Goal: Task Accomplishment & Management: Manage account settings

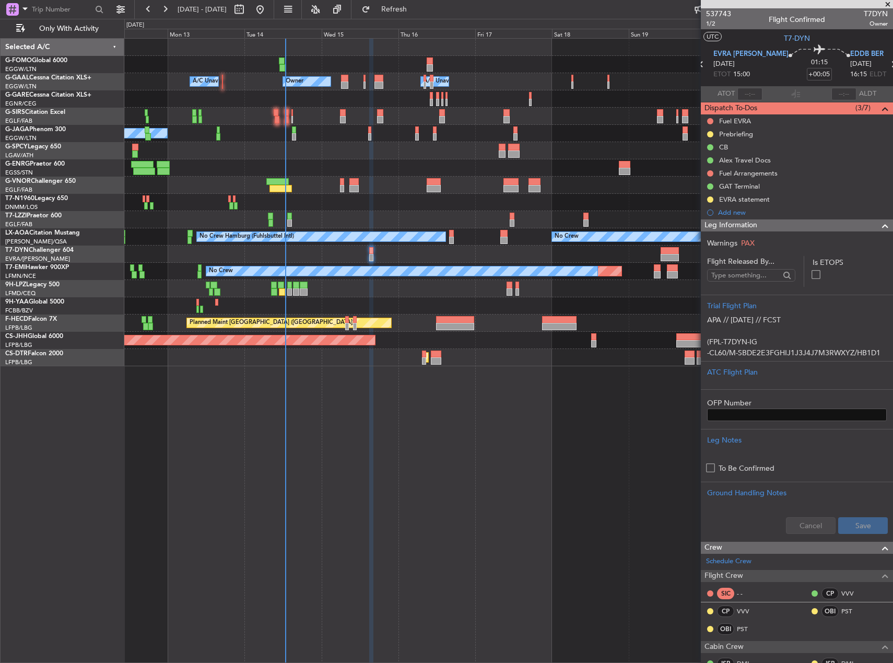
click at [376, 374] on div "Owner A/C Unavailable Owner A/C Unavailable A/C Unavailable Planned Maint [GEOG…" at bounding box center [508, 350] width 769 height 625
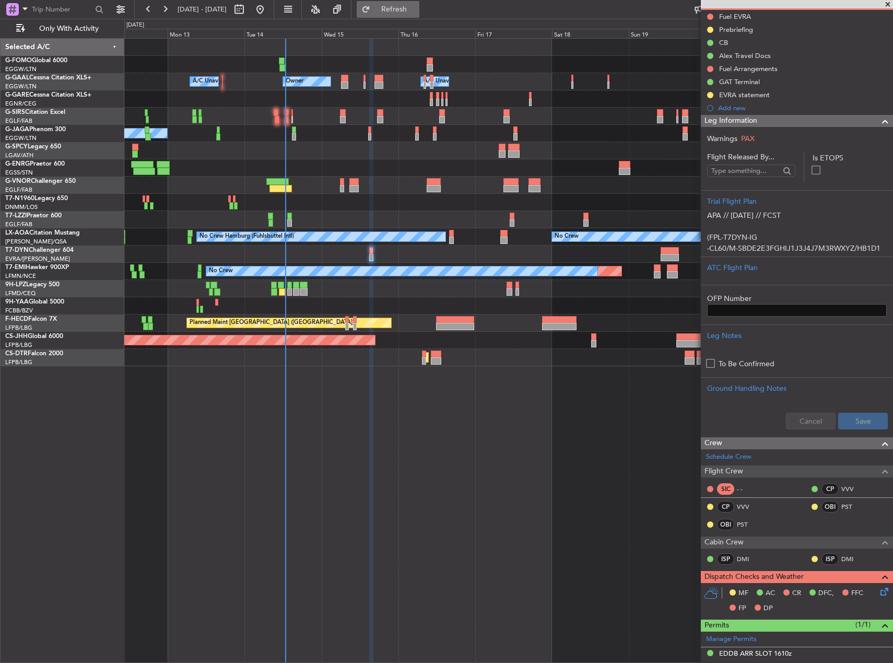
click at [419, 4] on button "Refresh" at bounding box center [388, 9] width 63 height 17
click at [482, 387] on div "Owner Owner A/C Unavailable A/C Unavailable A/C Unavailable No Crew Planned Mai…" at bounding box center [508, 350] width 769 height 625
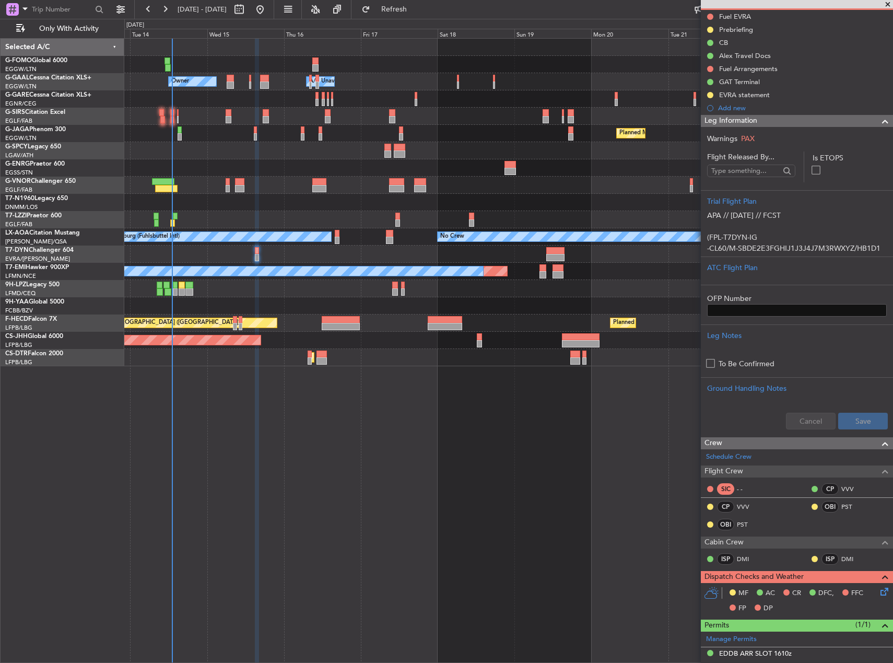
click at [384, 409] on div "Owner Owner A/C Unavailable A/C Unavailable Owner Planned Maint [GEOGRAPHIC_DAT…" at bounding box center [508, 350] width 769 height 625
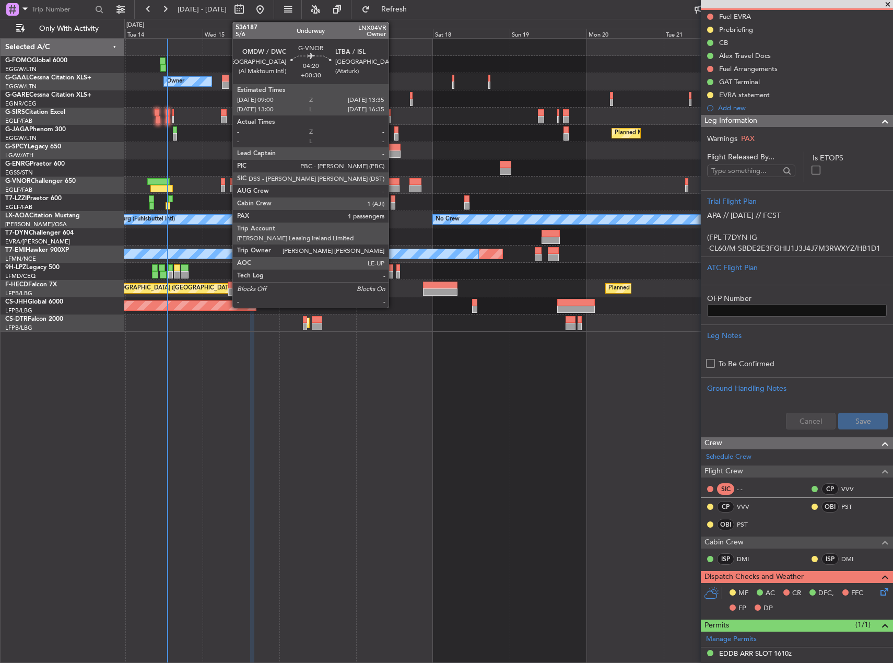
click at [393, 181] on div at bounding box center [391, 181] width 15 height 7
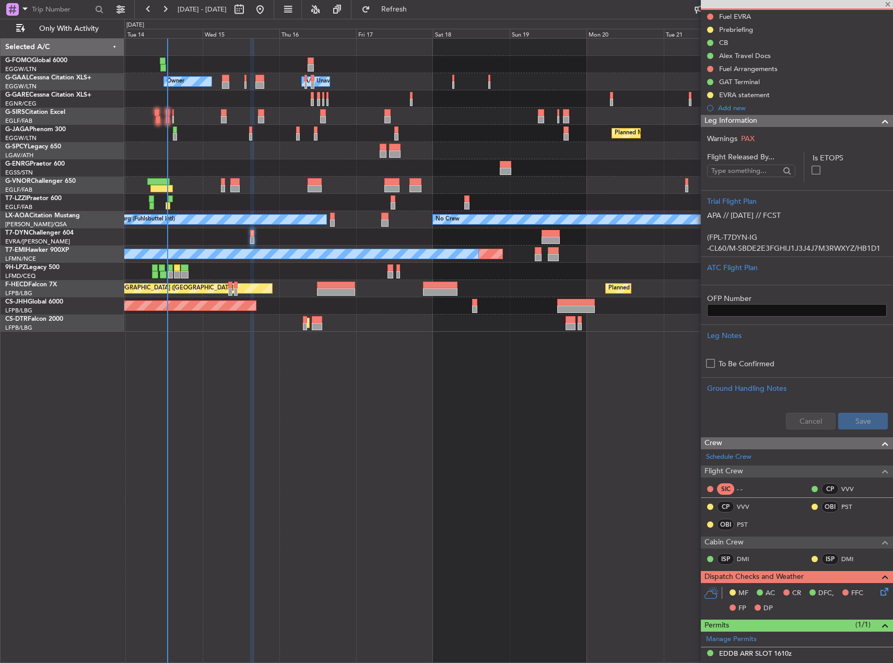
type input "+00:30"
type input "1"
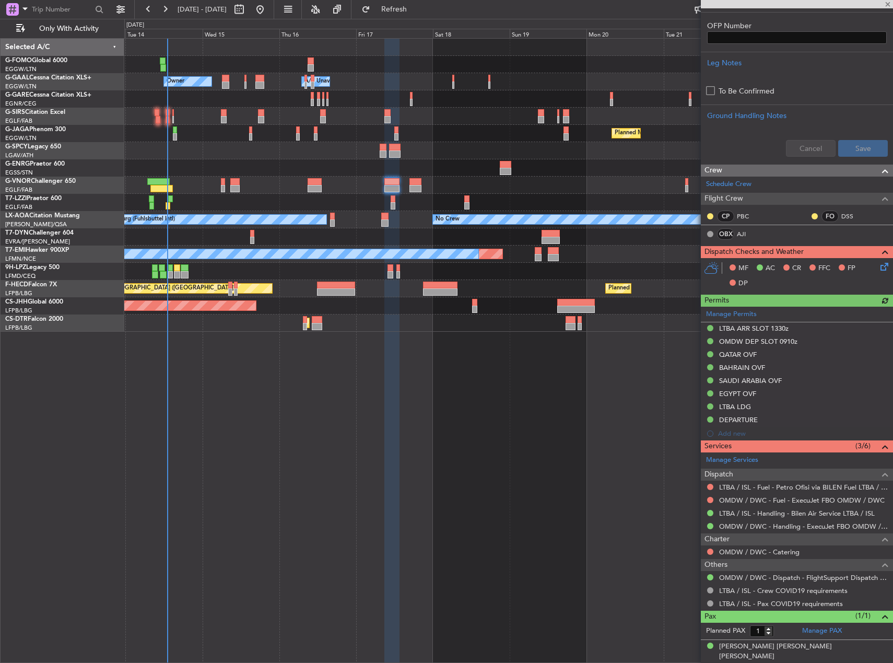
scroll to position [0, 0]
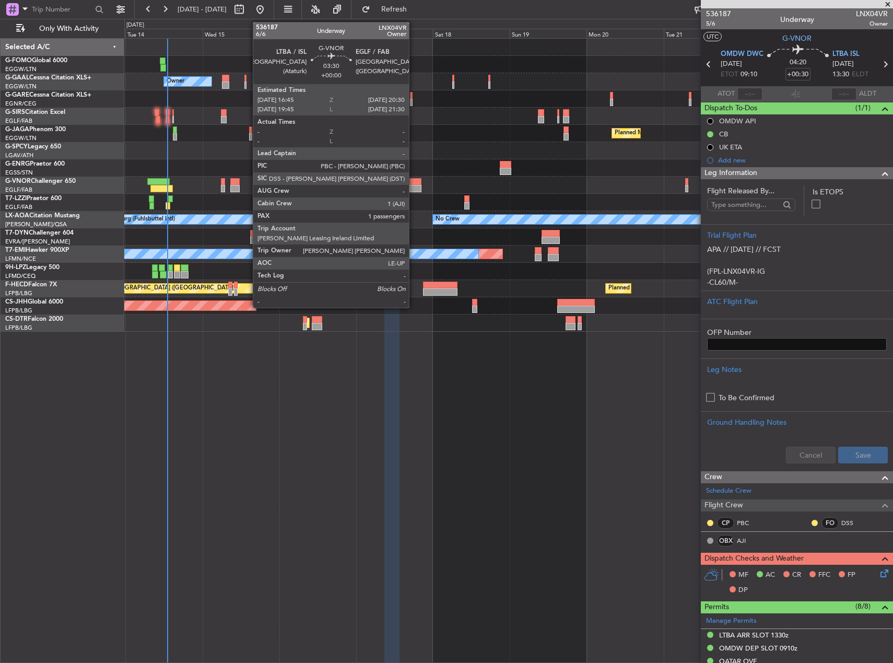
click at [414, 187] on div at bounding box center [415, 188] width 12 height 7
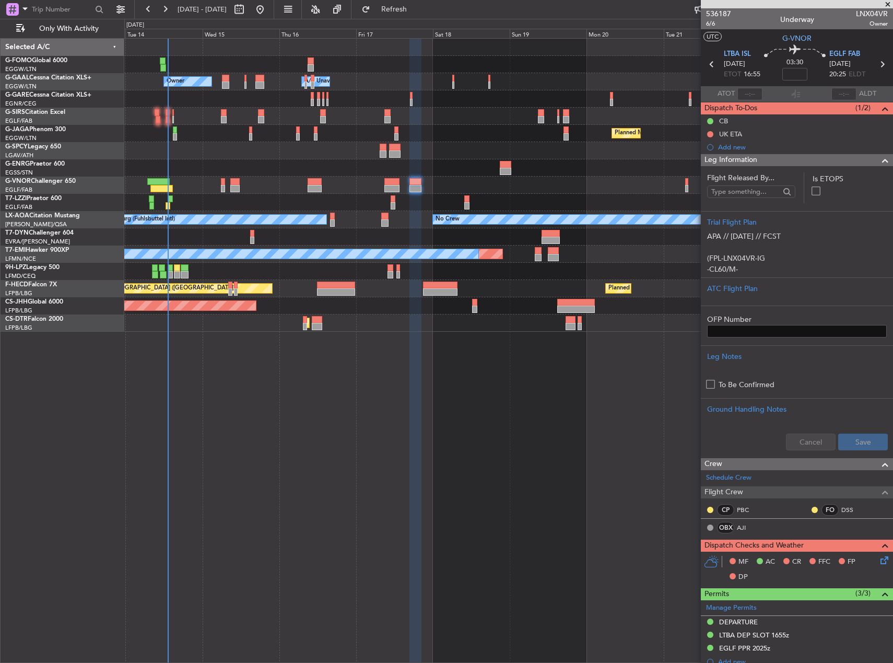
click at [491, 434] on div "Owner A/C Unavailable Owner A/C Unavailable Owner Planned Maint [GEOGRAPHIC_DAT…" at bounding box center [508, 350] width 769 height 625
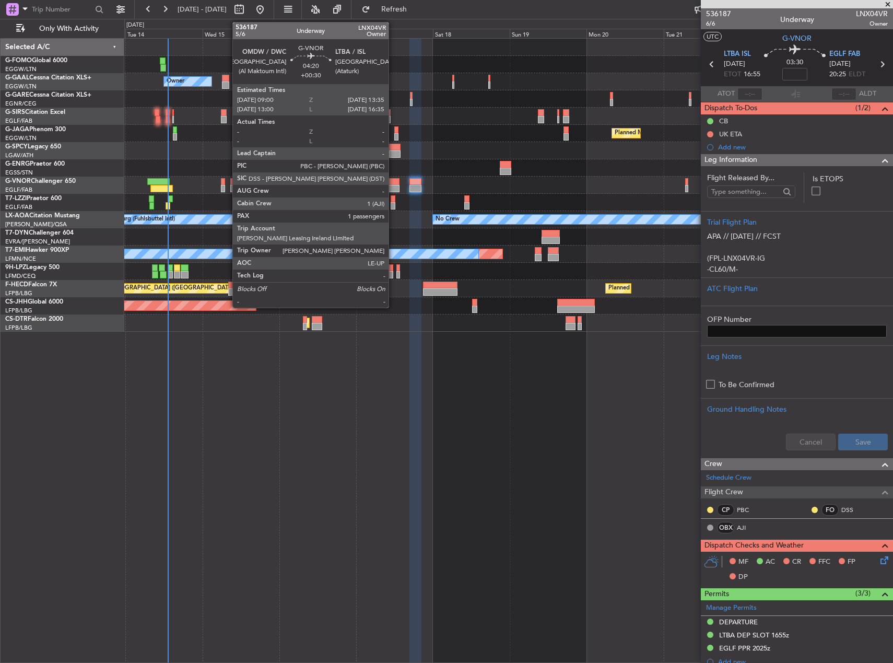
click at [393, 181] on div at bounding box center [391, 181] width 15 height 7
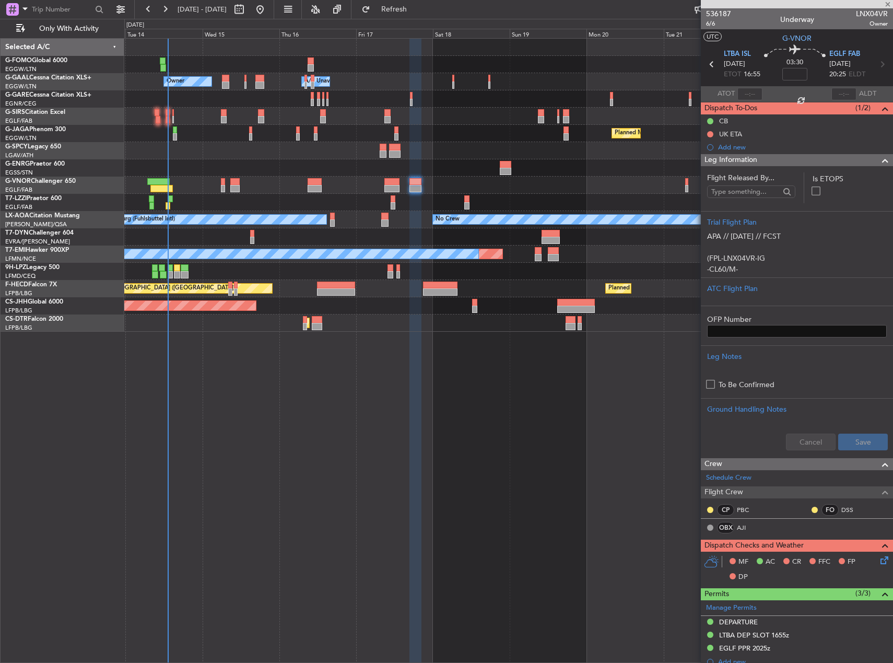
type input "+00:30"
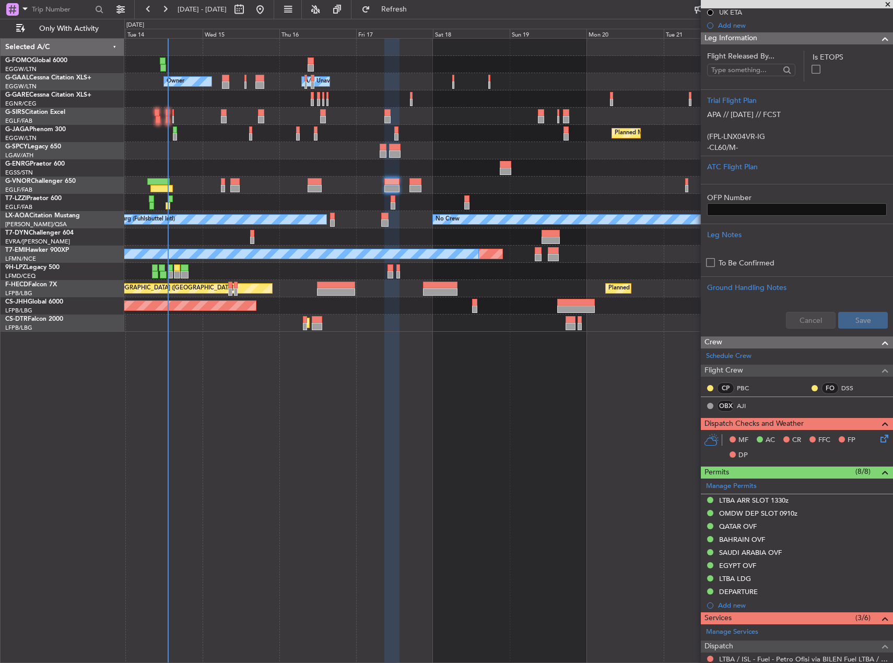
scroll to position [52, 0]
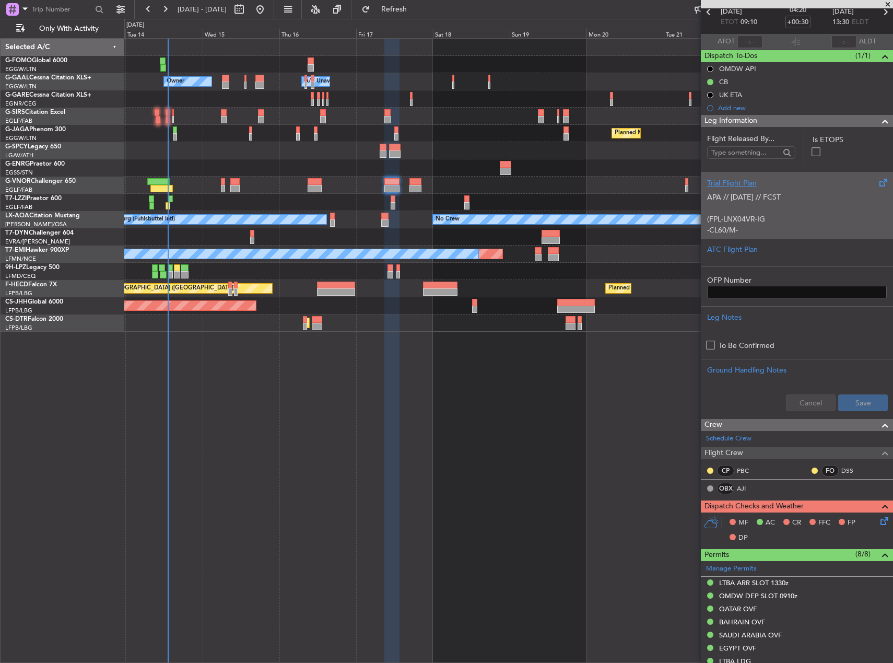
click at [752, 208] on p at bounding box center [797, 208] width 180 height 11
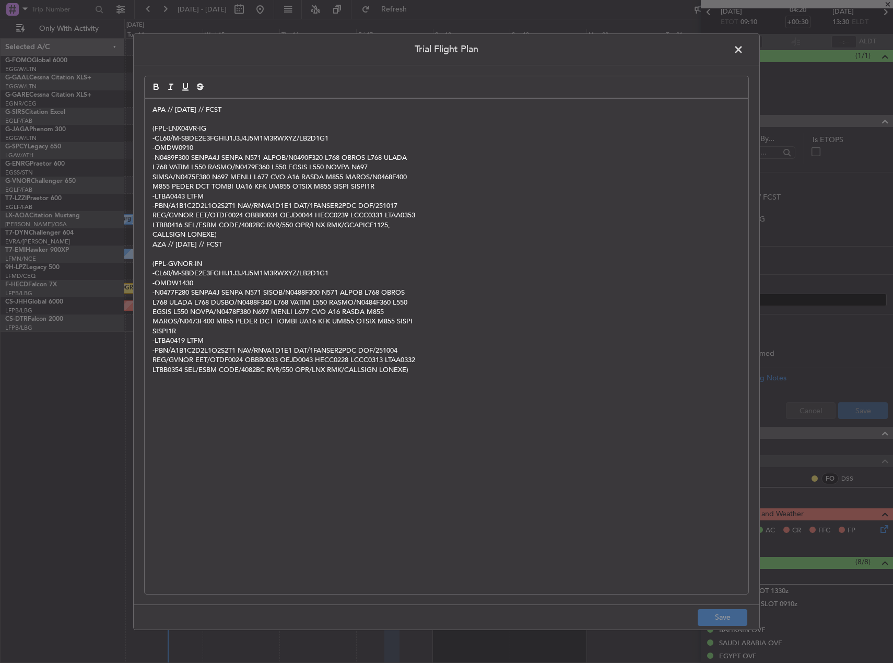
click at [744, 49] on span at bounding box center [744, 51] width 0 height 21
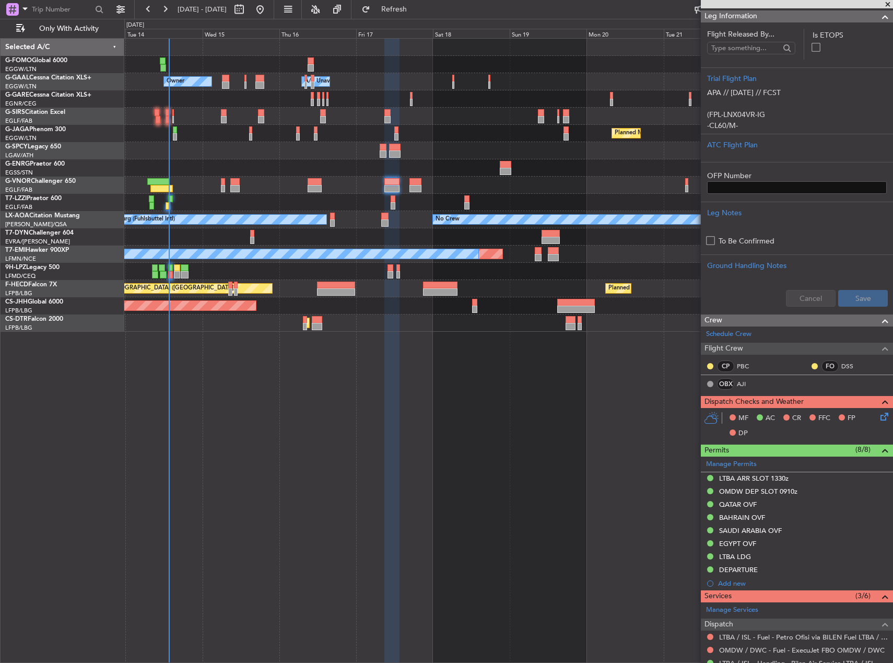
scroll to position [157, 0]
click at [16, 103] on div "Owner Owner A/C Unavailable A/C Unavailable Owner Planned Maint [GEOGRAPHIC_DAT…" at bounding box center [446, 341] width 893 height 644
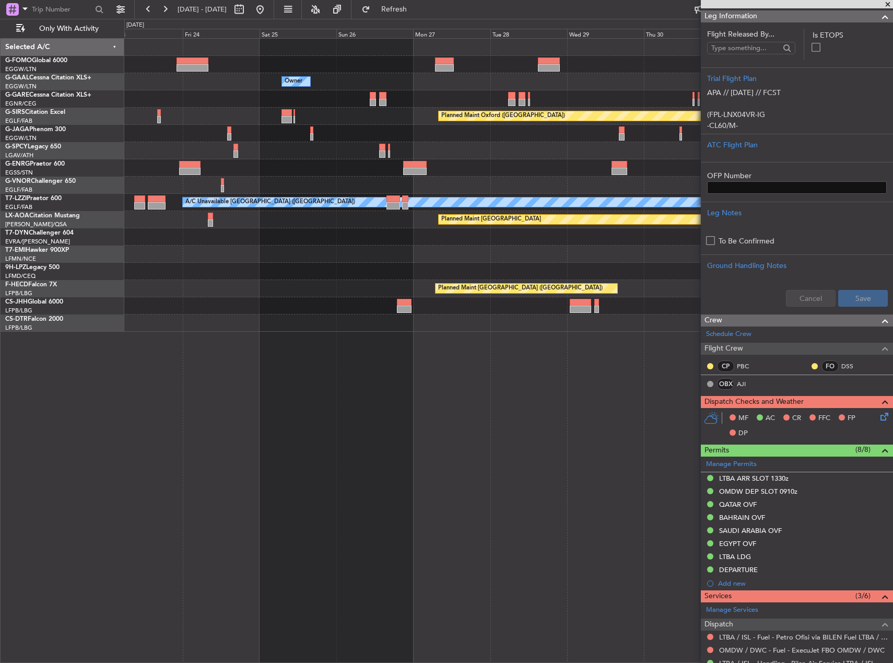
click at [21, 129] on div "Owner Owner Planned Maint [GEOGRAPHIC_DATA] ([GEOGRAPHIC_DATA]) Planned Maint […" at bounding box center [446, 341] width 893 height 644
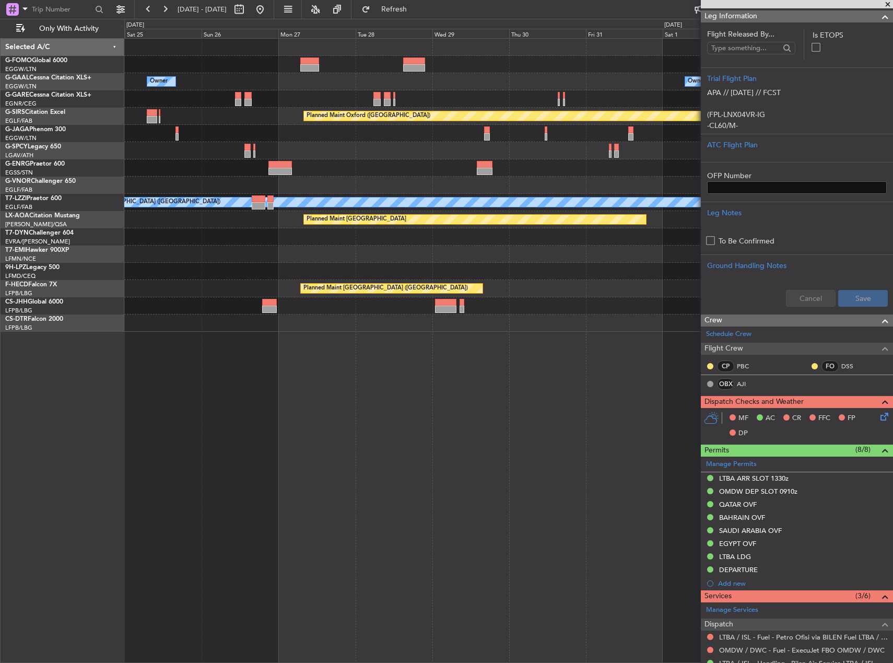
click at [51, 142] on div "Owner Owner Planned Maint [GEOGRAPHIC_DATA] ([GEOGRAPHIC_DATA]) Planned Maint […" at bounding box center [446, 341] width 893 height 644
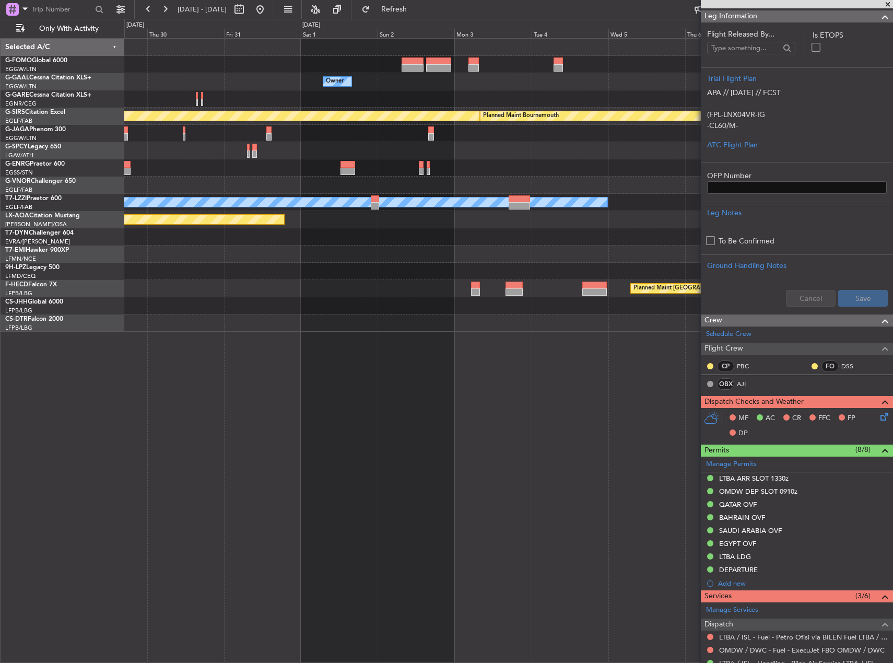
click at [152, 138] on div at bounding box center [508, 133] width 768 height 17
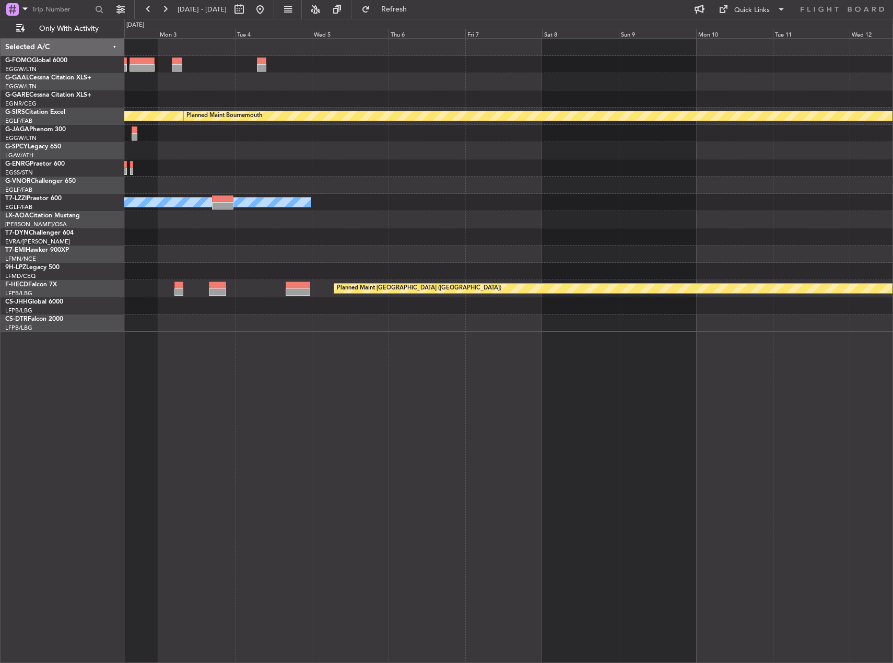
scroll to position [0, 0]
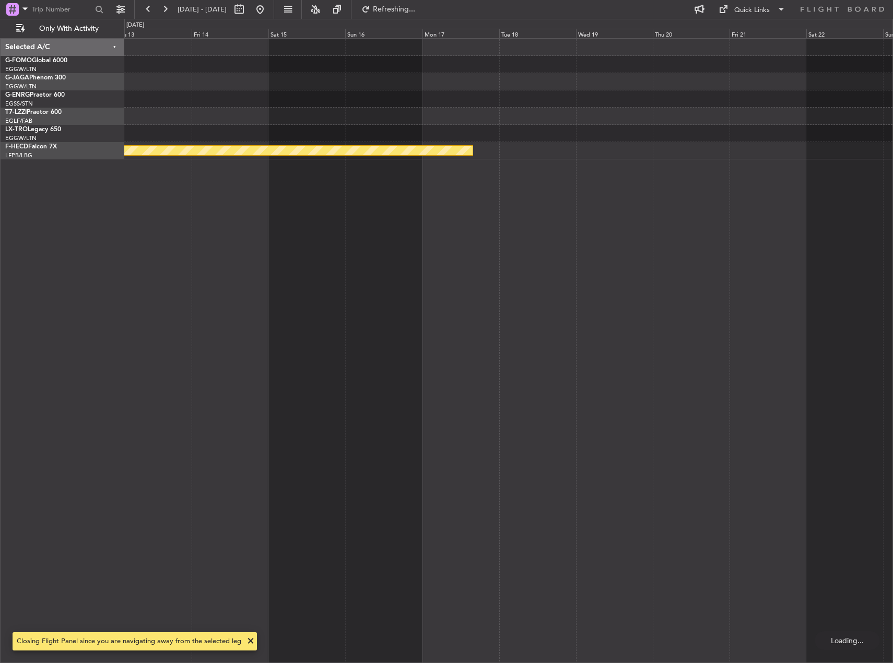
click at [241, 169] on div "Planned Maint [GEOGRAPHIC_DATA] ([GEOGRAPHIC_DATA])" at bounding box center [508, 350] width 769 height 625
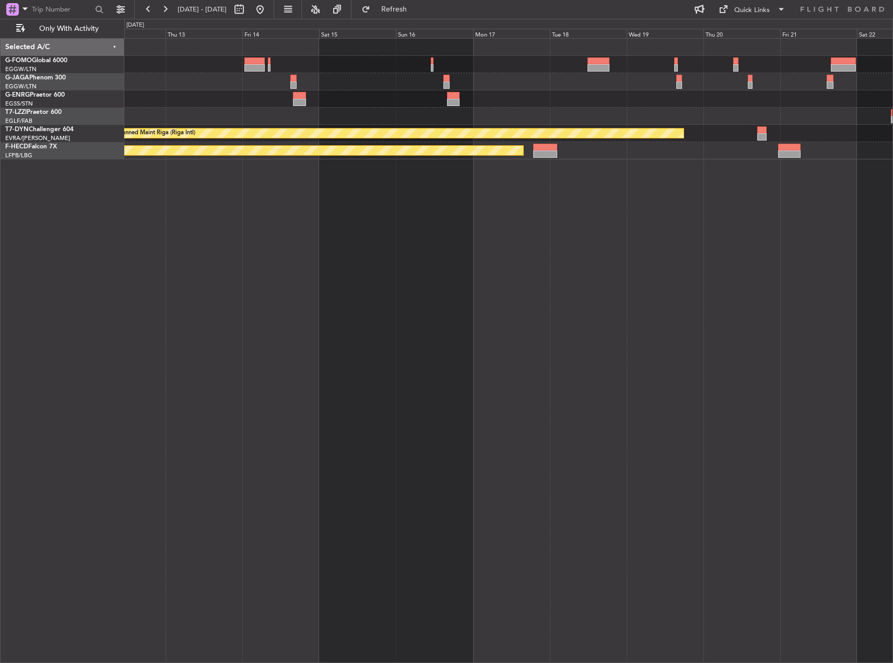
click at [329, 191] on div "Planned Maint Riga (Riga Intl) Planned Maint [GEOGRAPHIC_DATA] ([GEOGRAPHIC_DAT…" at bounding box center [508, 350] width 769 height 625
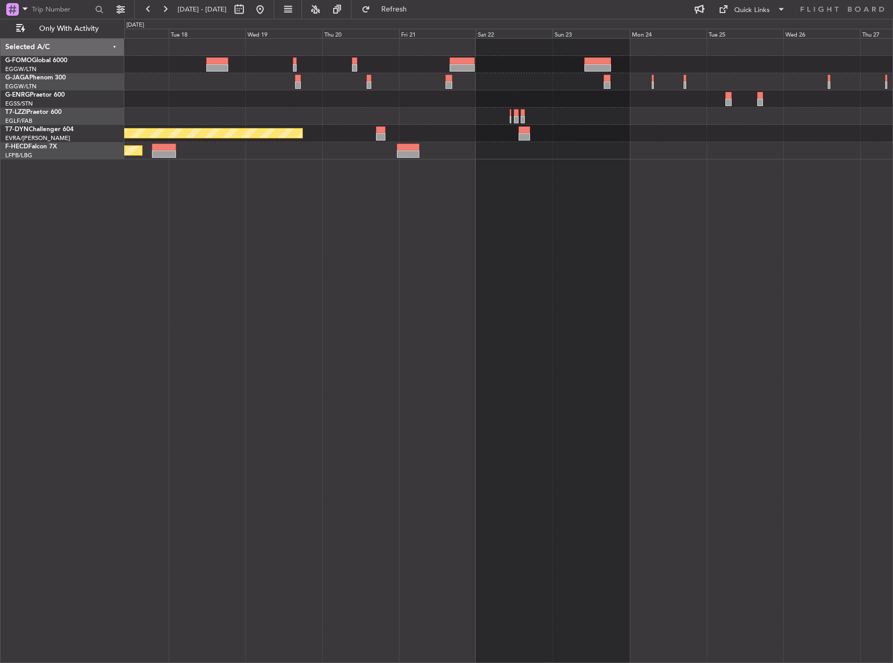
click at [149, 208] on div "Planned Maint Riga (Riga Intl) Planned Maint [GEOGRAPHIC_DATA] ([GEOGRAPHIC_DAT…" at bounding box center [508, 350] width 769 height 625
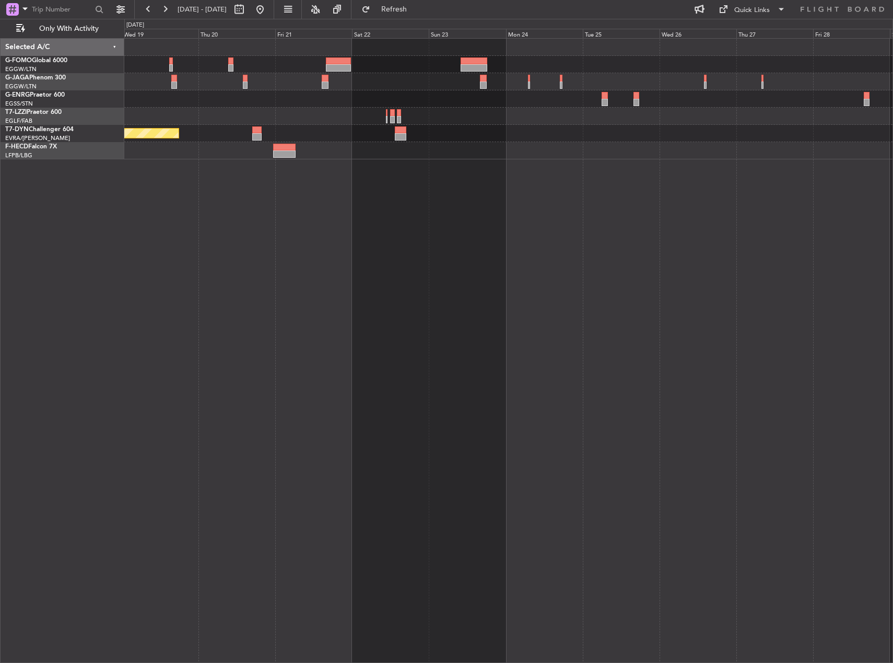
click at [101, 211] on div "Planned Maint Riga (Riga Intl) Planned Maint [GEOGRAPHIC_DATA] ([GEOGRAPHIC_DAT…" at bounding box center [446, 341] width 893 height 644
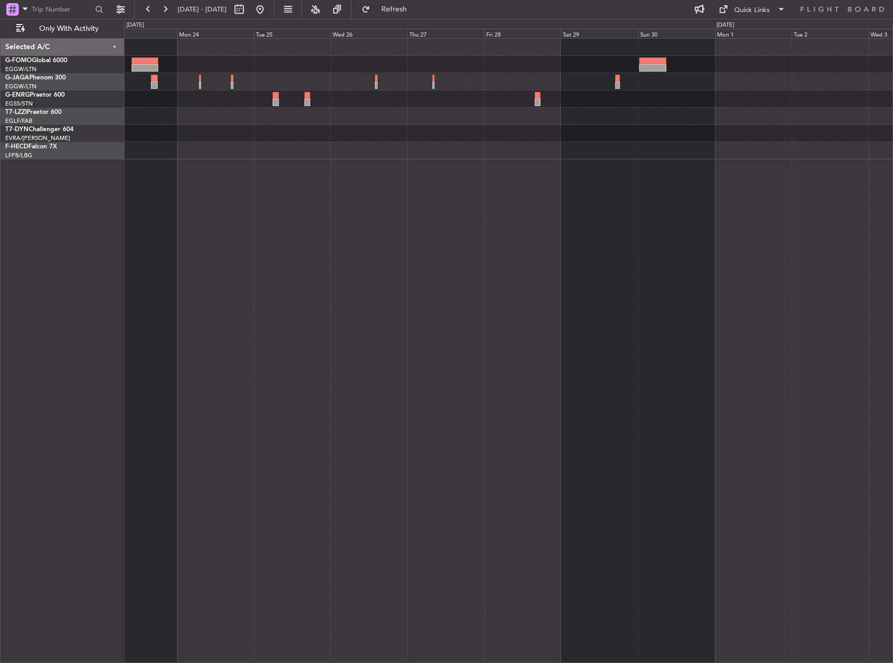
click at [99, 217] on div "Selected A/C G-FOMO Global 6000 EGGW/LTN [GEOGRAPHIC_DATA] ([GEOGRAPHIC_DATA]) …" at bounding box center [446, 341] width 893 height 644
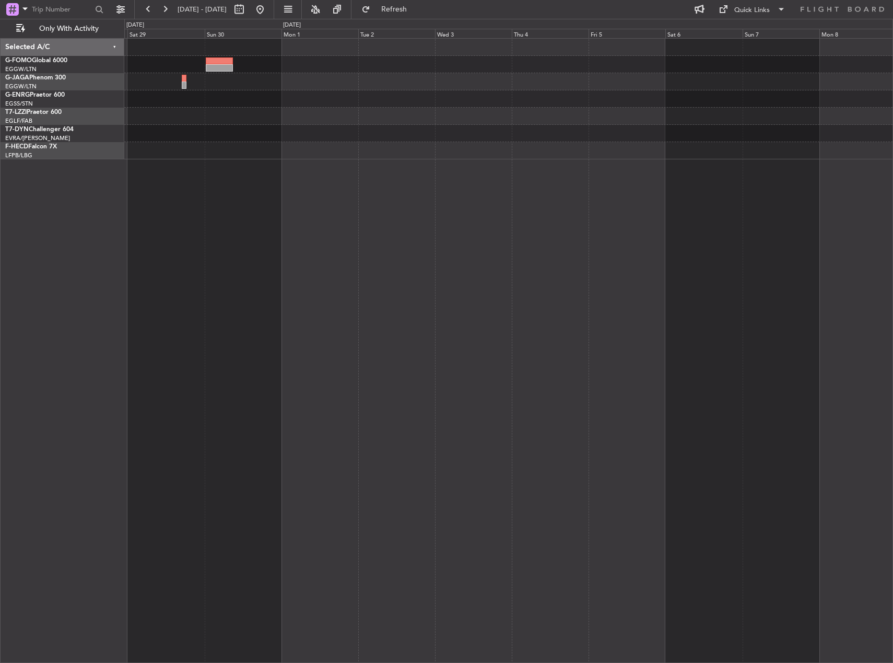
click at [100, 226] on div "Selected A/C G-FOMO Global 6000 EGGW/LTN [GEOGRAPHIC_DATA] ([GEOGRAPHIC_DATA]) …" at bounding box center [446, 341] width 893 height 644
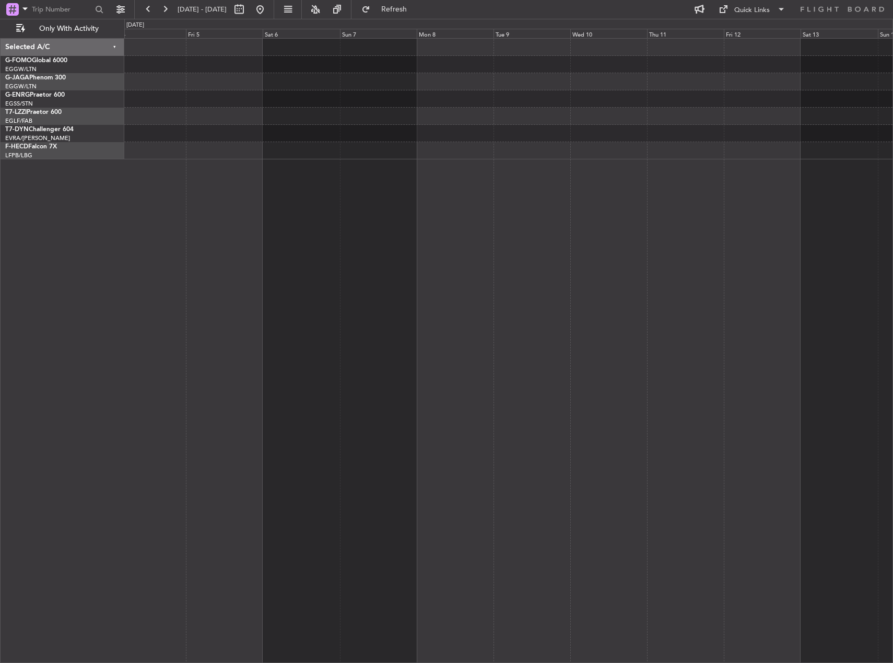
click at [243, 230] on div at bounding box center [508, 350] width 769 height 625
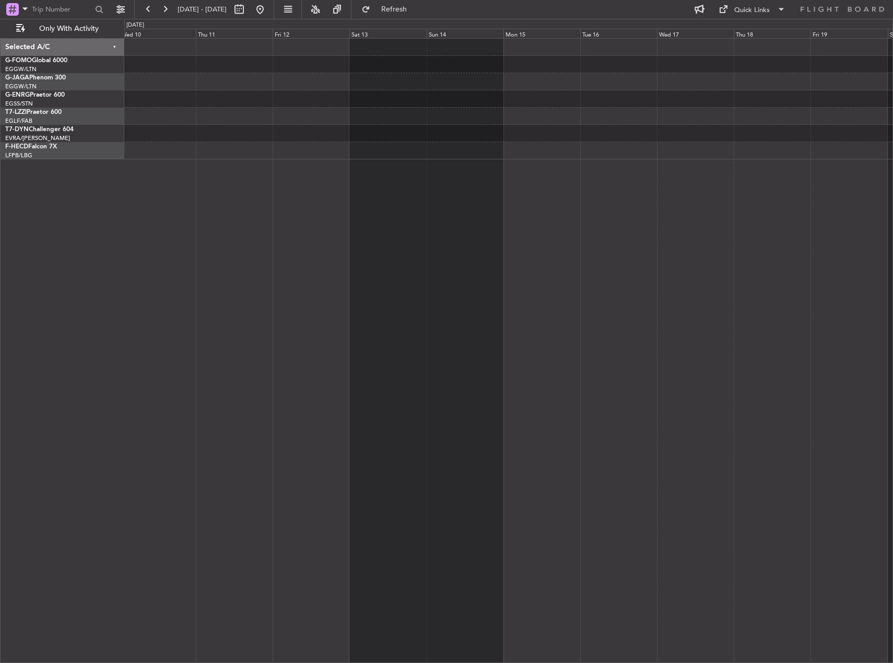
click at [216, 230] on div at bounding box center [508, 350] width 769 height 625
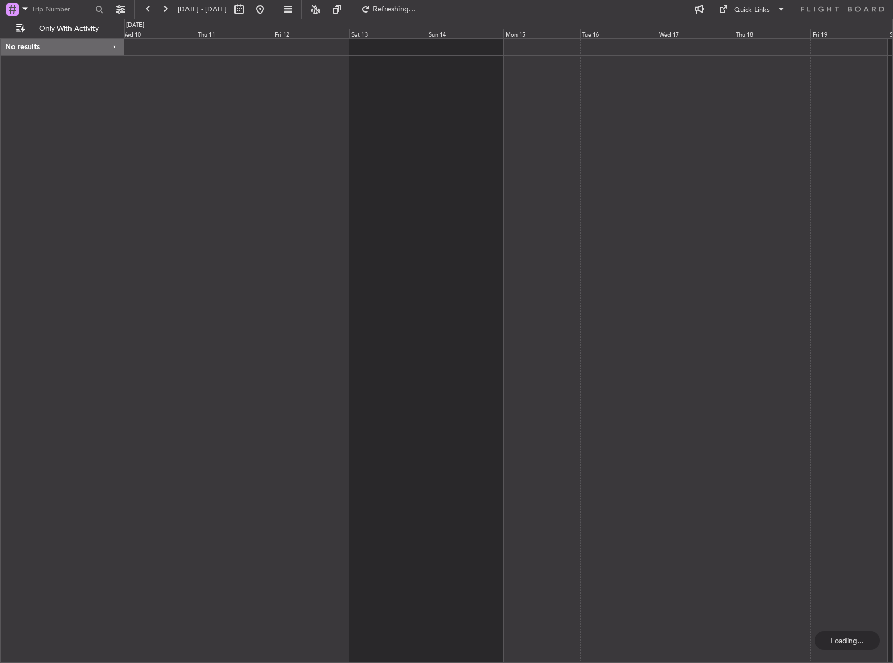
click at [171, 225] on div at bounding box center [508, 350] width 769 height 625
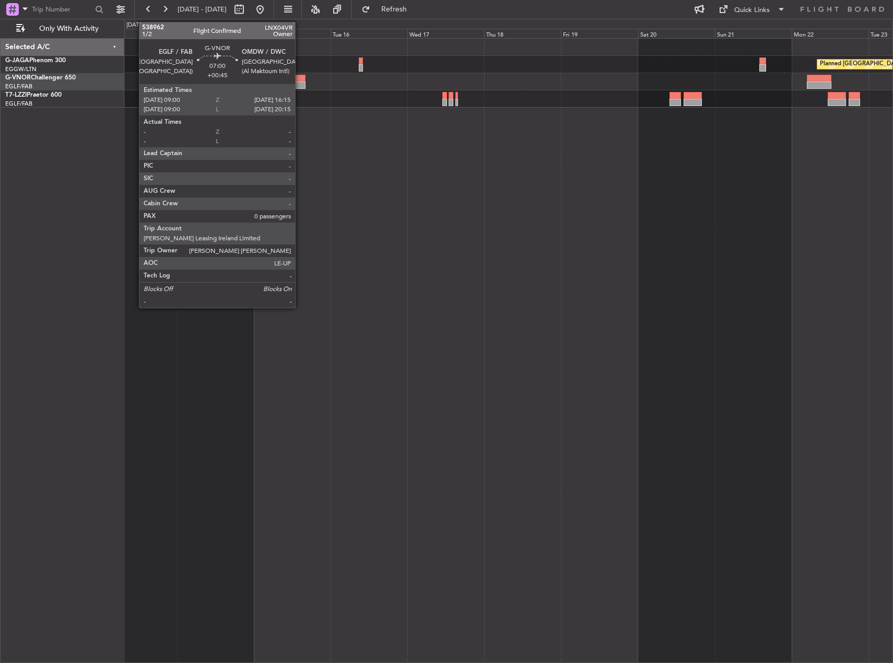
click at [300, 81] on div at bounding box center [293, 84] width 23 height 7
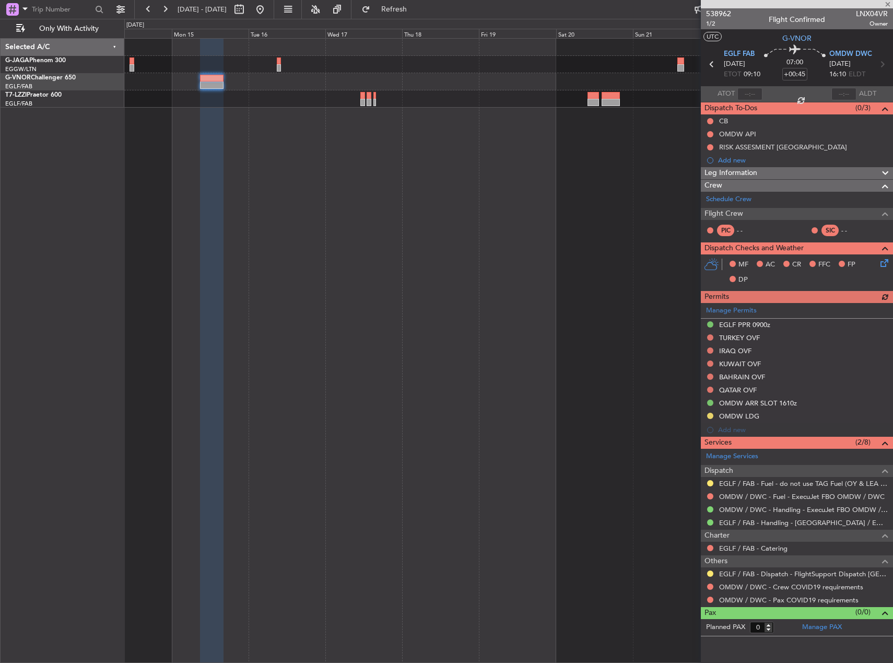
click at [363, 148] on div "Planned [GEOGRAPHIC_DATA] ([GEOGRAPHIC_DATA])" at bounding box center [508, 350] width 769 height 625
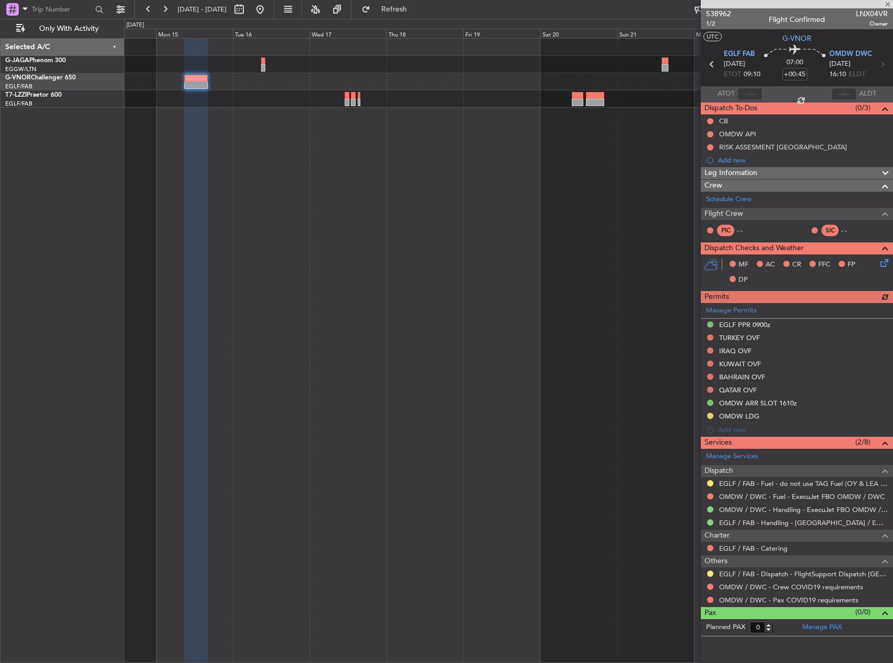
click at [242, 268] on div "Planned [GEOGRAPHIC_DATA] ([GEOGRAPHIC_DATA])" at bounding box center [508, 350] width 769 height 625
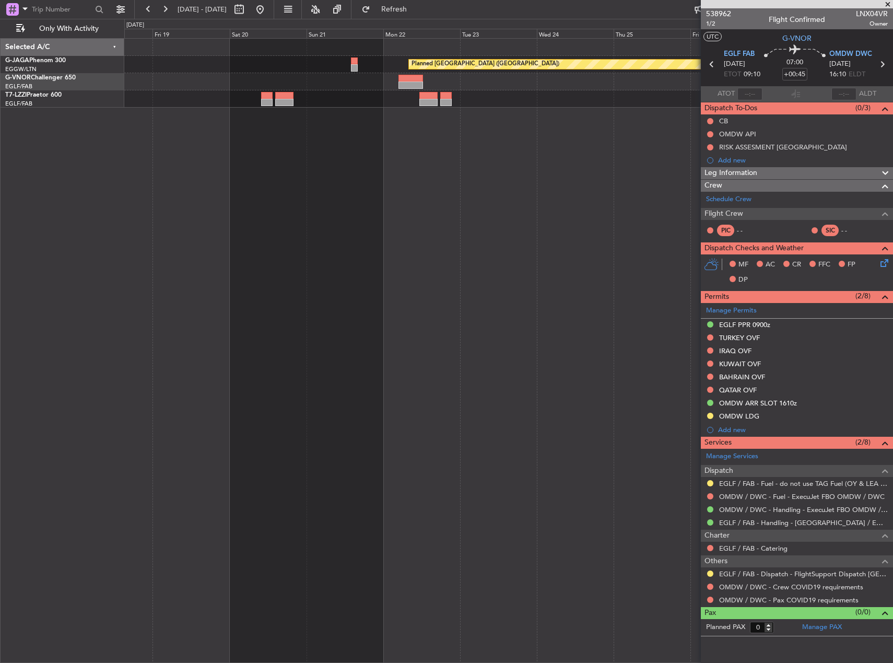
click at [413, 250] on div "Planned [GEOGRAPHIC_DATA] ([GEOGRAPHIC_DATA])" at bounding box center [508, 350] width 769 height 625
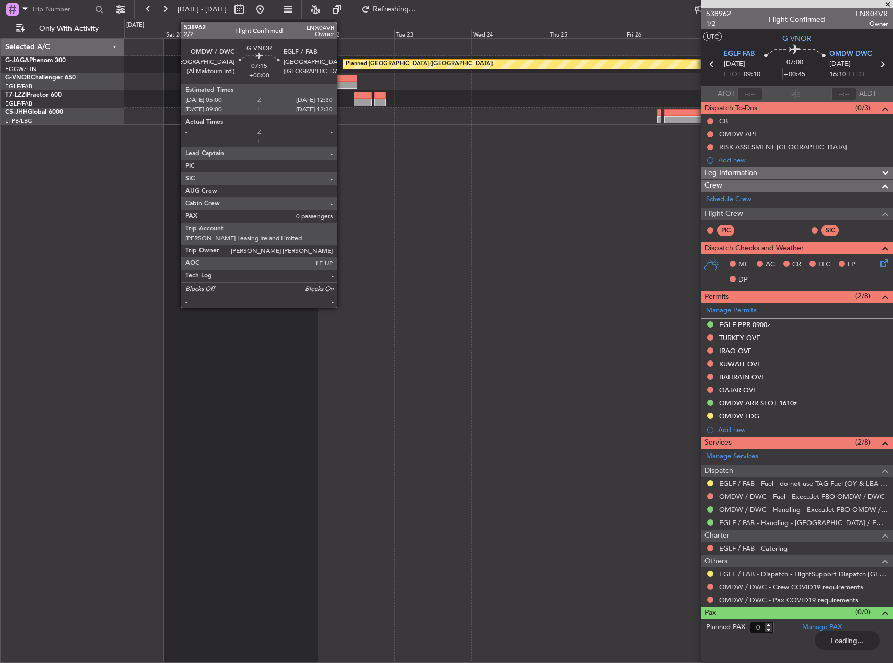
click at [341, 82] on div at bounding box center [345, 84] width 24 height 7
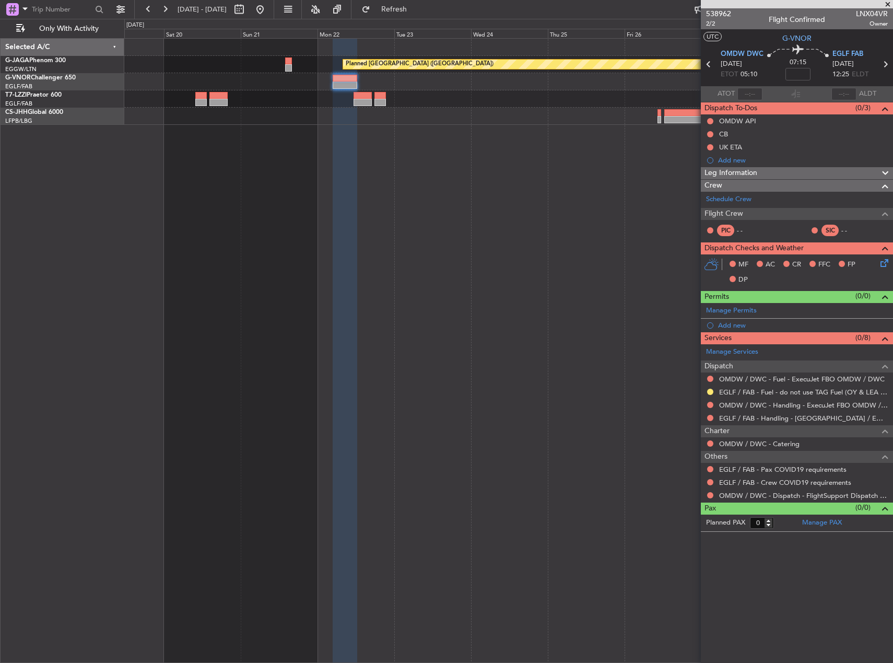
click at [516, 291] on div "Planned [GEOGRAPHIC_DATA] ([GEOGRAPHIC_DATA])" at bounding box center [508, 350] width 769 height 625
click at [428, 197] on div "Planned [GEOGRAPHIC_DATA] ([GEOGRAPHIC_DATA])" at bounding box center [508, 350] width 769 height 625
click at [268, 11] on button at bounding box center [260, 9] width 17 height 17
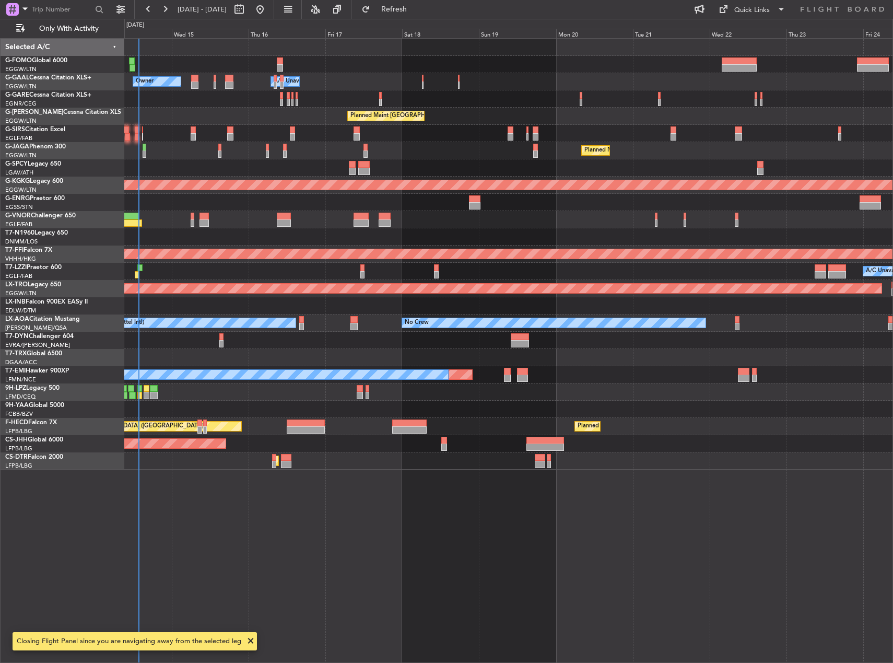
click at [52, 195] on div "Owner A/C Unavailable Owner A/C Unavailable Owner Planned Maint [GEOGRAPHIC_DAT…" at bounding box center [446, 341] width 893 height 644
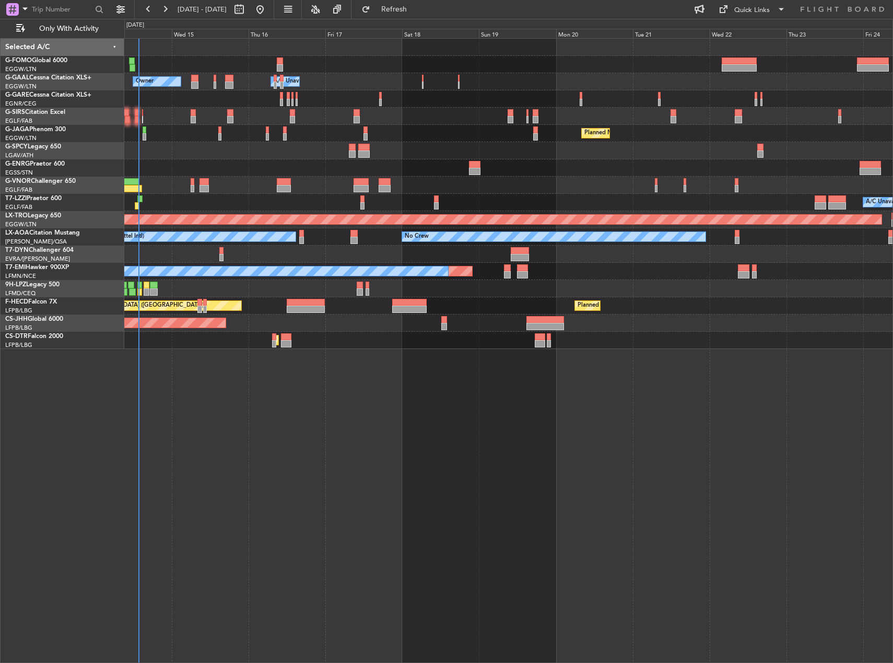
click at [832, 425] on div "Owner A/C Unavailable Owner A/C Unavailable Owner Planned Maint [GEOGRAPHIC_DAT…" at bounding box center [508, 350] width 769 height 625
click at [753, 379] on div "Owner A/C Unavailable Owner A/C Unavailable Owner Planned Maint [GEOGRAPHIC_DAT…" at bounding box center [508, 350] width 769 height 625
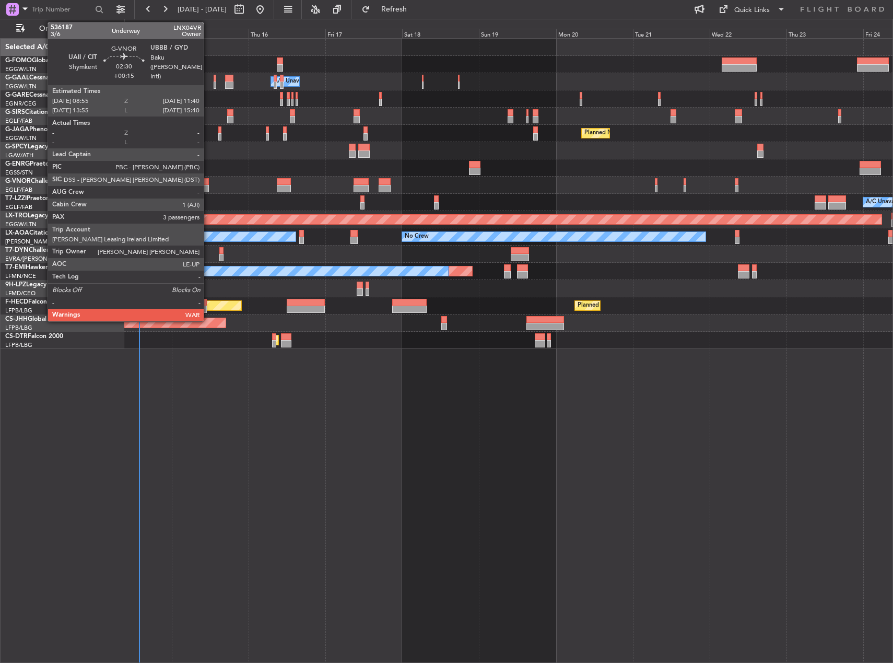
click at [208, 178] on div at bounding box center [203, 181] width 9 height 7
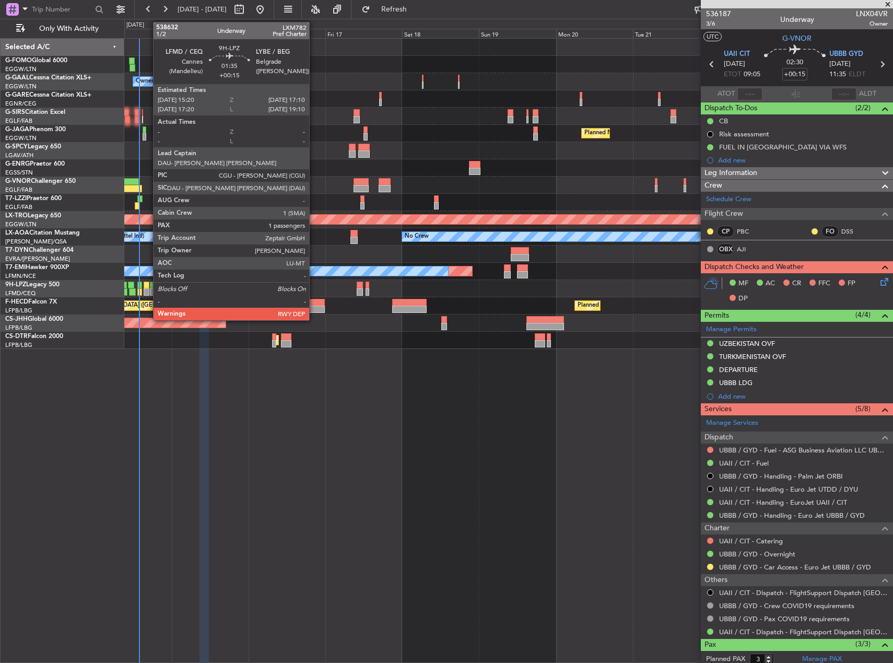
click at [148, 286] on div at bounding box center [147, 284] width 6 height 7
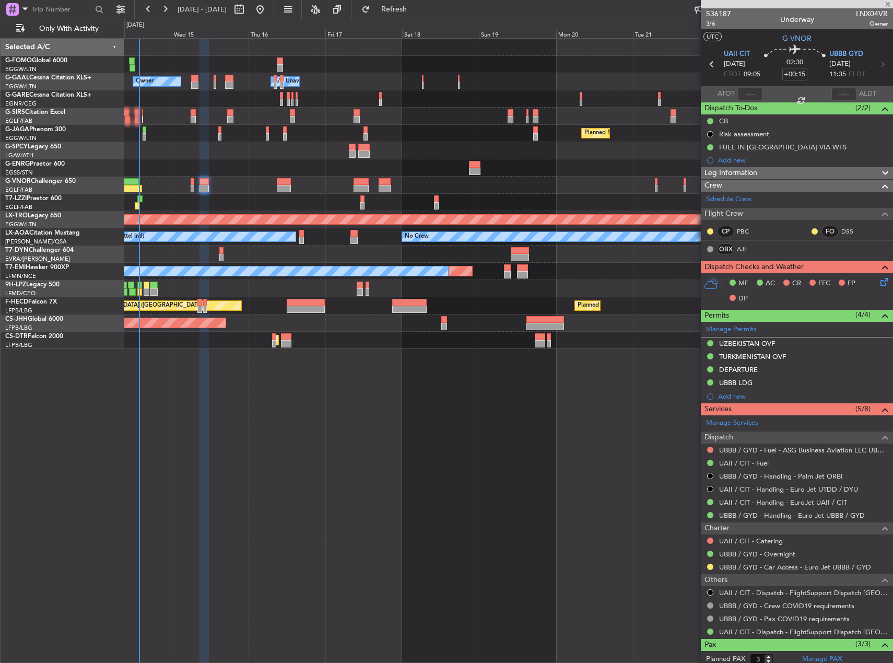
type input "1"
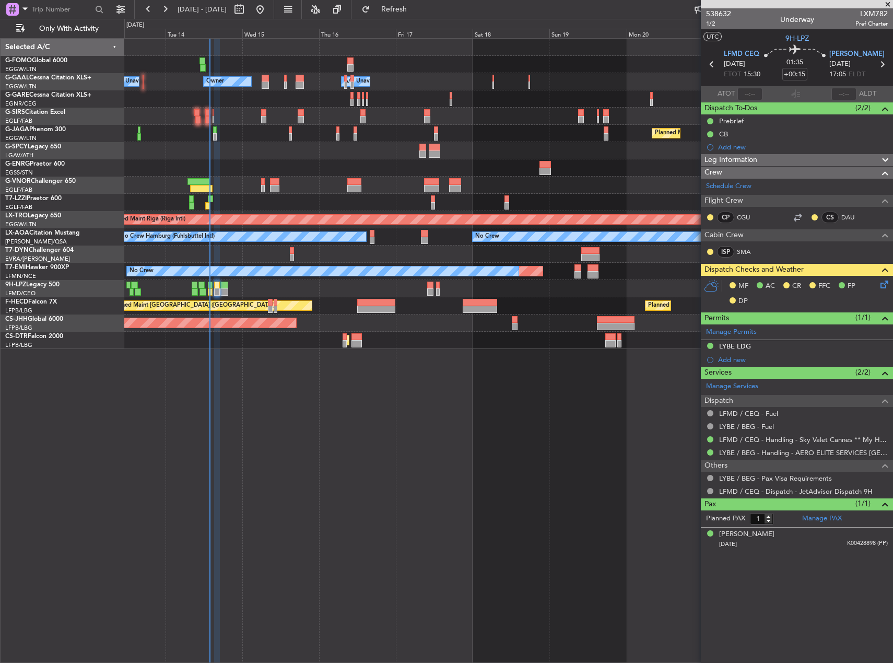
click at [417, 155] on div at bounding box center [508, 150] width 768 height 17
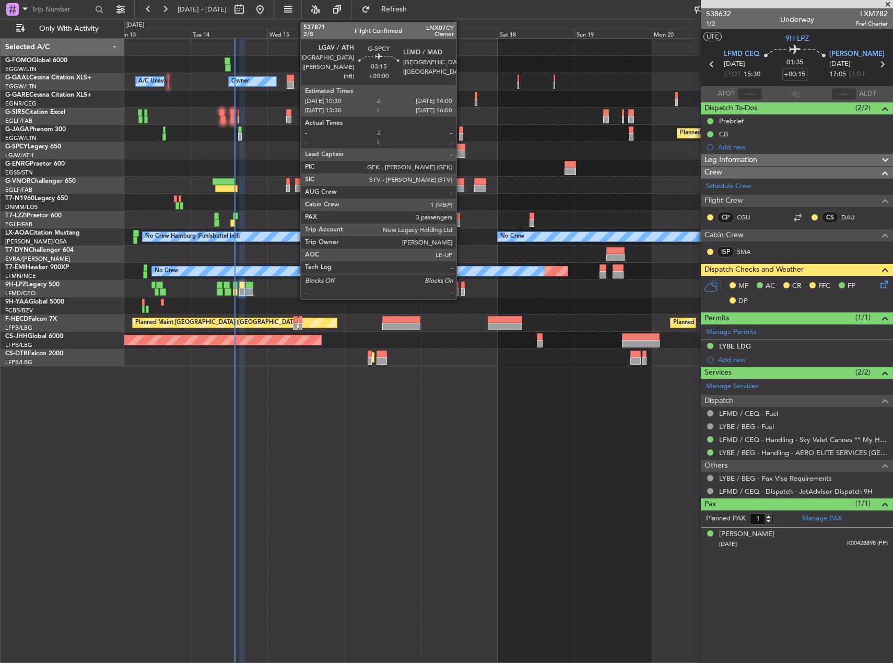
click at [461, 155] on div at bounding box center [459, 153] width 11 height 7
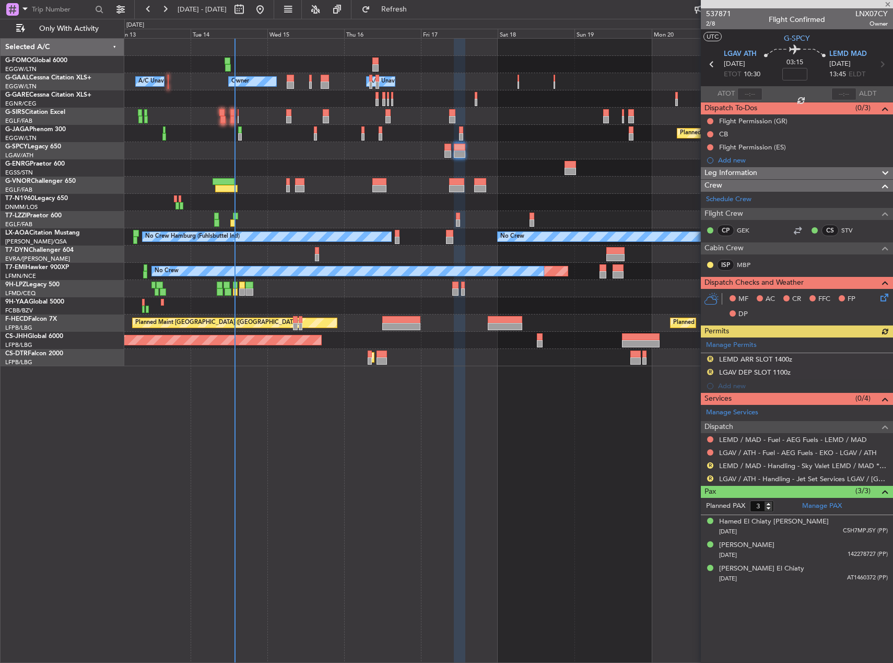
click at [508, 419] on div "Owner A/C Unavailable Owner A/C Unavailable Owner Planned Maint [GEOGRAPHIC_DAT…" at bounding box center [508, 350] width 769 height 625
click at [411, 8] on span "Refresh" at bounding box center [394, 9] width 44 height 7
click at [580, 503] on div "Owner A/C Unavailable Owner A/C Unavailable Owner Planned Maint [GEOGRAPHIC_DAT…" at bounding box center [508, 350] width 769 height 625
click at [574, 404] on div "Owner A/C Unavailable Owner A/C Unavailable Owner Planned Maint [GEOGRAPHIC_DAT…" at bounding box center [508, 350] width 769 height 625
click at [416, 9] on span "Refresh" at bounding box center [394, 9] width 44 height 7
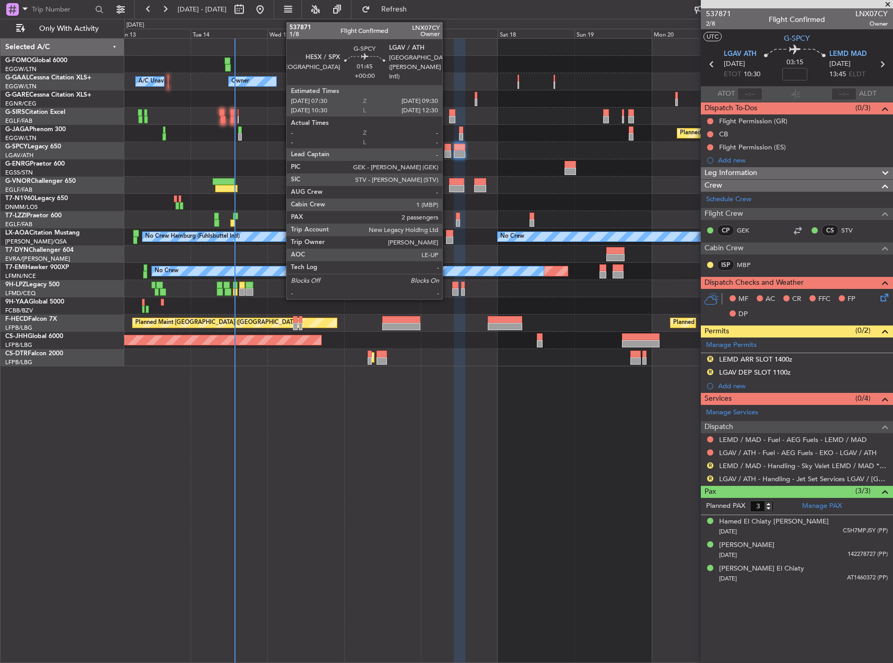
click at [446, 146] on div at bounding box center [447, 147] width 7 height 7
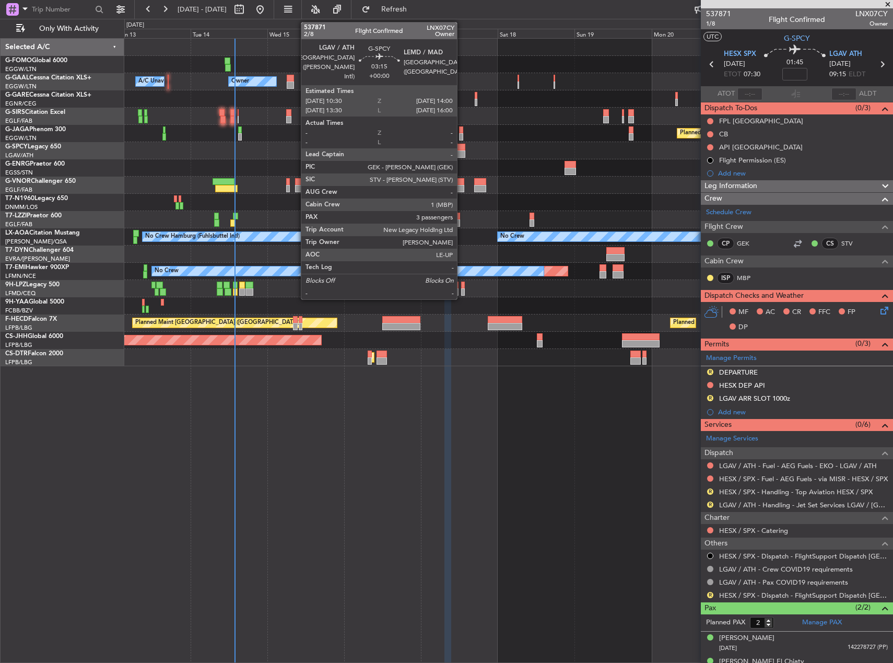
click at [462, 154] on div at bounding box center [459, 153] width 11 height 7
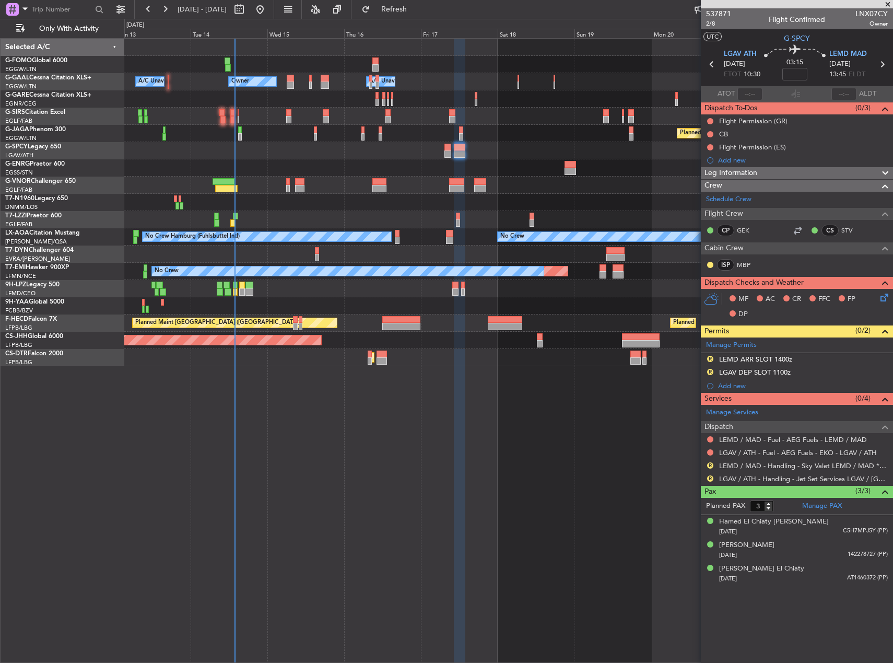
click at [344, 197] on div at bounding box center [508, 202] width 768 height 17
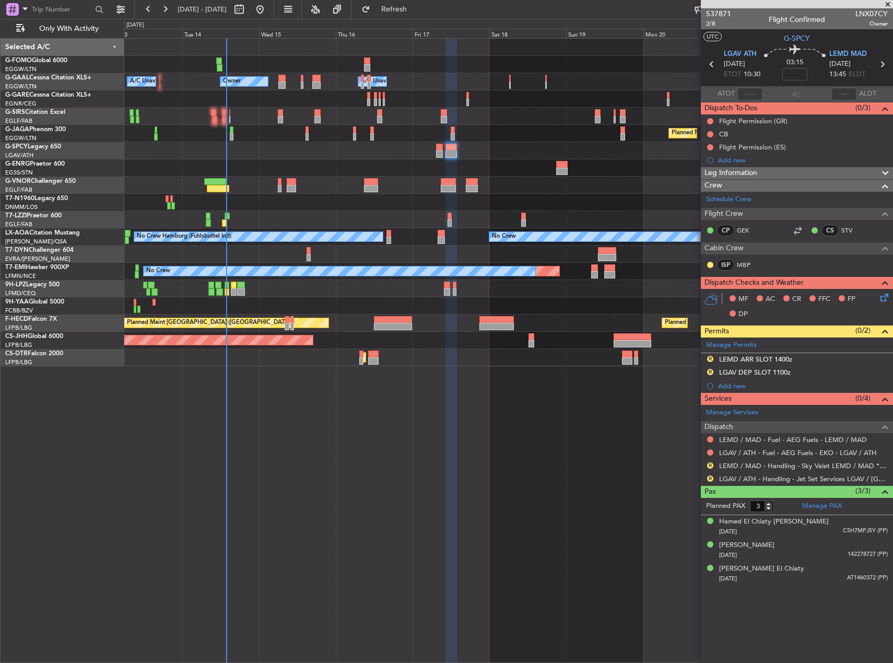
click at [401, 209] on div at bounding box center [508, 202] width 768 height 17
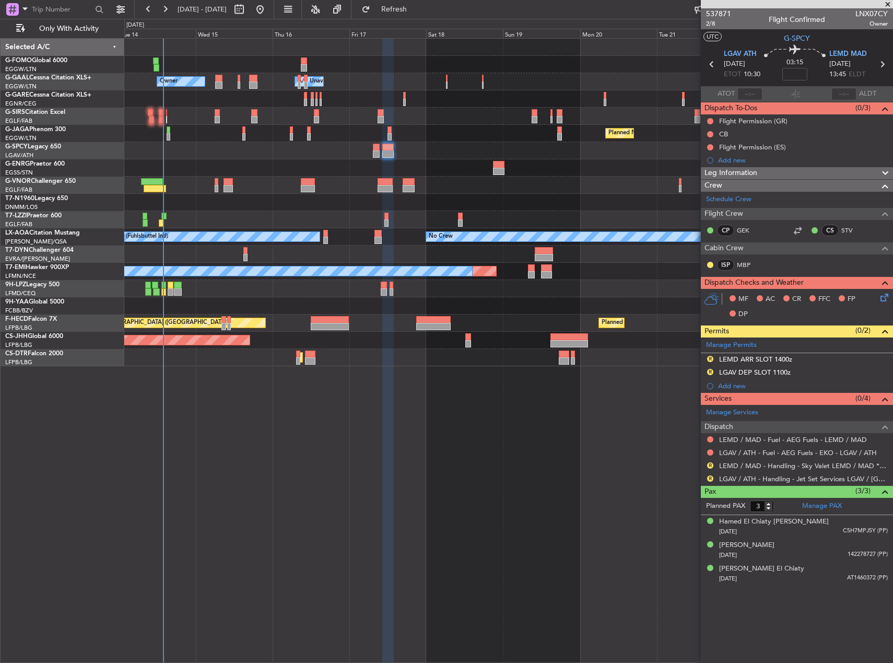
click at [328, 198] on div at bounding box center [508, 202] width 768 height 17
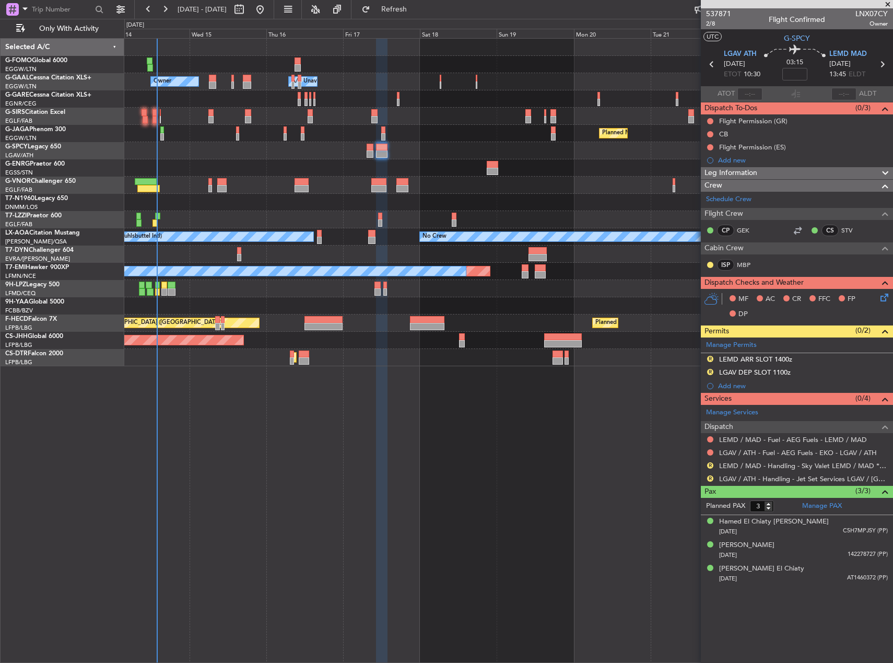
click at [333, 198] on div at bounding box center [508, 202] width 768 height 17
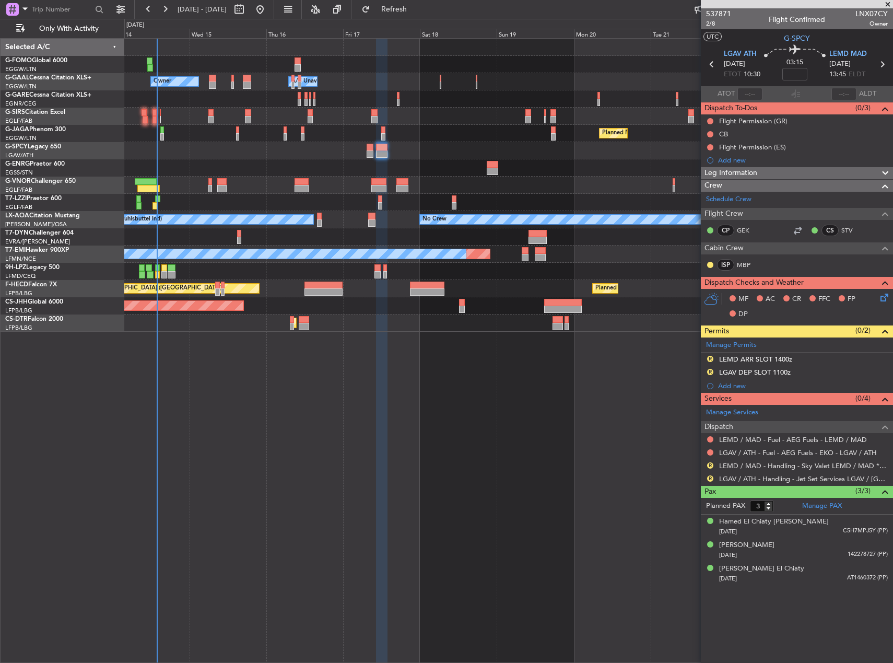
click at [571, 436] on div "Owner Owner A/C Unavailable A/C Unavailable Owner Planned Maint [GEOGRAPHIC_DAT…" at bounding box center [508, 350] width 769 height 625
click at [706, 26] on span "2/8" at bounding box center [718, 23] width 25 height 9
click at [404, 15] on button "Refresh" at bounding box center [388, 9] width 63 height 17
click at [528, 428] on div "Owner Owner A/C Unavailable A/C Unavailable Owner Planned Maint [GEOGRAPHIC_DAT…" at bounding box center [508, 350] width 769 height 625
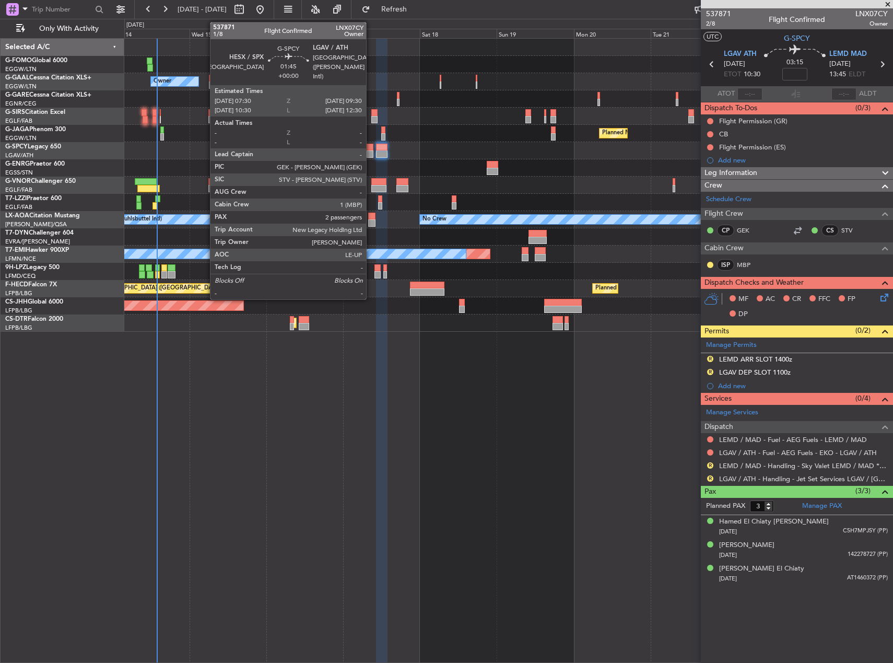
click at [371, 153] on div at bounding box center [370, 153] width 7 height 7
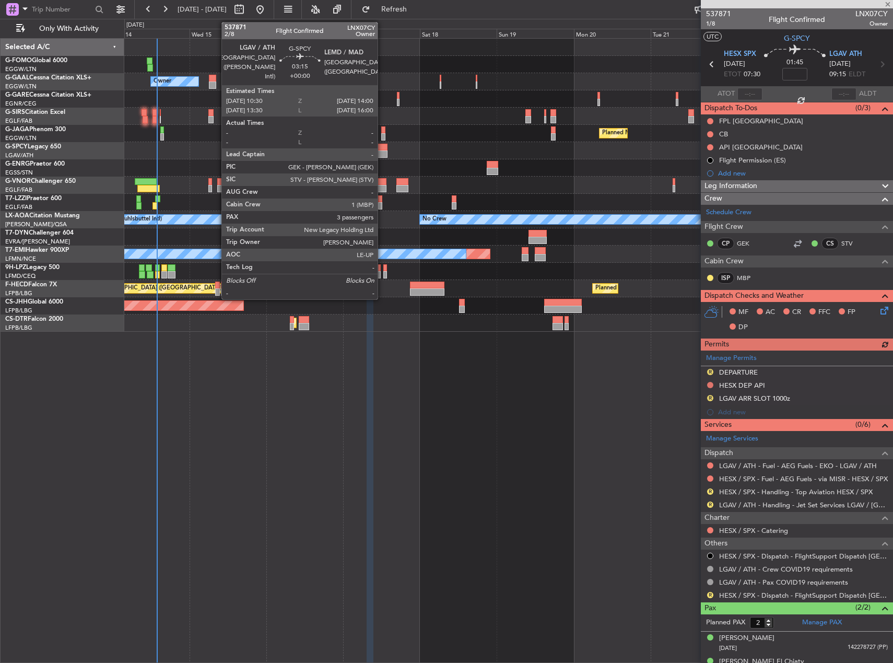
click at [382, 150] on div at bounding box center [381, 147] width 11 height 7
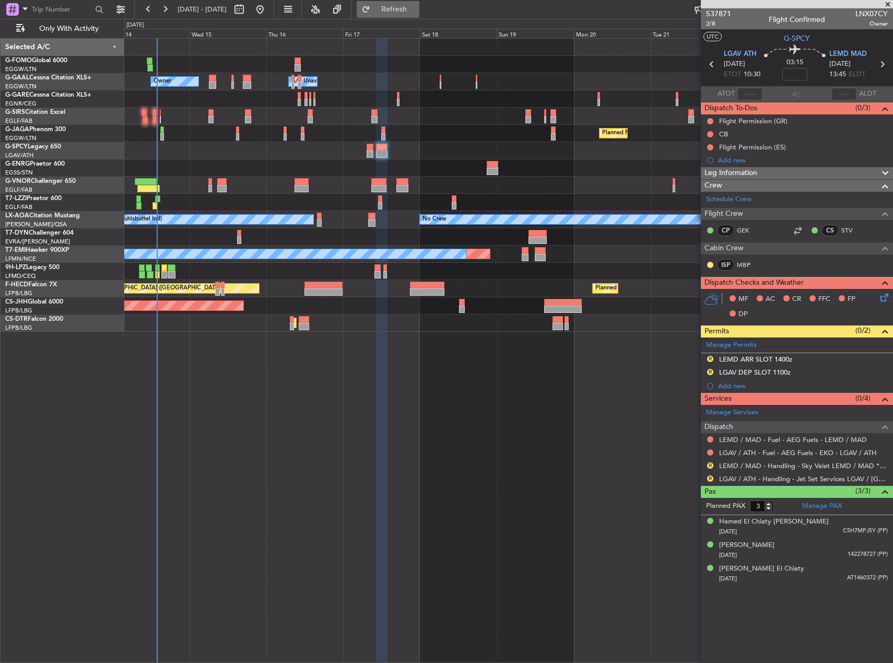
click at [411, 8] on span "Refresh" at bounding box center [394, 9] width 44 height 7
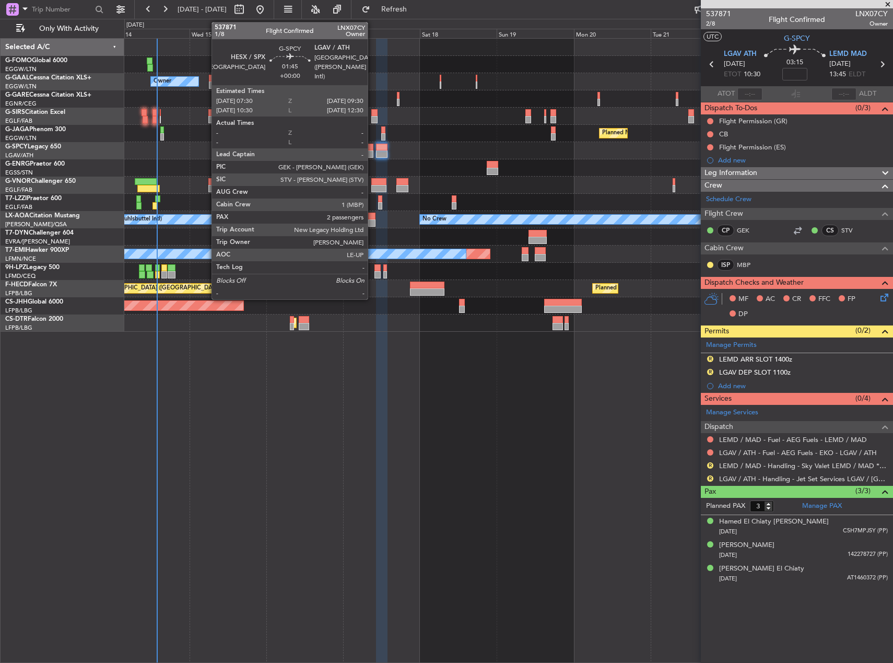
click at [372, 154] on div at bounding box center [370, 153] width 7 height 7
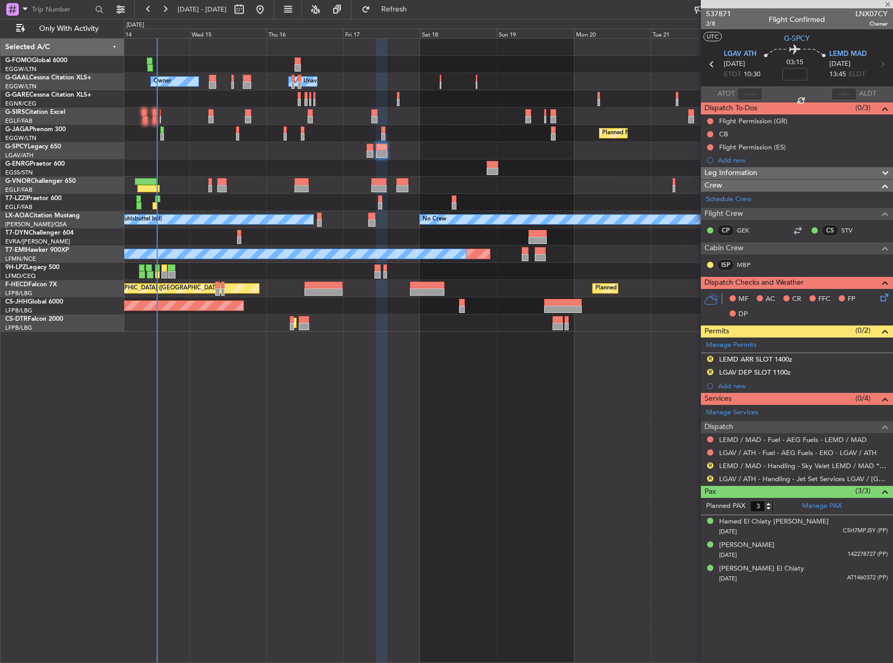
type input "2"
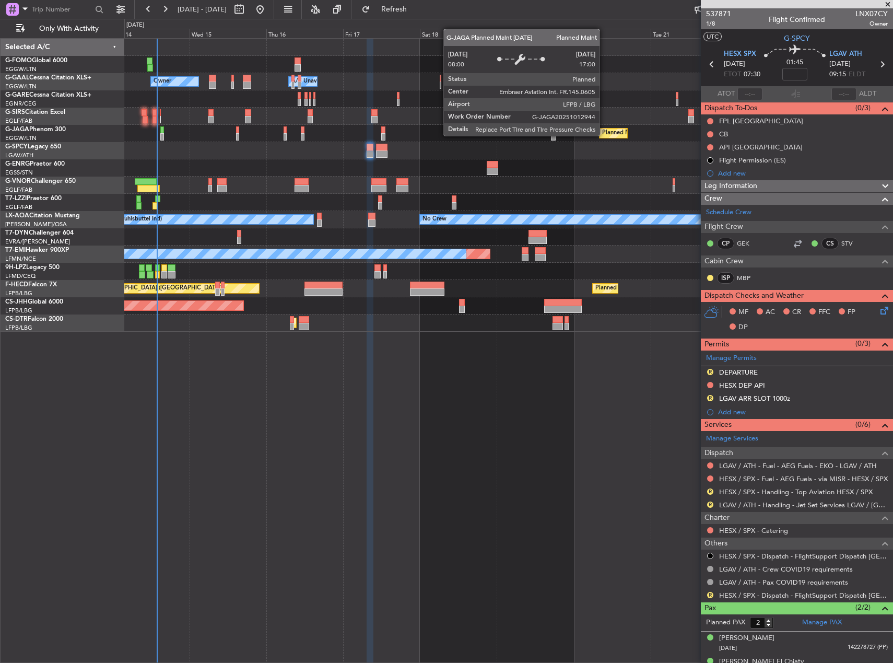
click at [604, 135] on div "Planned Maint [GEOGRAPHIC_DATA] ([GEOGRAPHIC_DATA])" at bounding box center [684, 133] width 164 height 16
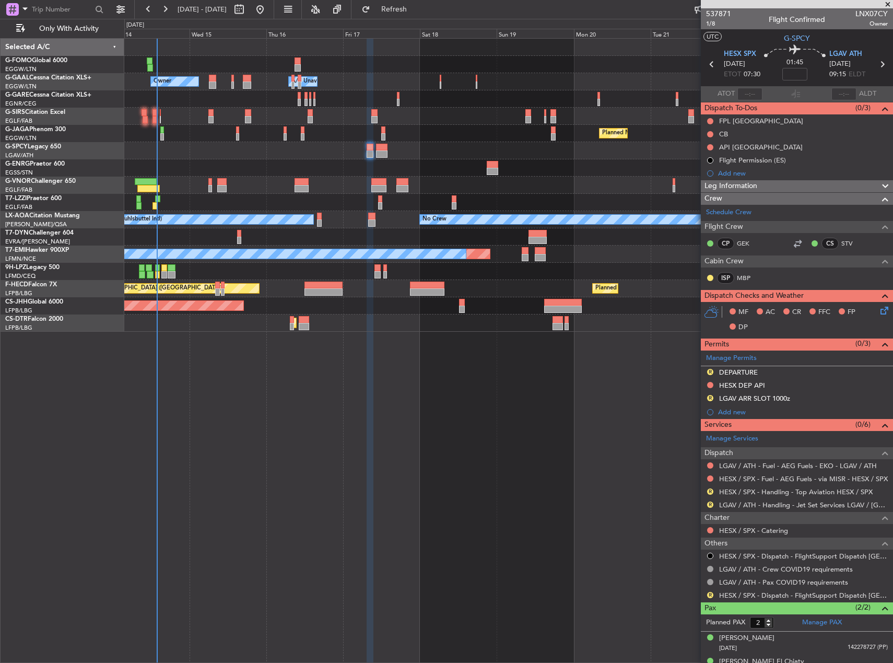
click at [585, 173] on div at bounding box center [508, 167] width 768 height 17
click at [568, 414] on div "Owner Owner A/C Unavailable A/C Unavailable Owner Planned Maint [GEOGRAPHIC_DAT…" at bounding box center [508, 350] width 769 height 625
click at [602, 371] on div "Owner Owner A/C Unavailable A/C Unavailable Owner Planned Maint [GEOGRAPHIC_DAT…" at bounding box center [508, 350] width 769 height 625
click at [642, 435] on div "Owner Owner A/C Unavailable A/C Unavailable Owner Planned Maint [GEOGRAPHIC_DAT…" at bounding box center [508, 350] width 769 height 625
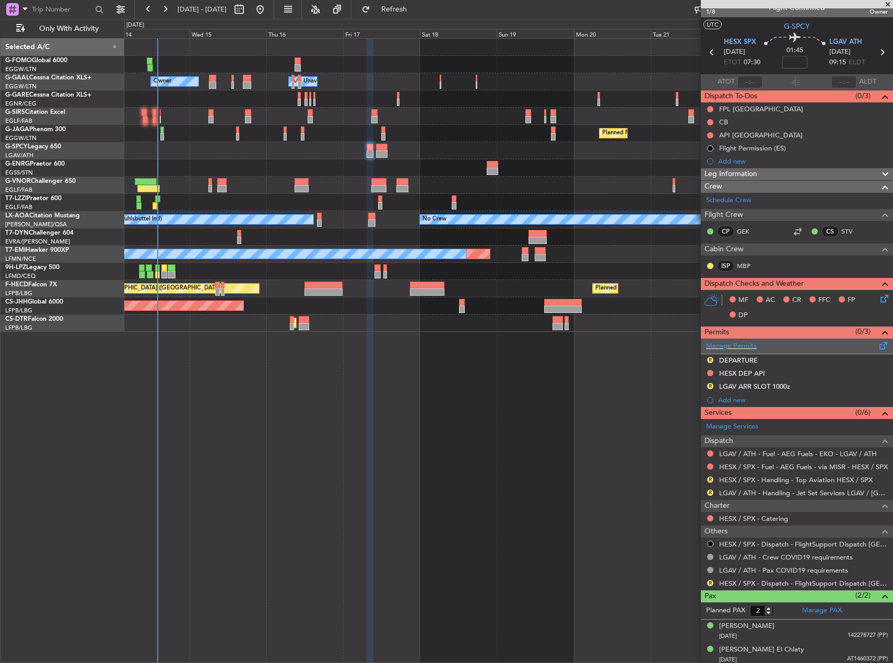
scroll to position [15, 0]
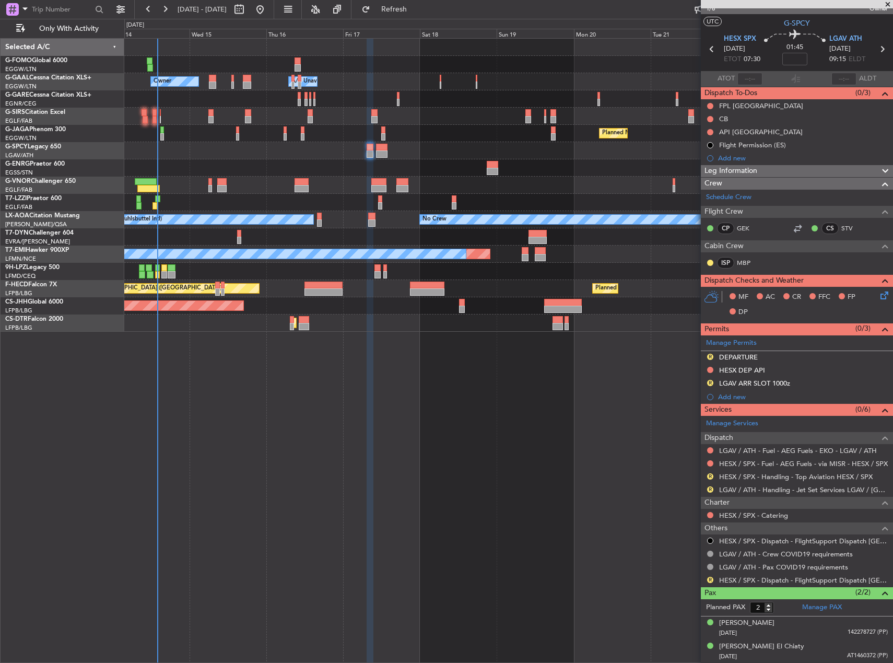
click at [780, 172] on div "Leg Information" at bounding box center [797, 171] width 192 height 12
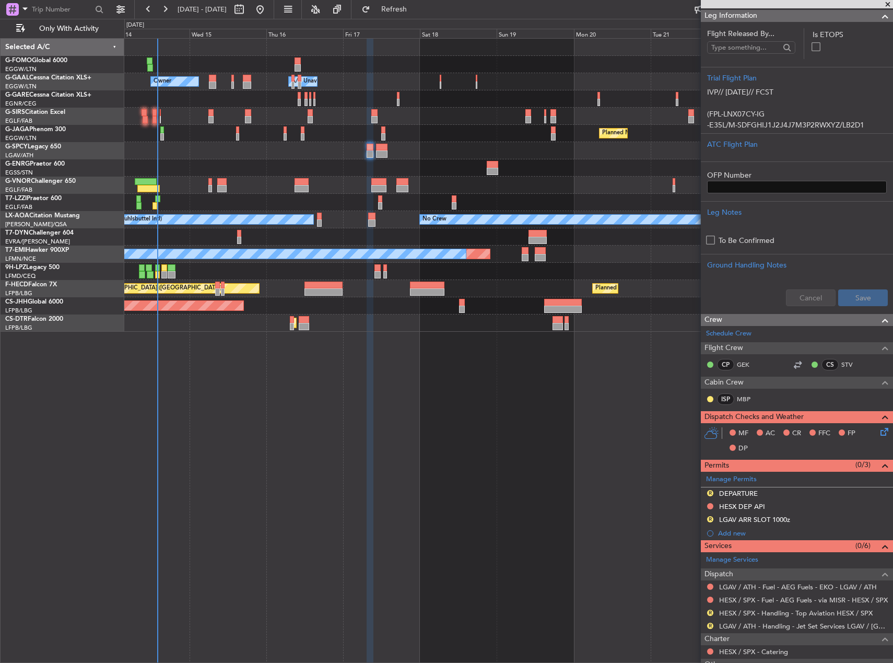
scroll to position [172, 0]
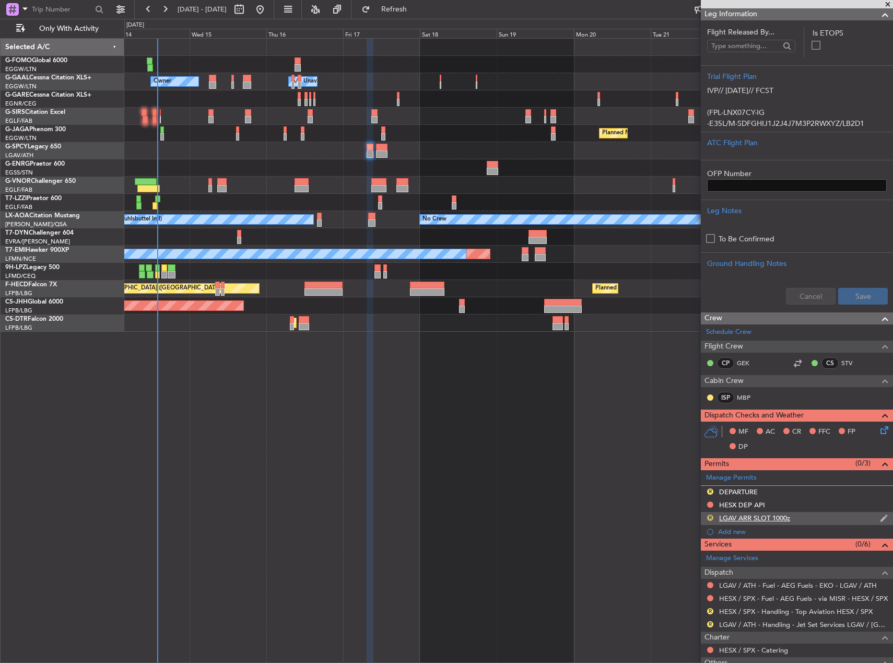
click at [710, 518] on button "R" at bounding box center [710, 517] width 6 height 6
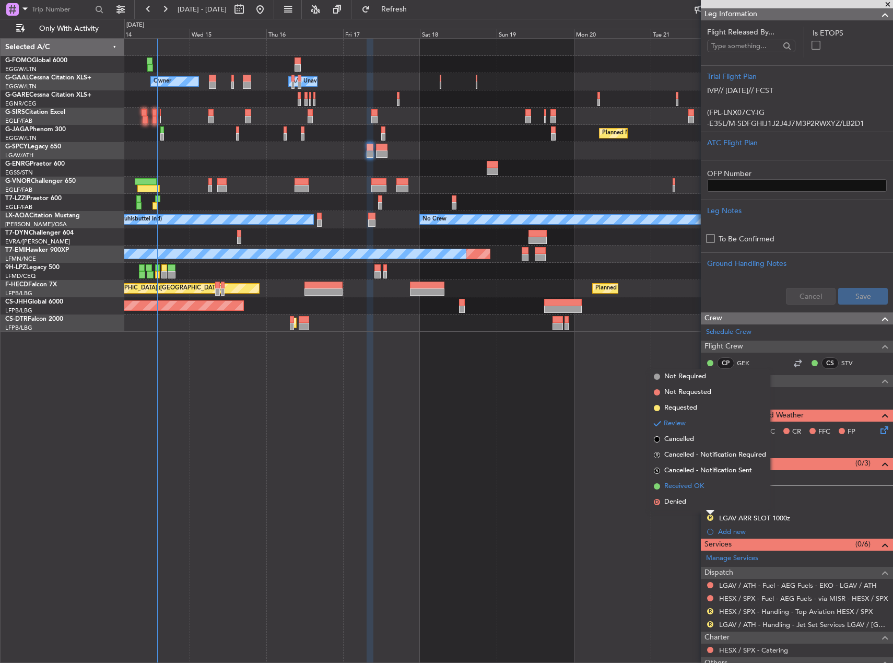
click at [681, 485] on span "Received OK" at bounding box center [684, 486] width 40 height 10
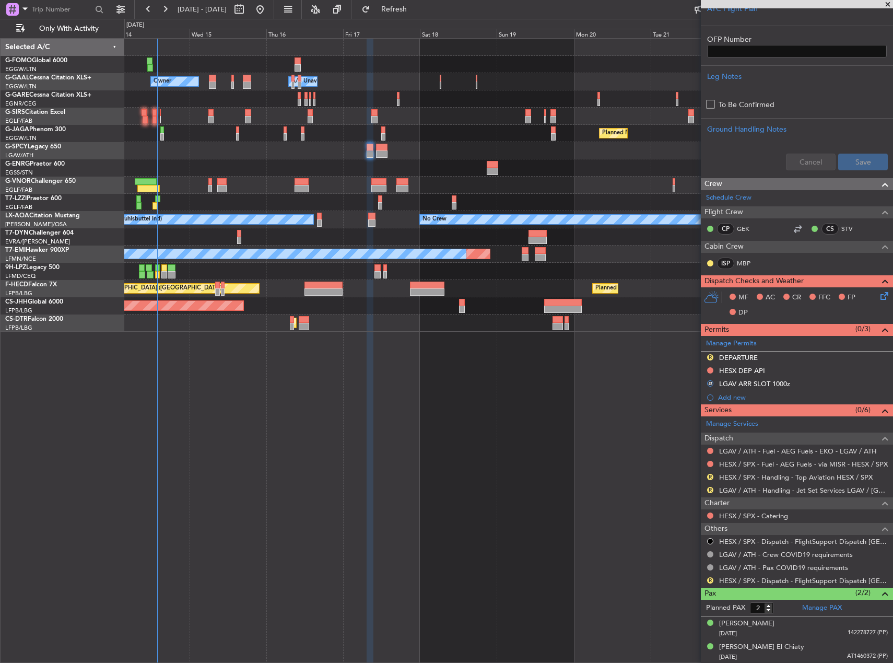
scroll to position [307, 0]
click at [712, 488] on div "Review" at bounding box center [710, 492] width 23 height 13
click at [708, 488] on button "R" at bounding box center [710, 489] width 6 height 6
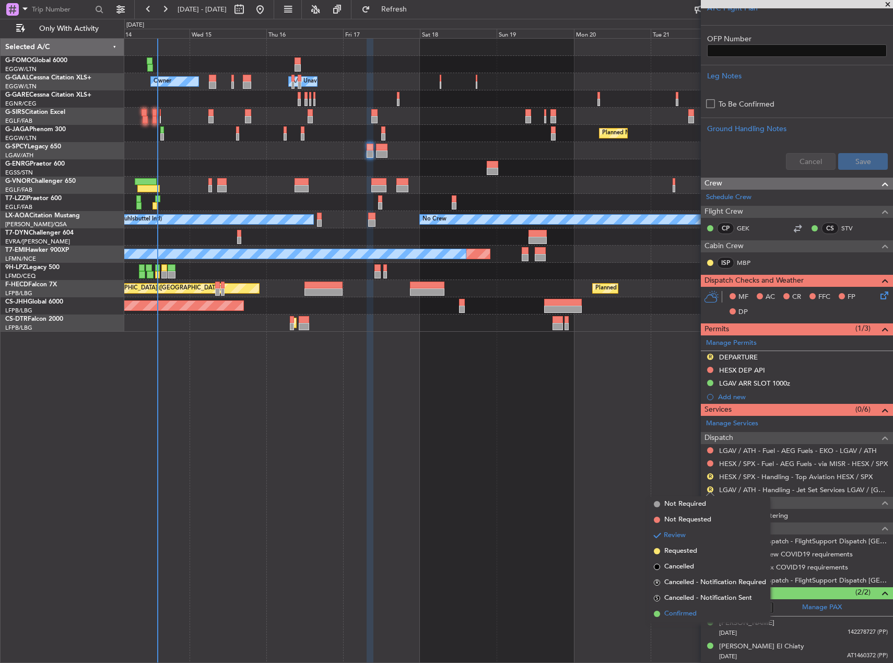
click at [689, 615] on span "Confirmed" at bounding box center [680, 613] width 32 height 10
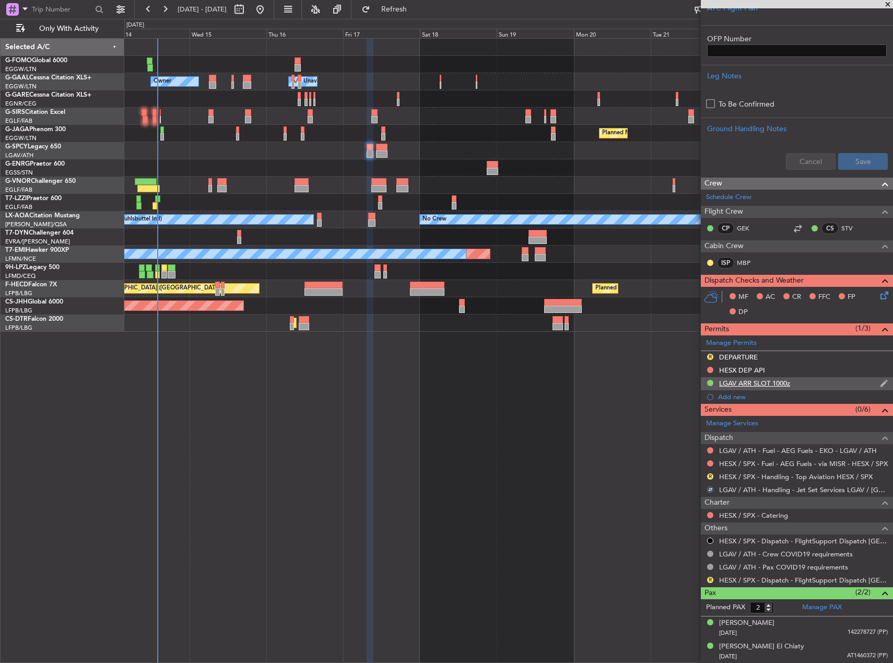
click at [781, 382] on div "LGAV ARR SLOT 1000z" at bounding box center [754, 383] width 71 height 9
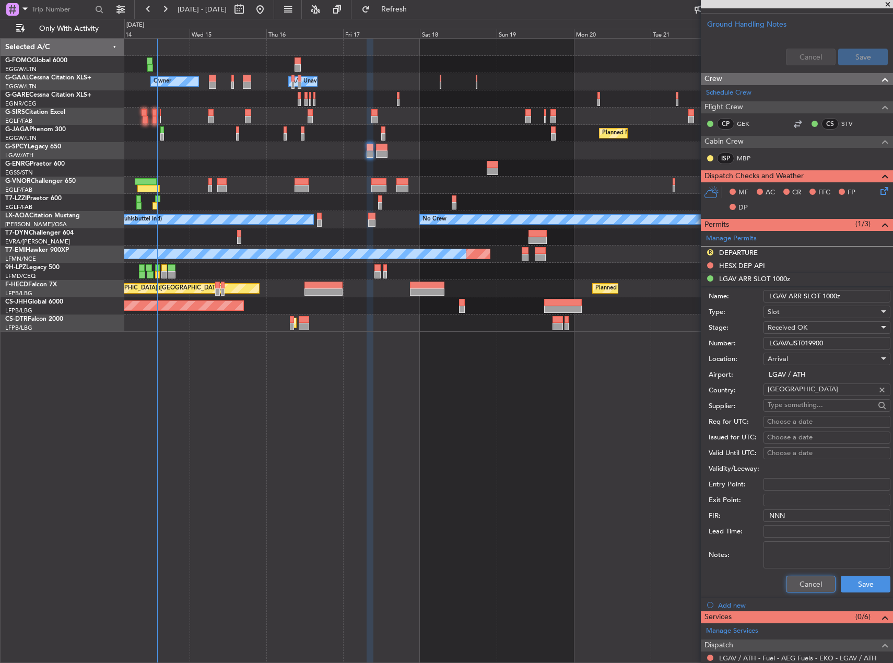
click at [809, 582] on button "Cancel" at bounding box center [811, 583] width 50 height 17
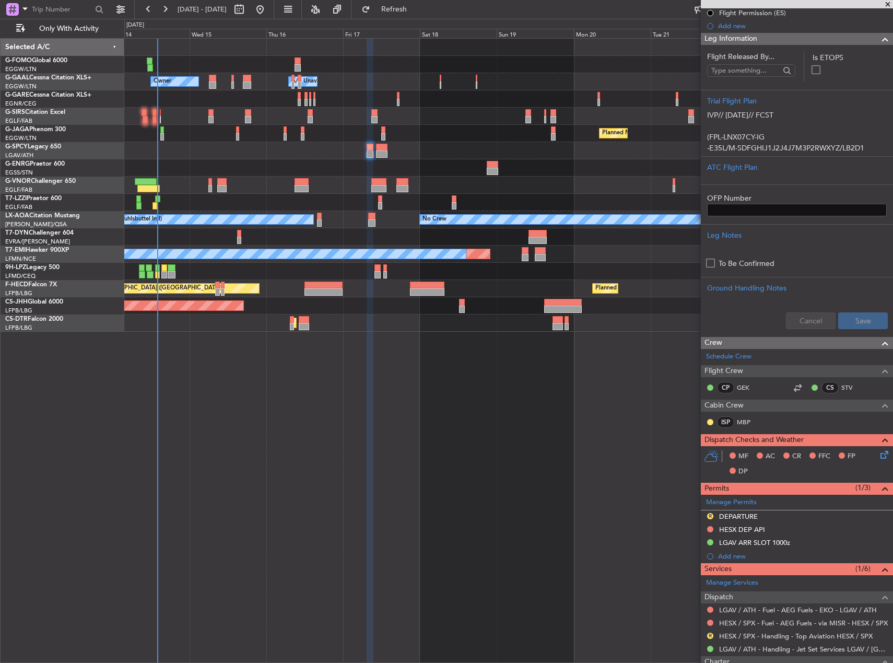
scroll to position [0, 0]
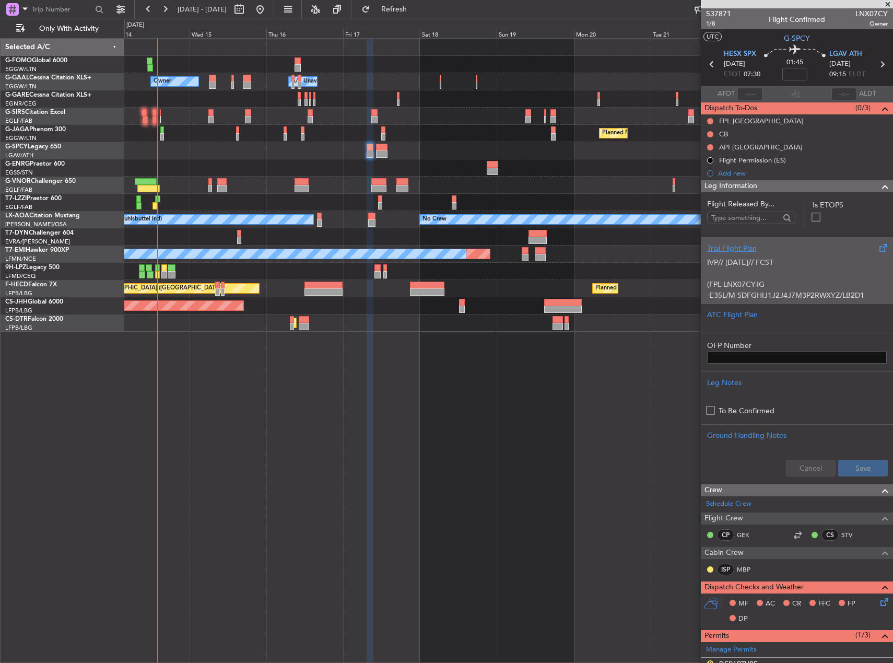
click at [798, 257] on p "IVP// [DATE]// FCST" at bounding box center [797, 262] width 180 height 11
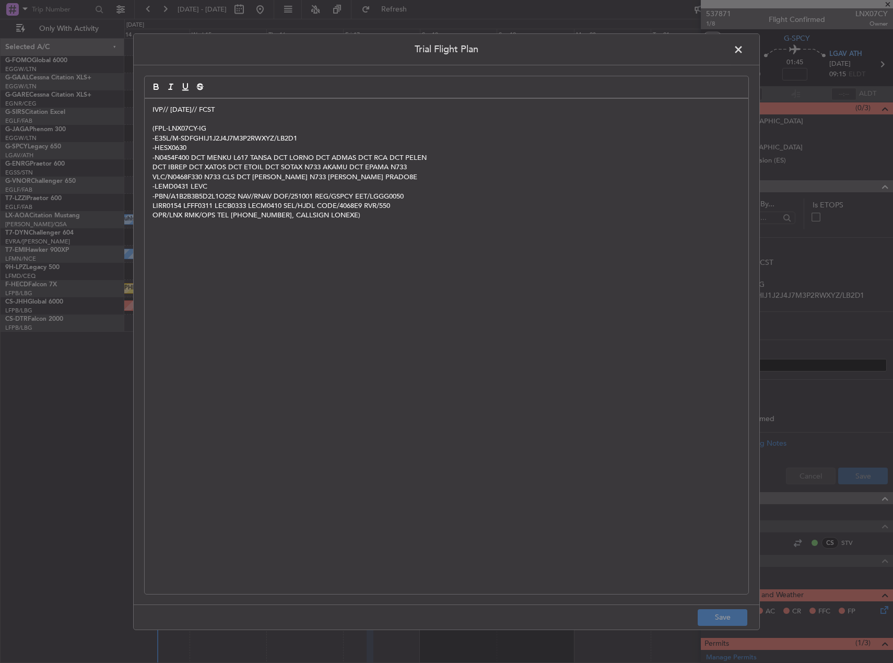
click at [154, 108] on p "IVP// [DATE]// FCST" at bounding box center [446, 108] width 588 height 9
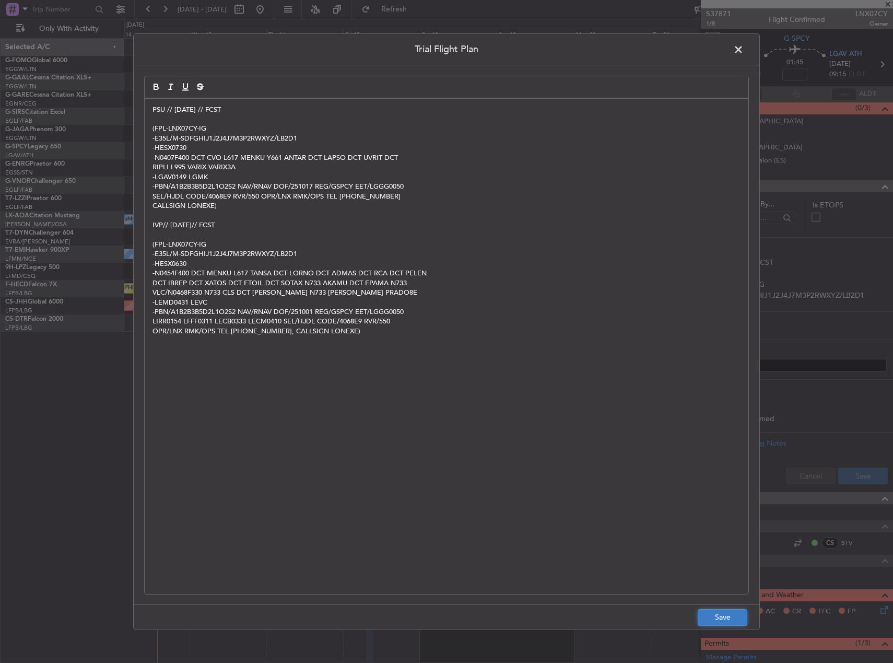
click at [702, 616] on button "Save" at bounding box center [723, 617] width 50 height 17
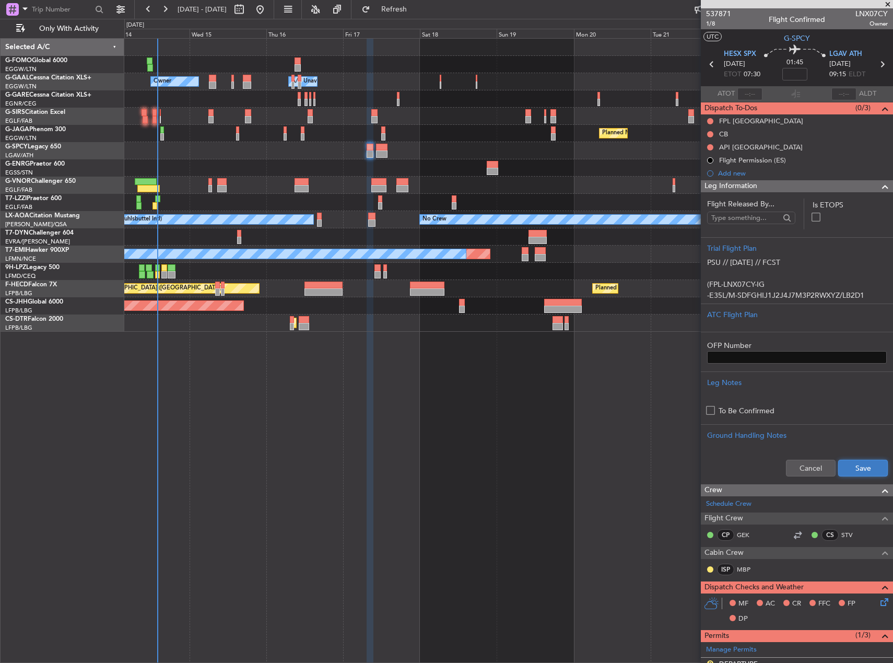
click at [849, 466] on button "Save" at bounding box center [863, 468] width 50 height 17
click at [798, 75] on input at bounding box center [794, 74] width 25 height 13
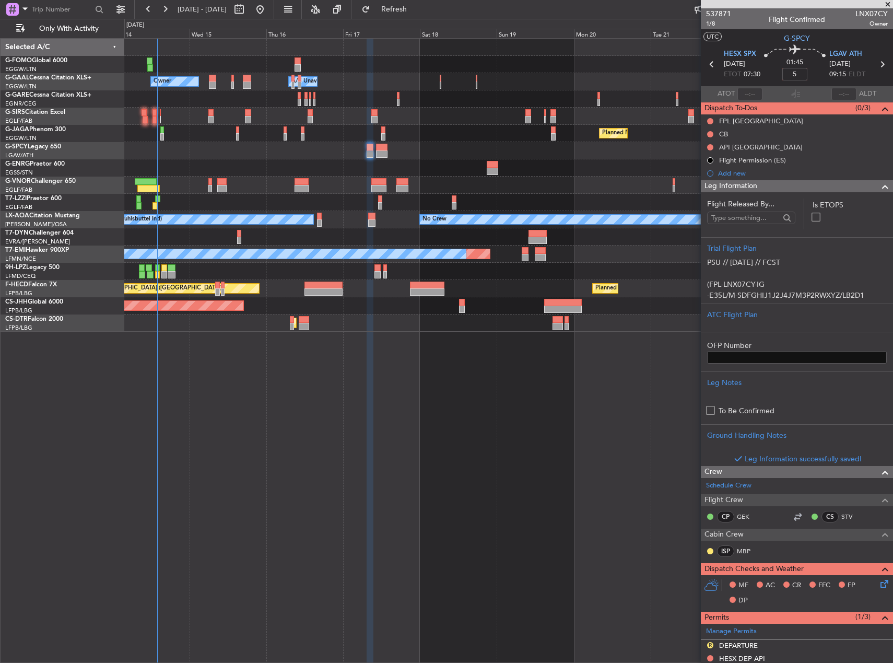
click at [621, 173] on div at bounding box center [508, 167] width 768 height 17
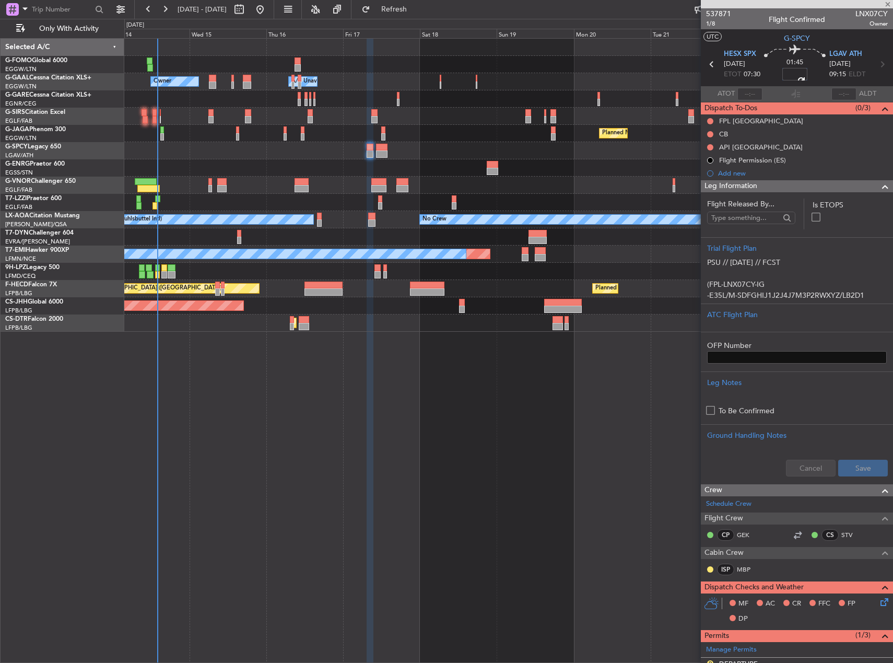
type input "+00:05"
click at [599, 432] on div "Owner Owner A/C Unavailable A/C Unavailable Owner Planned Maint [GEOGRAPHIC_DAT…" at bounding box center [508, 350] width 769 height 625
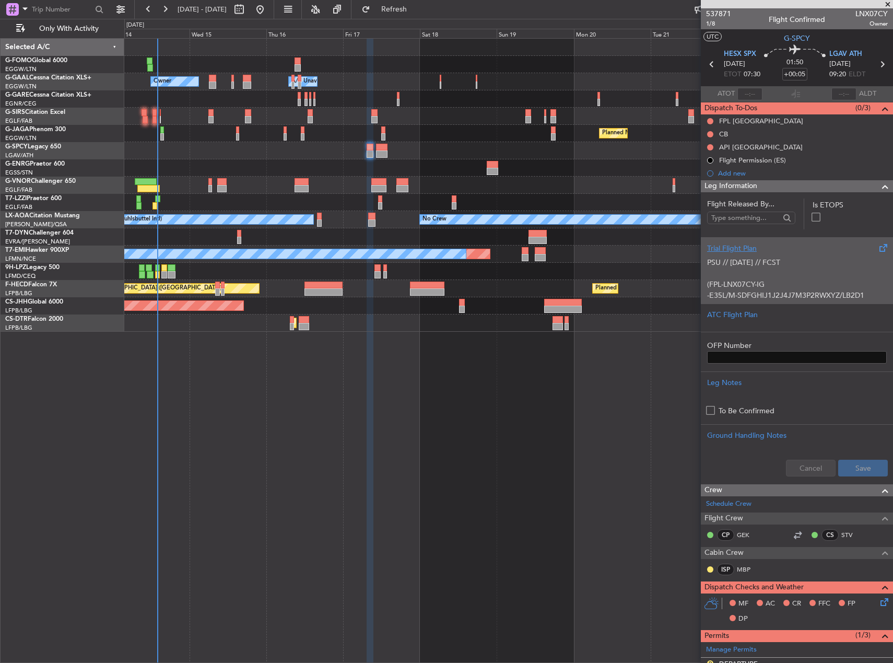
click at [786, 277] on p at bounding box center [797, 273] width 180 height 11
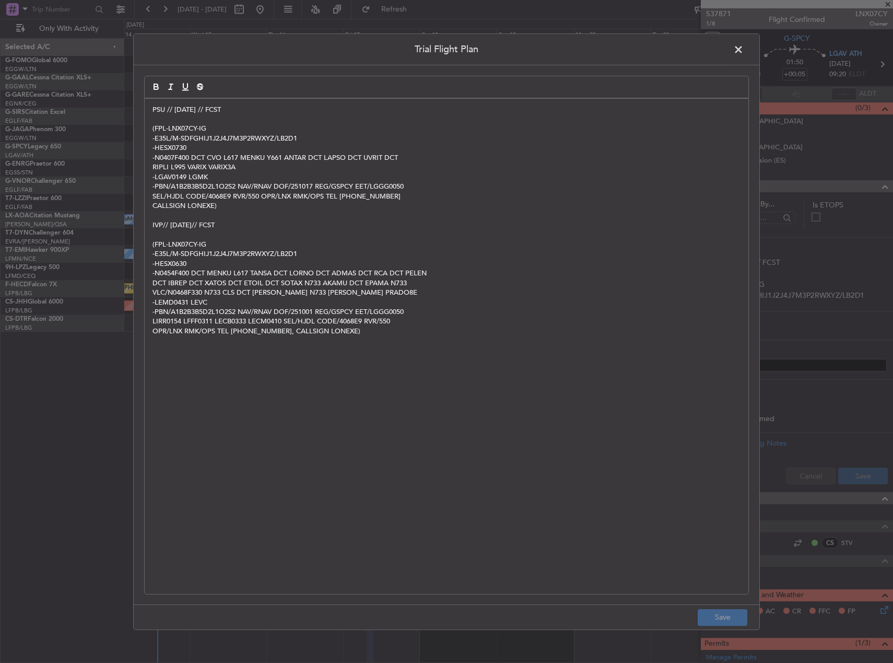
click at [744, 49] on span at bounding box center [744, 51] width 0 height 21
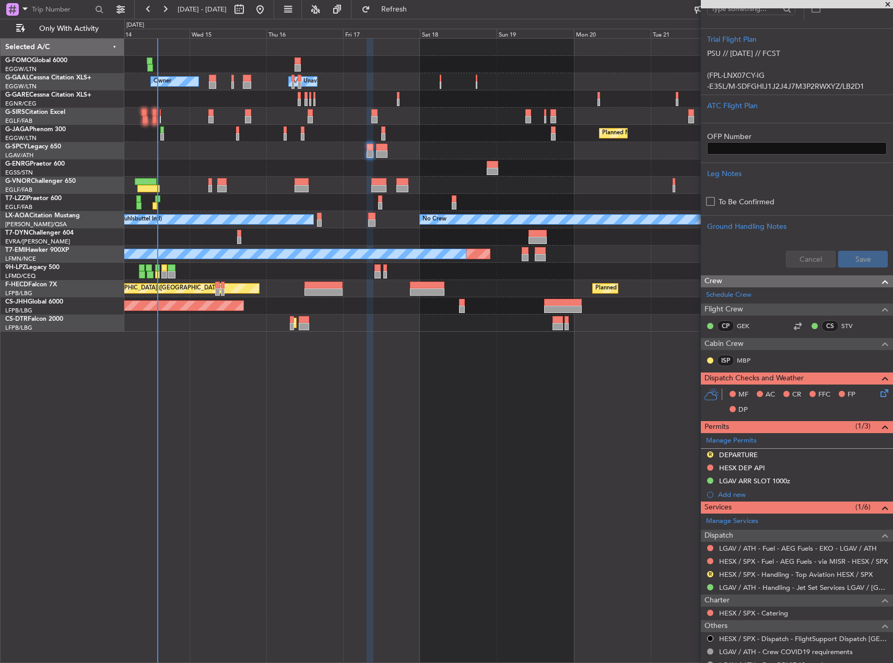
scroll to position [307, 0]
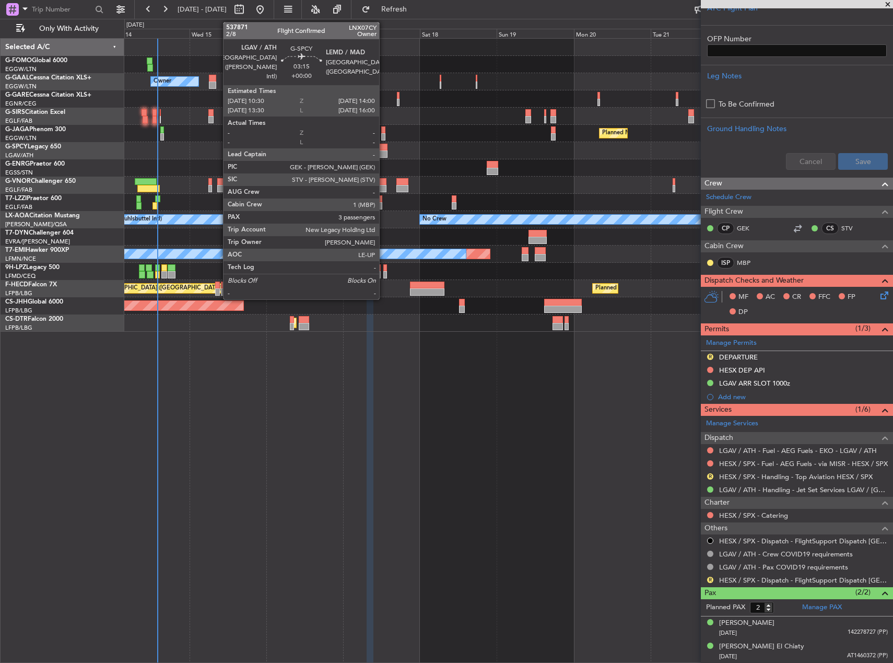
click at [384, 149] on div at bounding box center [381, 147] width 11 height 7
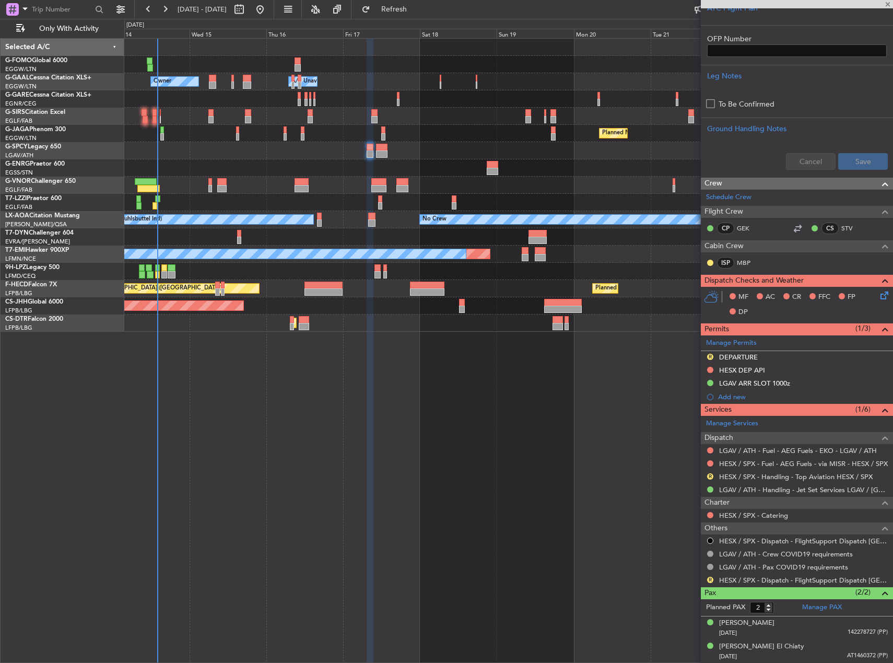
type input "3"
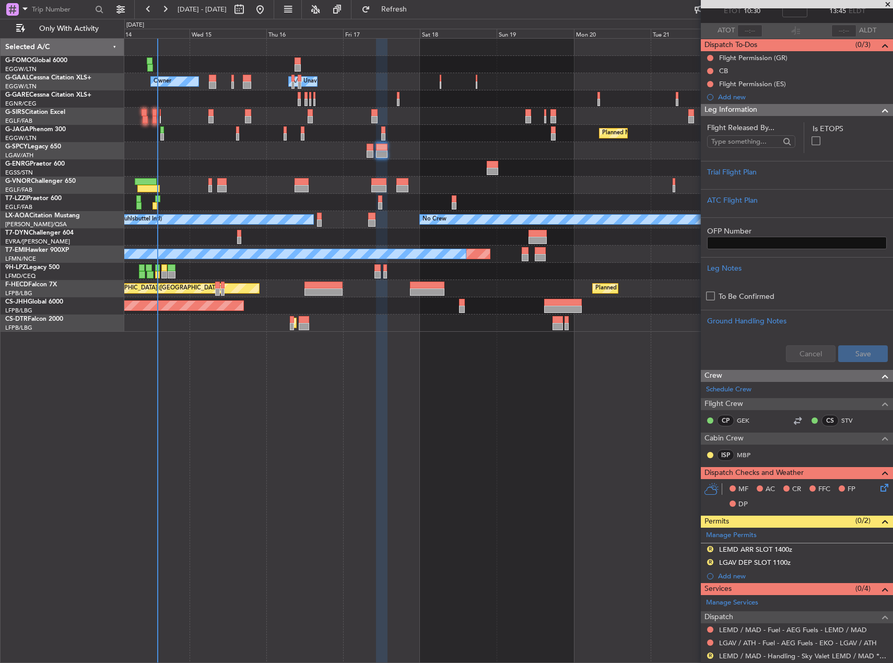
scroll to position [0, 0]
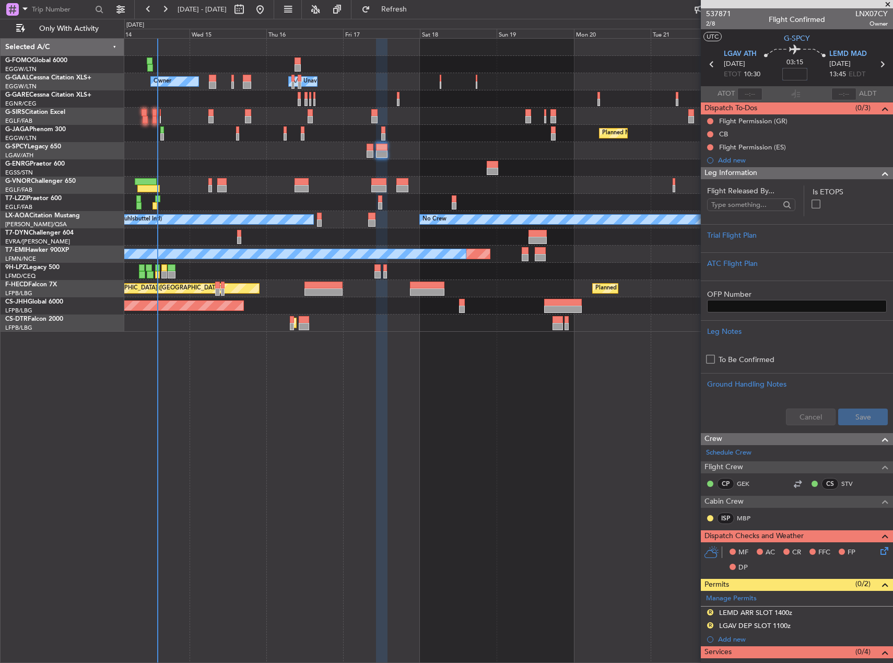
click at [801, 76] on input at bounding box center [794, 74] width 25 height 13
click at [658, 158] on div at bounding box center [508, 150] width 768 height 17
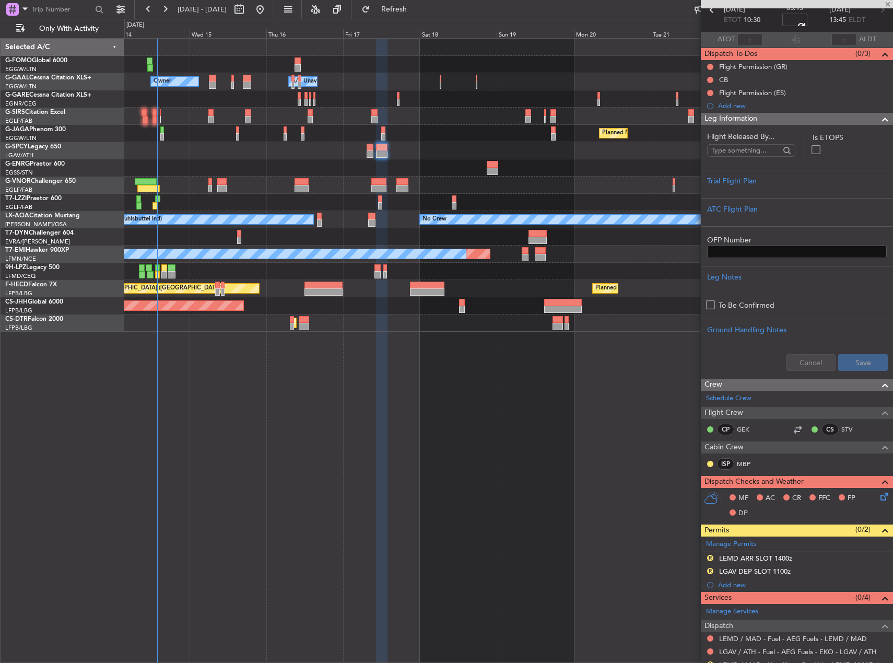
scroll to position [104, 0]
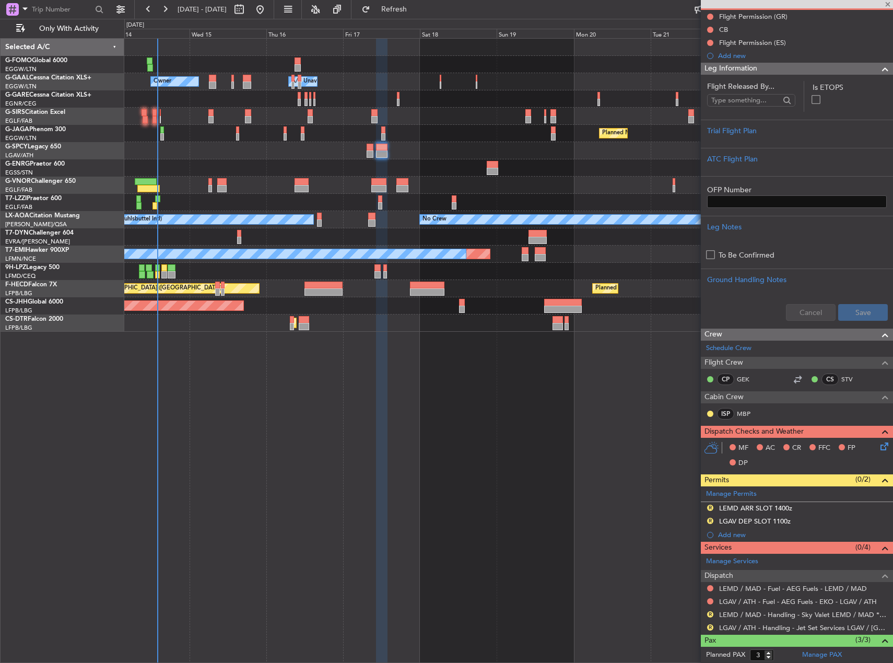
type input "+00:15"
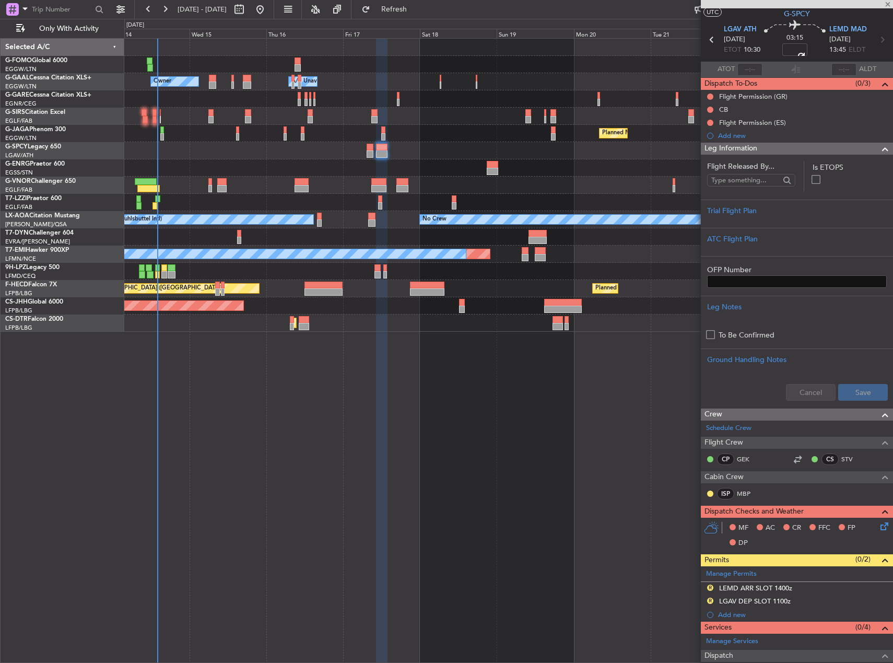
scroll to position [0, 0]
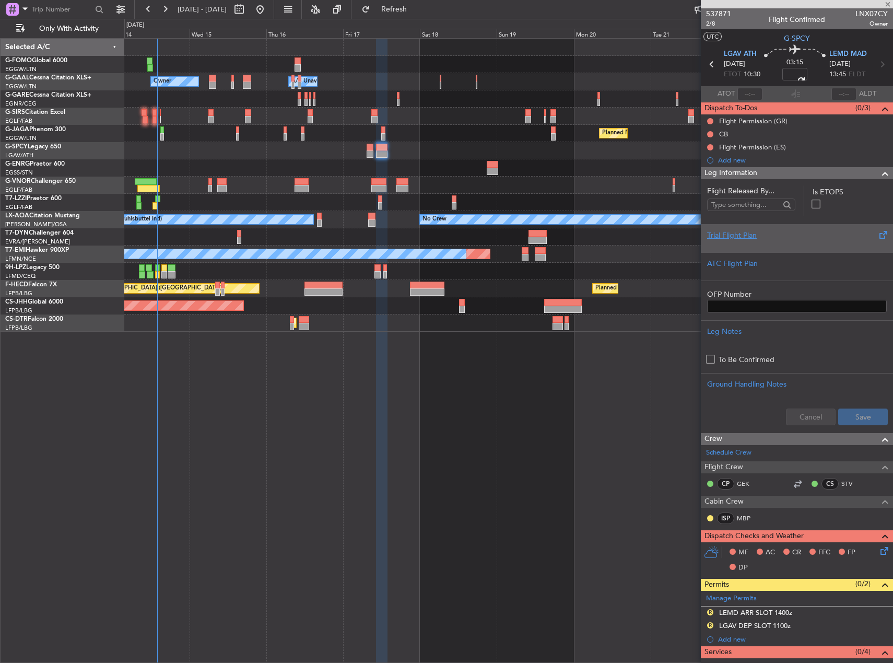
click at [782, 241] on div at bounding box center [797, 244] width 180 height 6
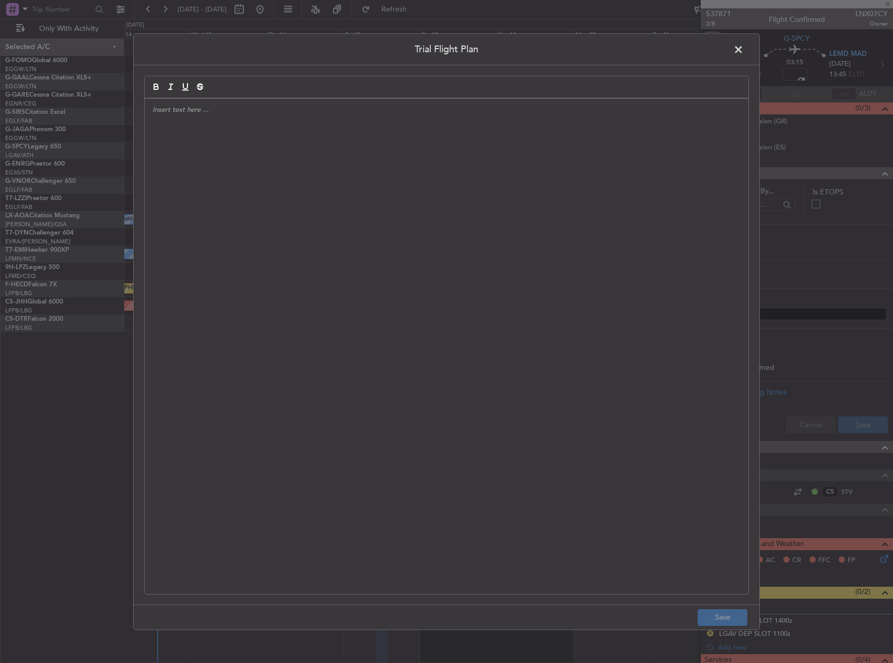
click at [506, 239] on div at bounding box center [447, 345] width 604 height 495
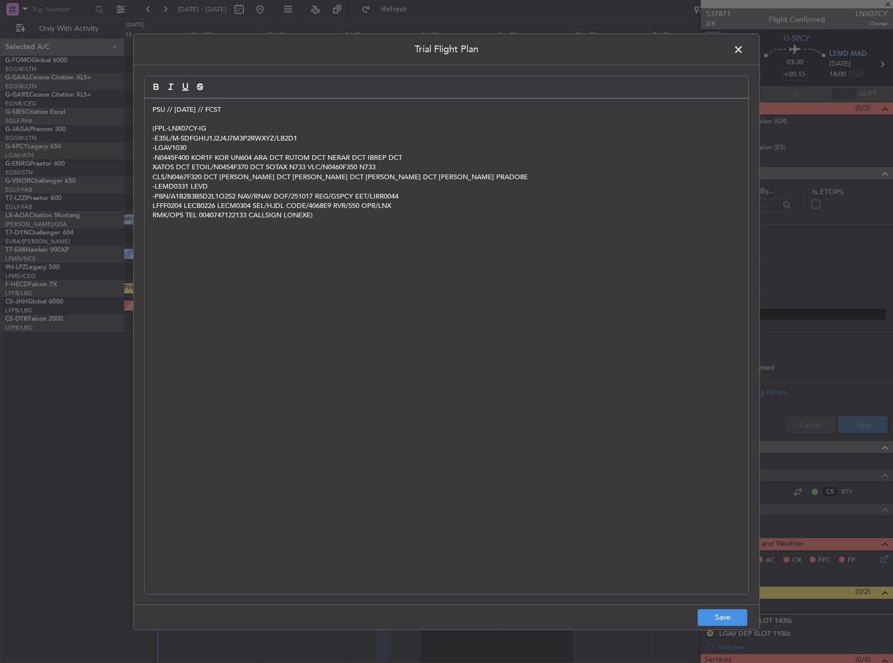
click at [728, 628] on footer "Save" at bounding box center [447, 616] width 626 height 25
click at [724, 616] on button "Save" at bounding box center [723, 617] width 50 height 17
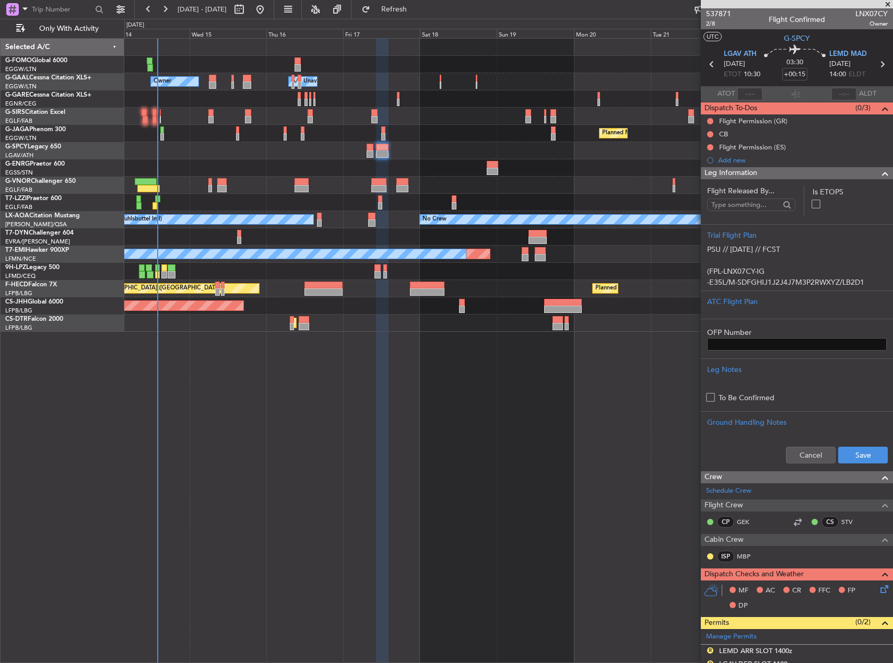
click at [860, 445] on div "Cancel Save" at bounding box center [797, 454] width 192 height 31
click at [863, 449] on button "Save" at bounding box center [863, 454] width 50 height 17
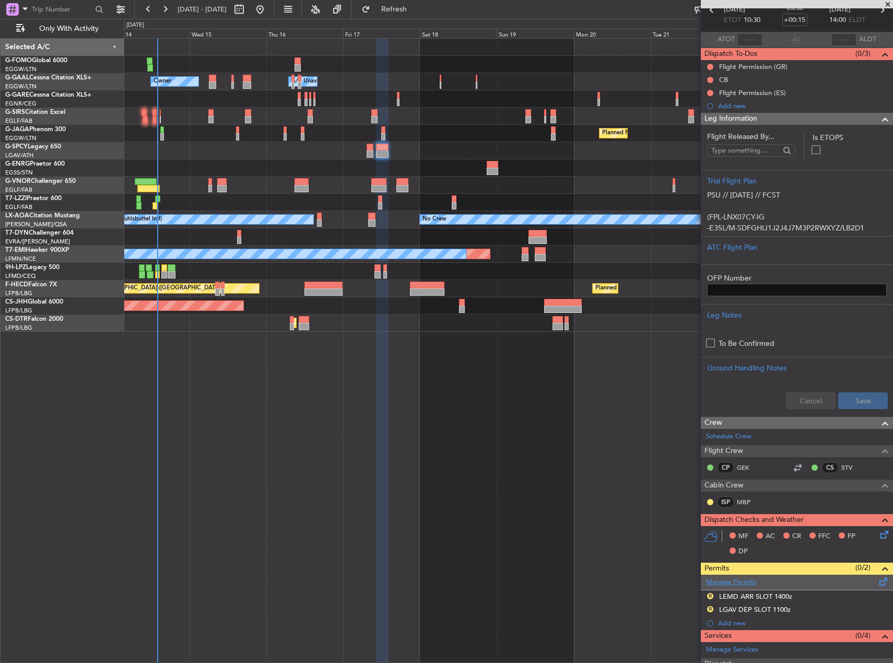
scroll to position [104, 0]
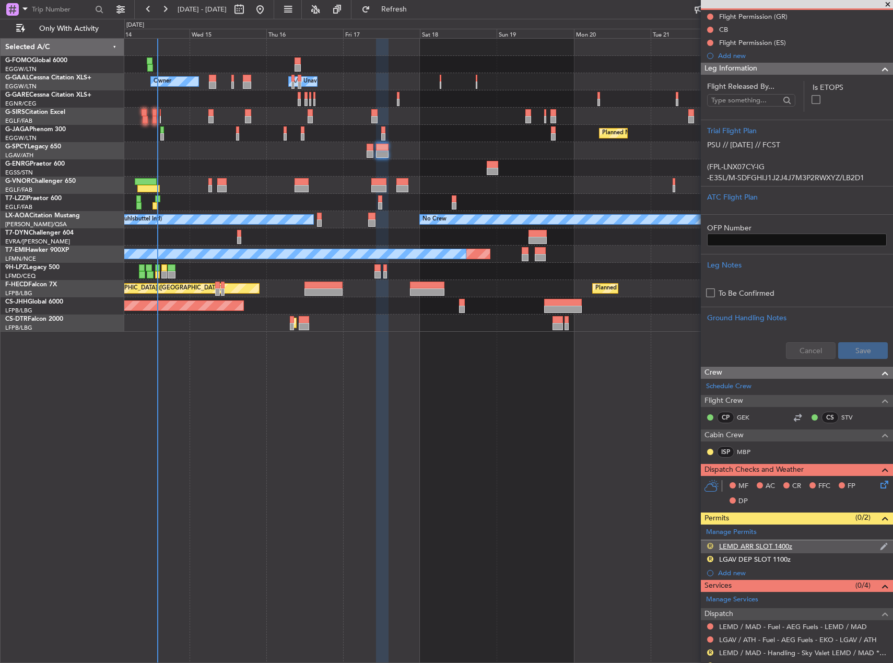
click at [709, 546] on button "R" at bounding box center [710, 546] width 6 height 6
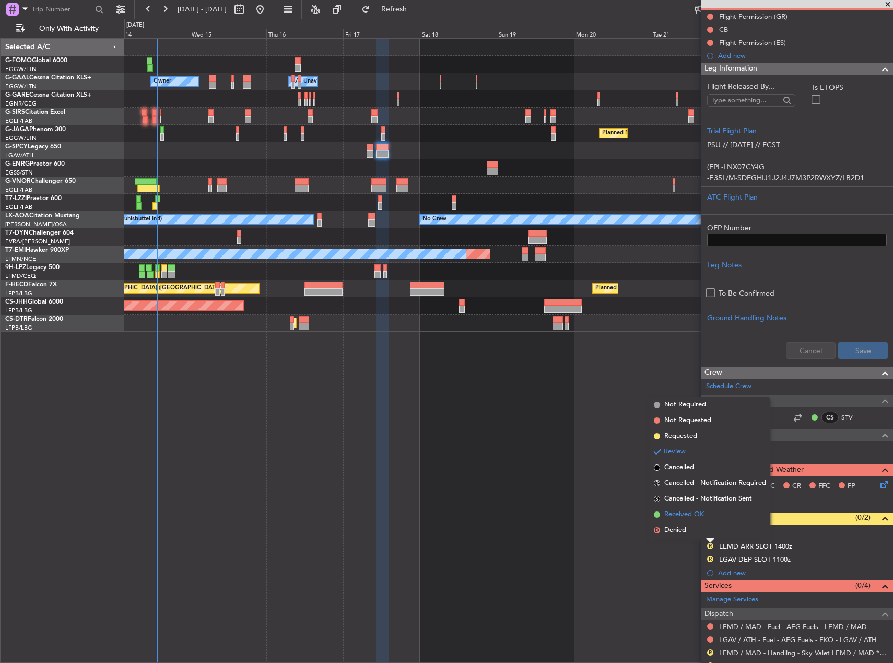
click at [675, 508] on li "Received OK" at bounding box center [710, 515] width 121 height 16
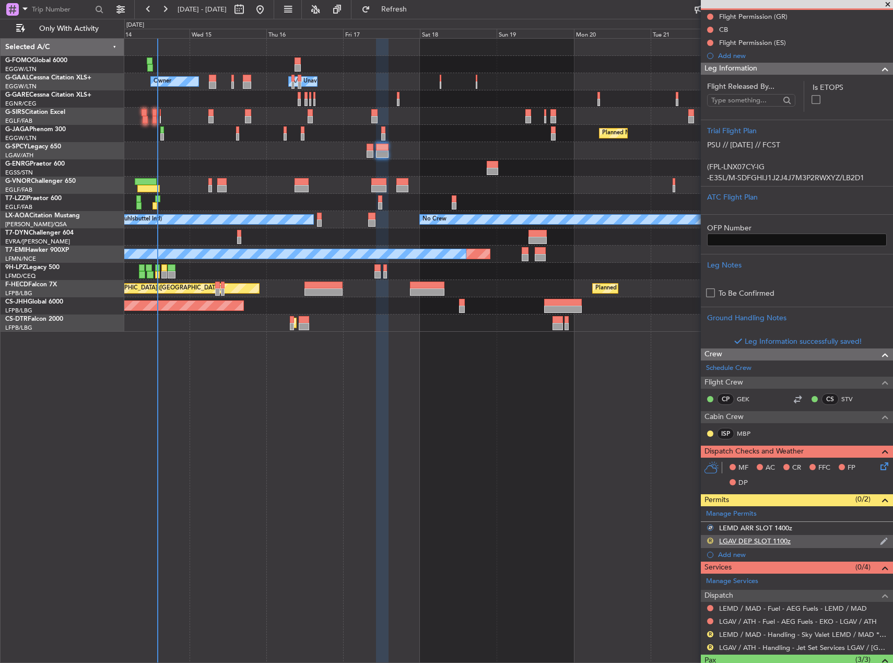
click at [710, 542] on button "R" at bounding box center [710, 540] width 6 height 6
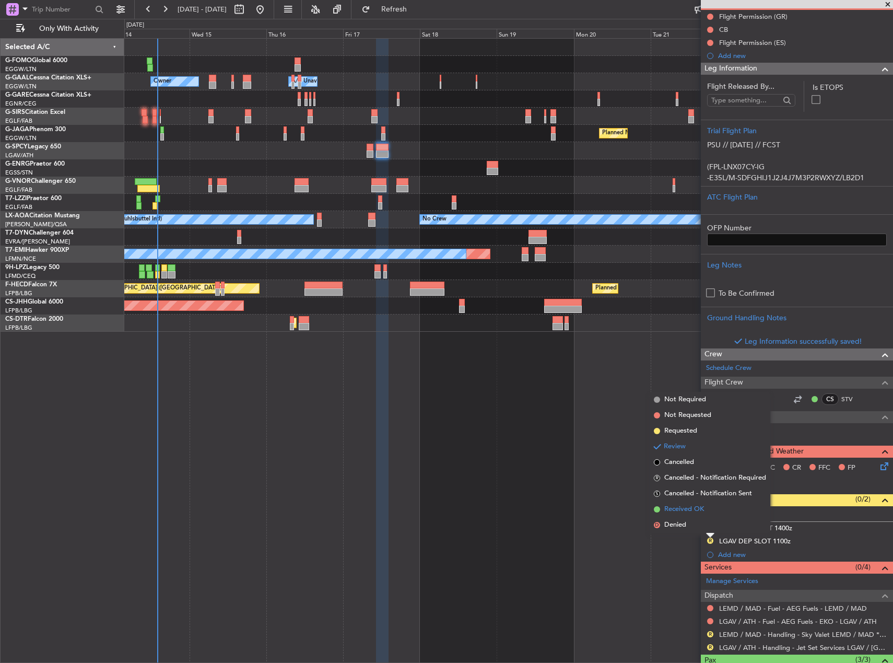
click at [669, 508] on span "Received OK" at bounding box center [684, 509] width 40 height 10
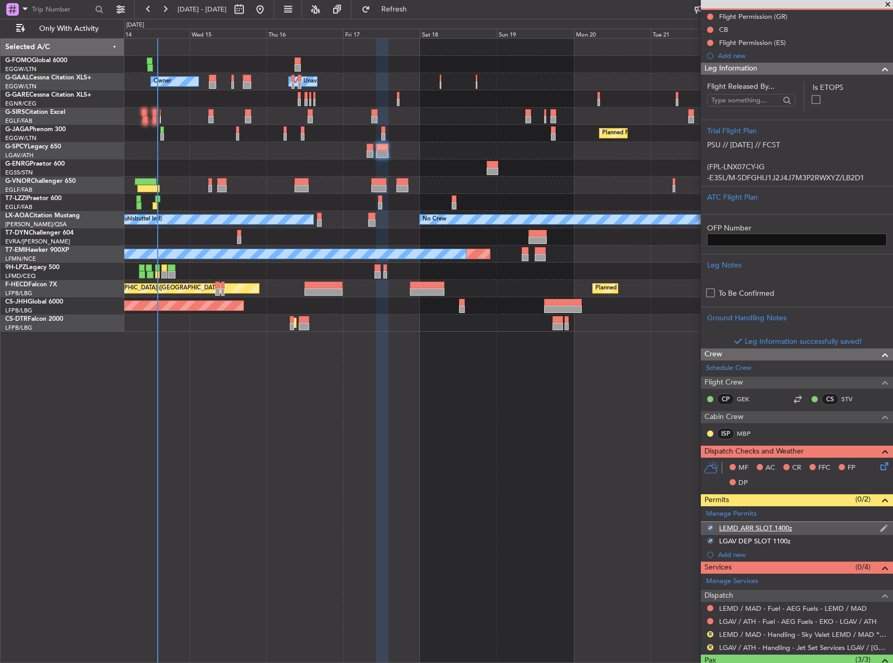
scroll to position [195, 0]
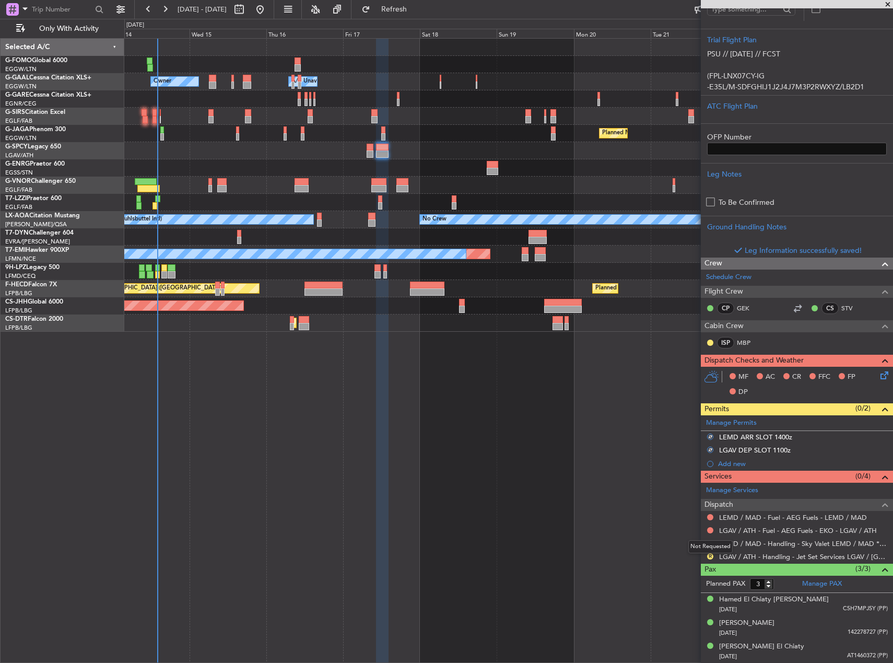
click at [711, 542] on div "Not Requested" at bounding box center [710, 546] width 44 height 13
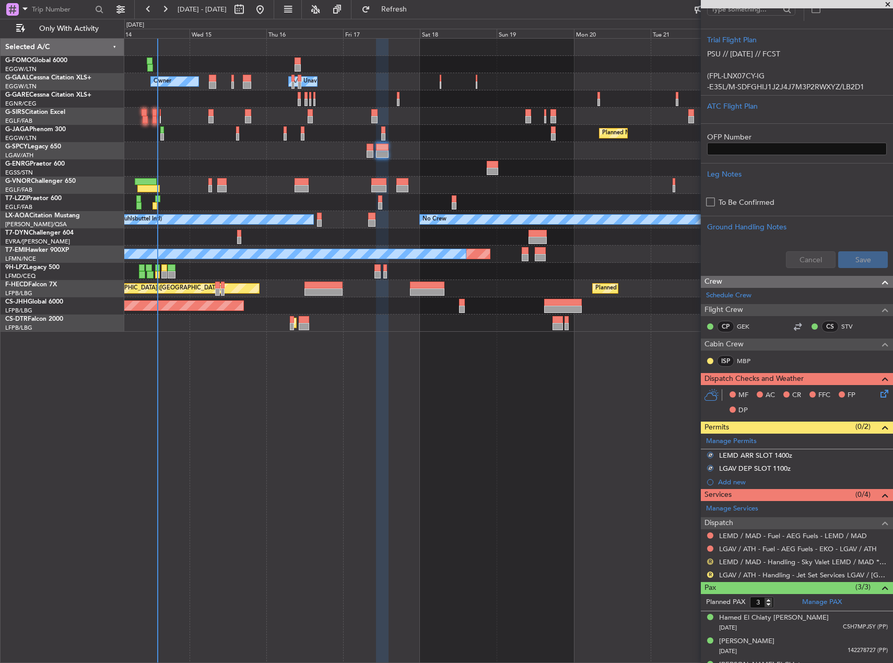
click at [709, 561] on button "R" at bounding box center [710, 561] width 6 height 6
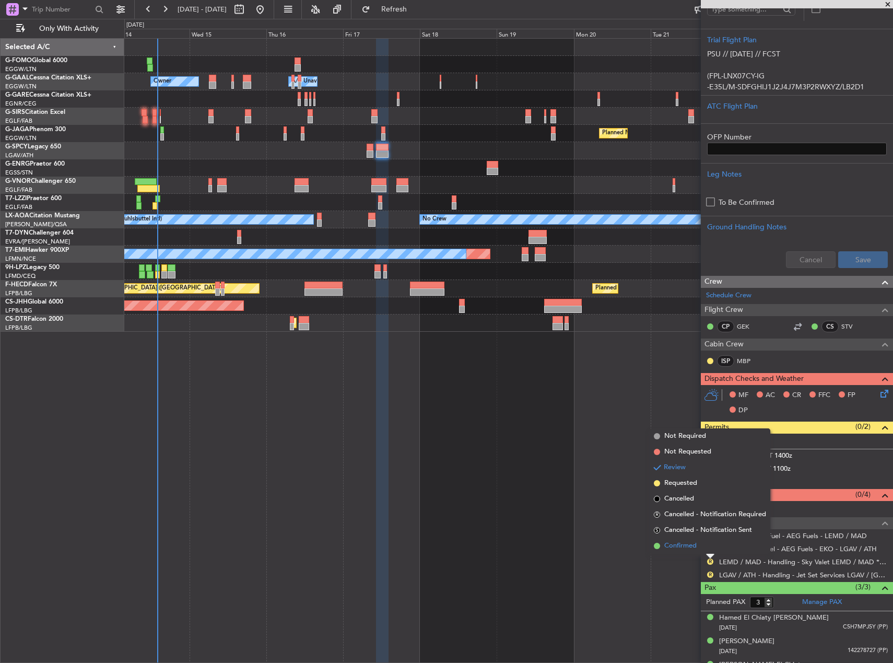
click at [688, 541] on span "Confirmed" at bounding box center [680, 545] width 32 height 10
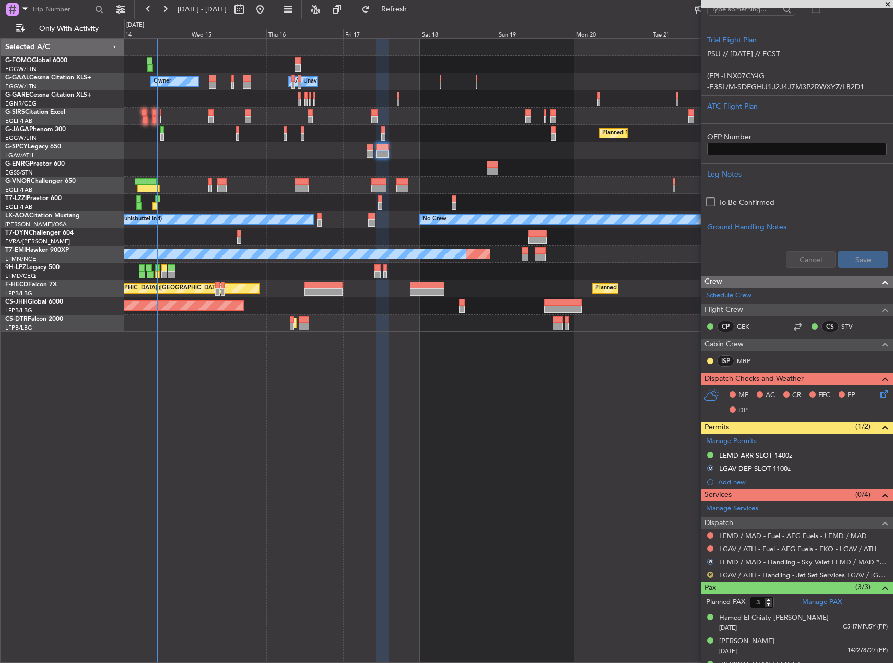
click at [709, 573] on button "R" at bounding box center [710, 574] width 6 height 6
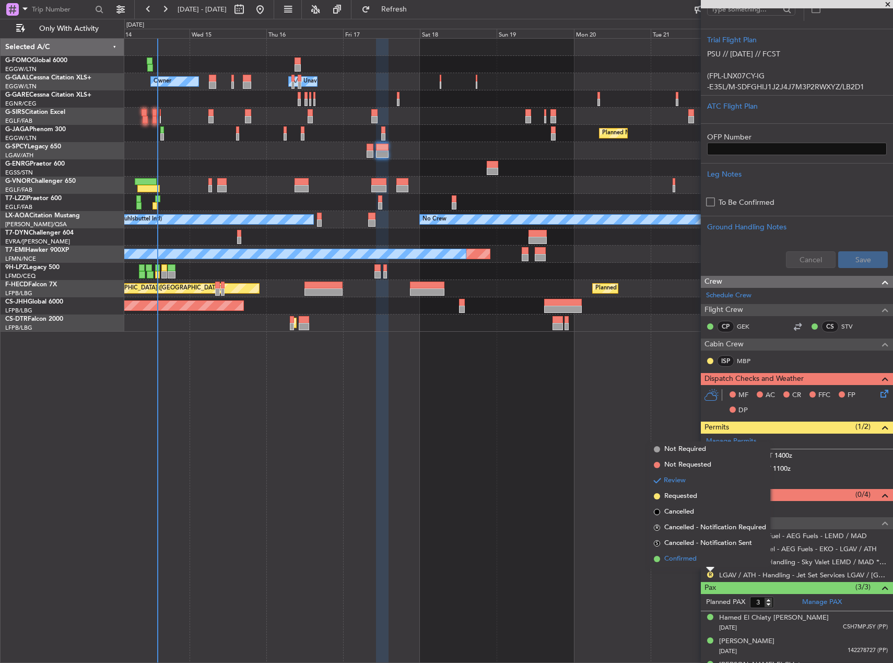
click at [684, 554] on span "Confirmed" at bounding box center [680, 558] width 32 height 10
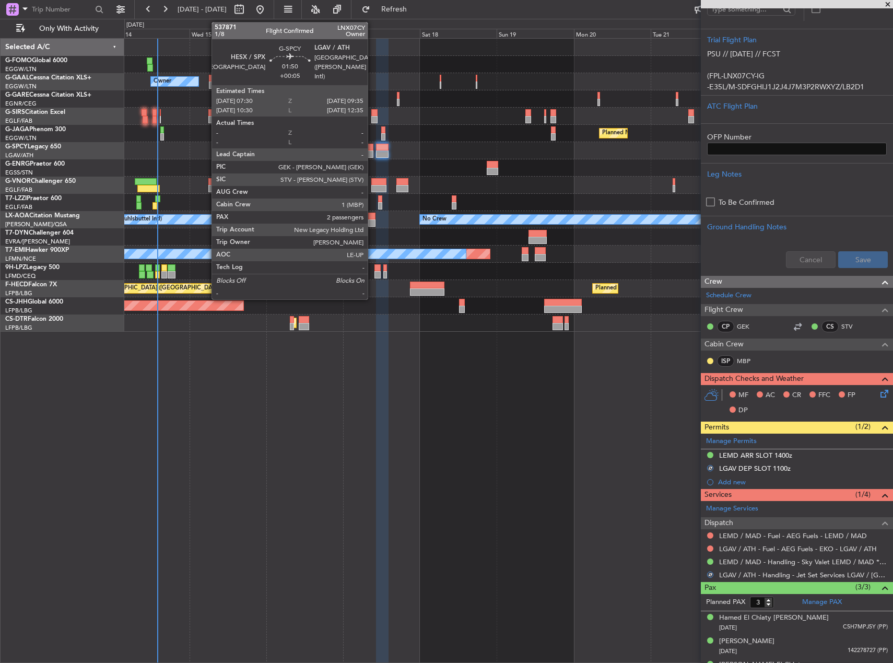
click at [372, 151] on div at bounding box center [370, 153] width 7 height 7
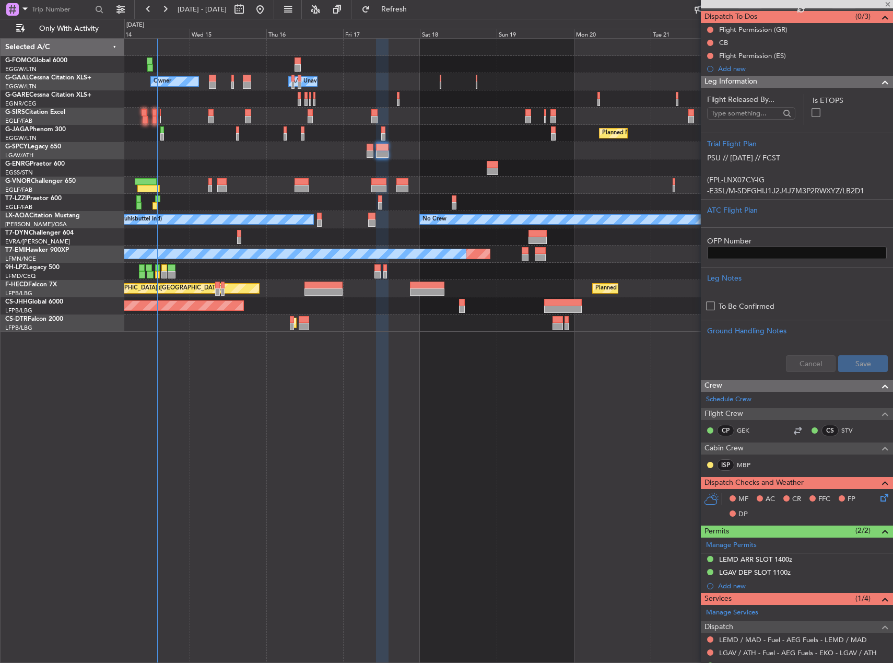
scroll to position [0, 0]
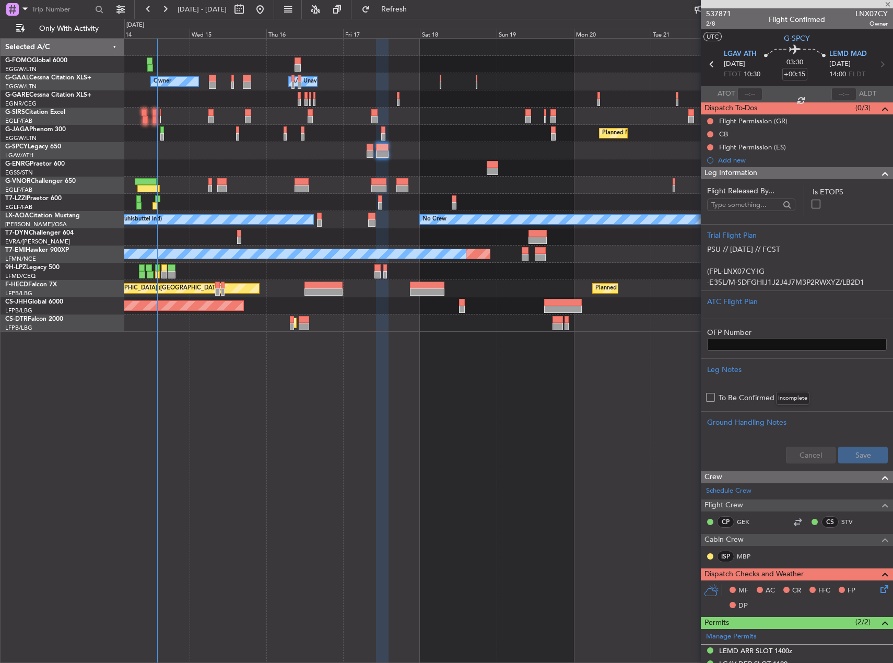
type input "+00:05"
type input "2"
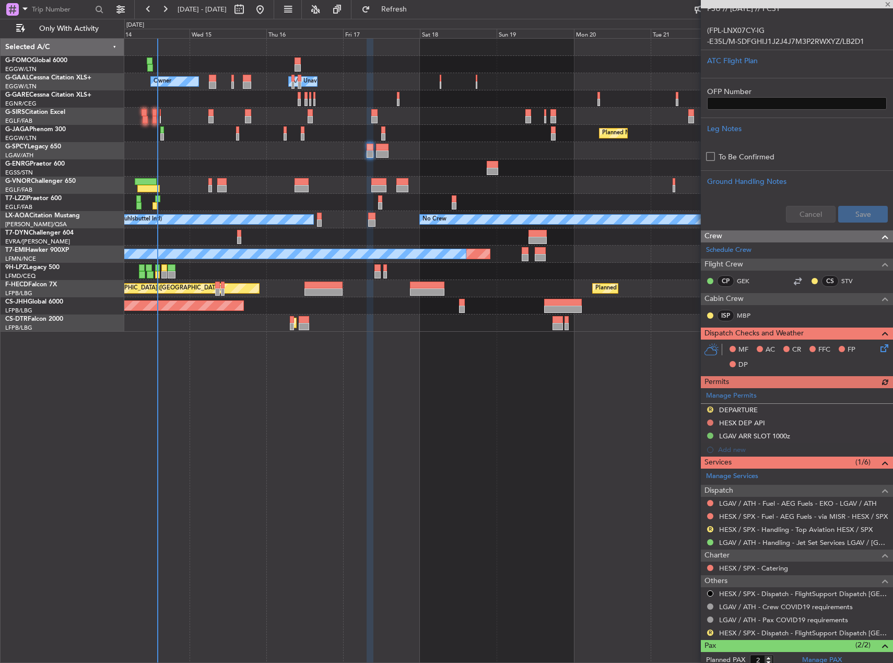
scroll to position [261, 0]
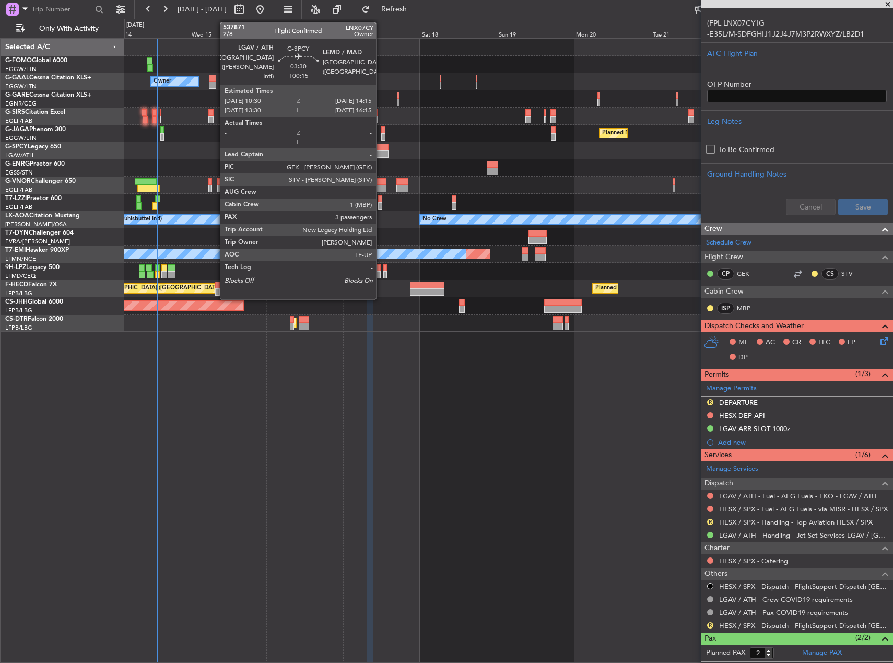
click at [381, 149] on div at bounding box center [382, 147] width 12 height 7
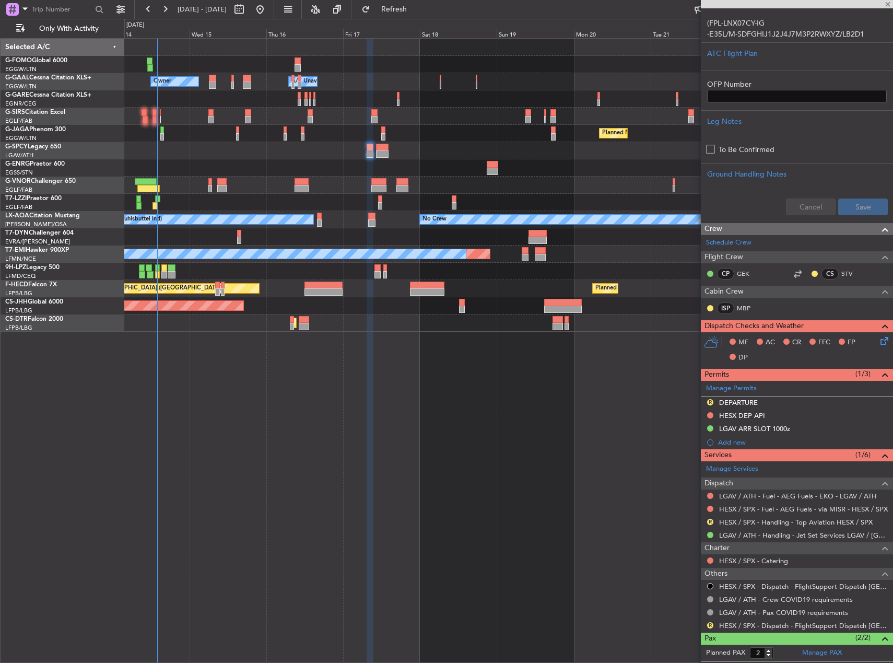
type input "+00:15"
type input "3"
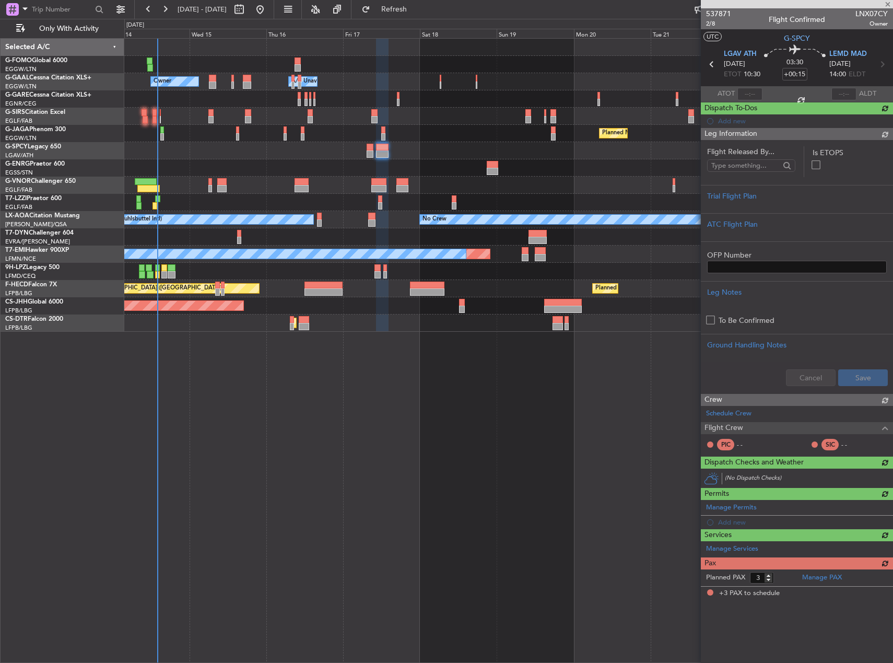
scroll to position [0, 0]
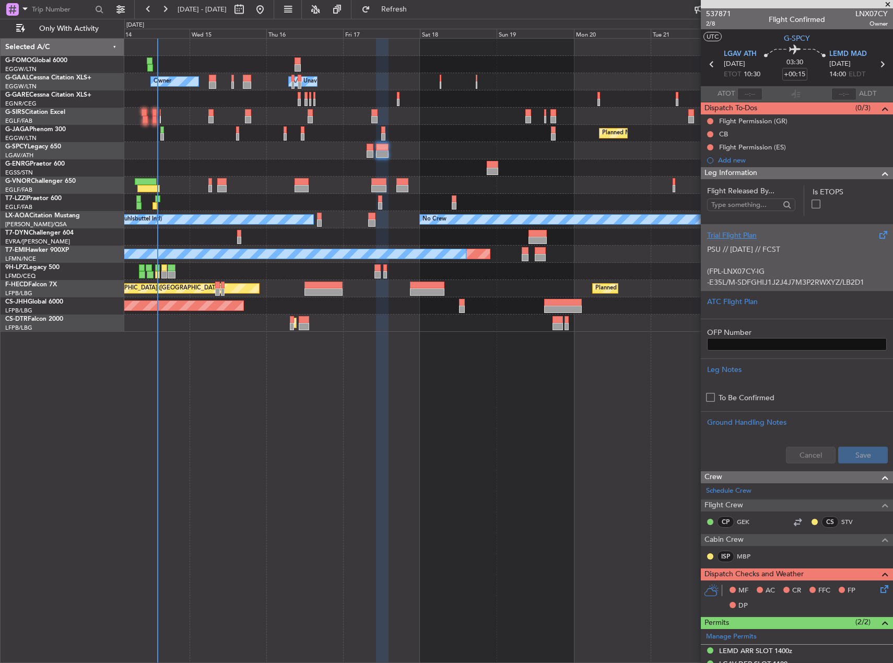
click at [788, 275] on p "(FPL-LNX07CY-IG" at bounding box center [797, 271] width 180 height 11
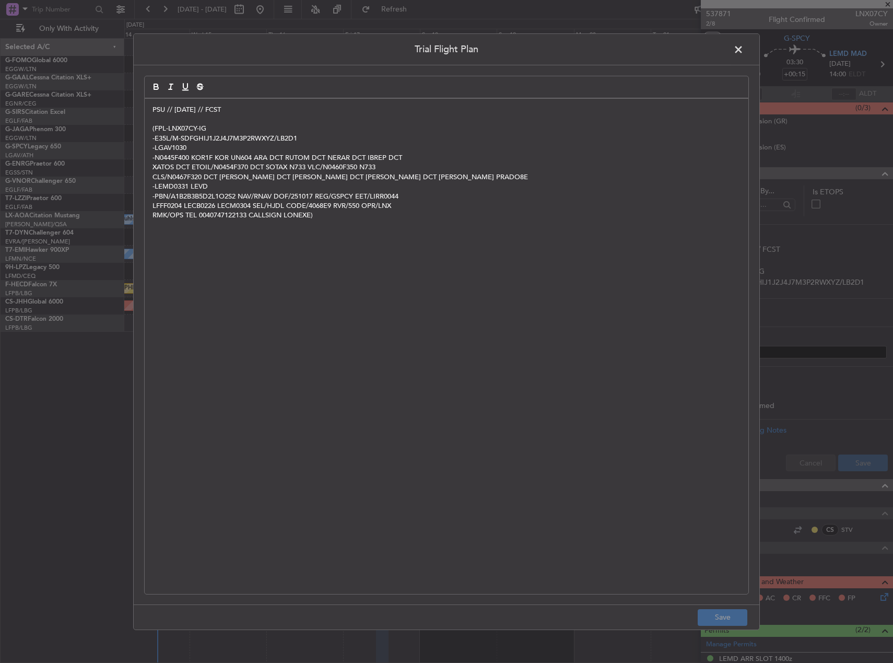
click at [744, 47] on span at bounding box center [744, 51] width 0 height 21
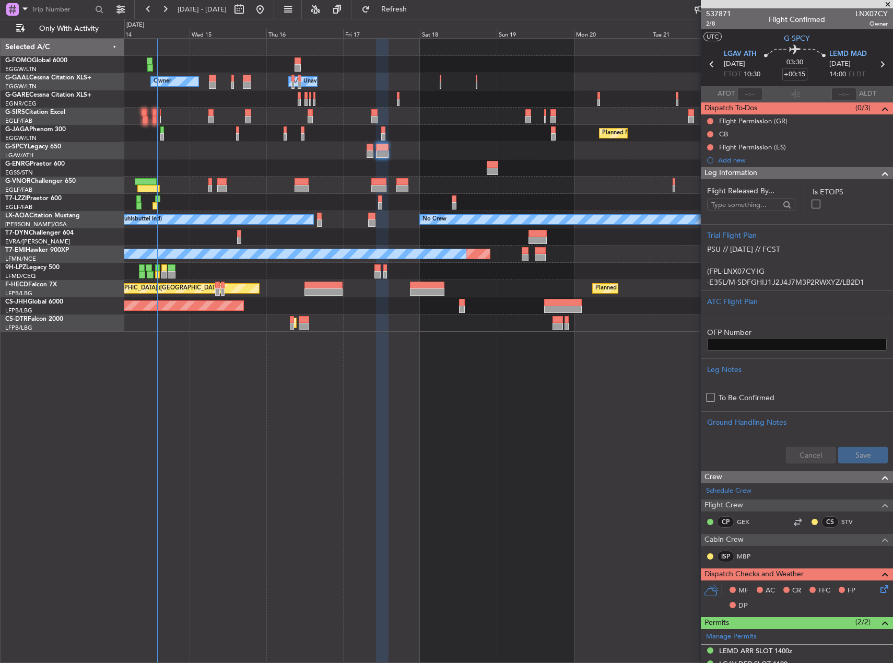
click at [374, 153] on div at bounding box center [508, 150] width 768 height 17
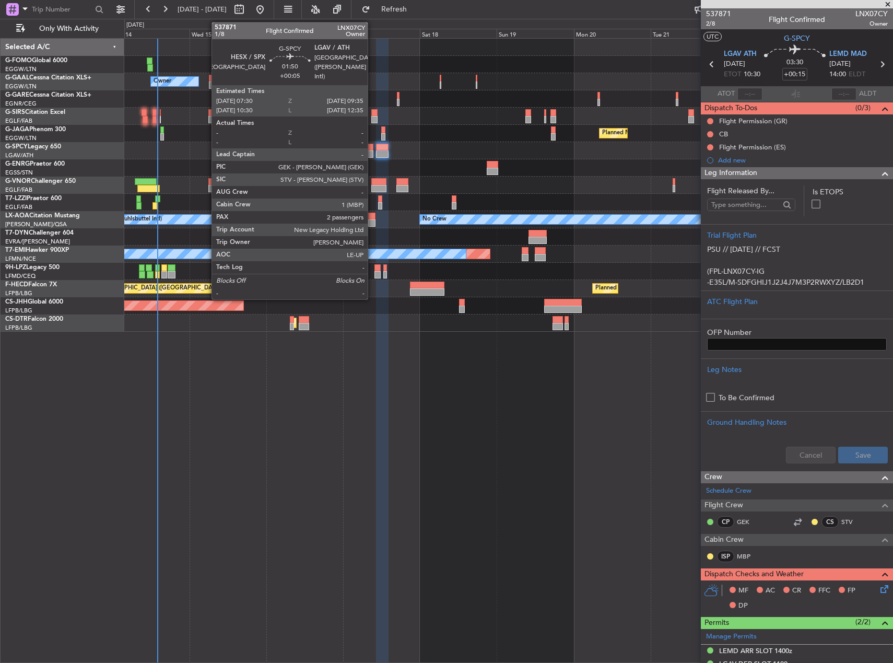
click at [372, 153] on div at bounding box center [370, 153] width 7 height 7
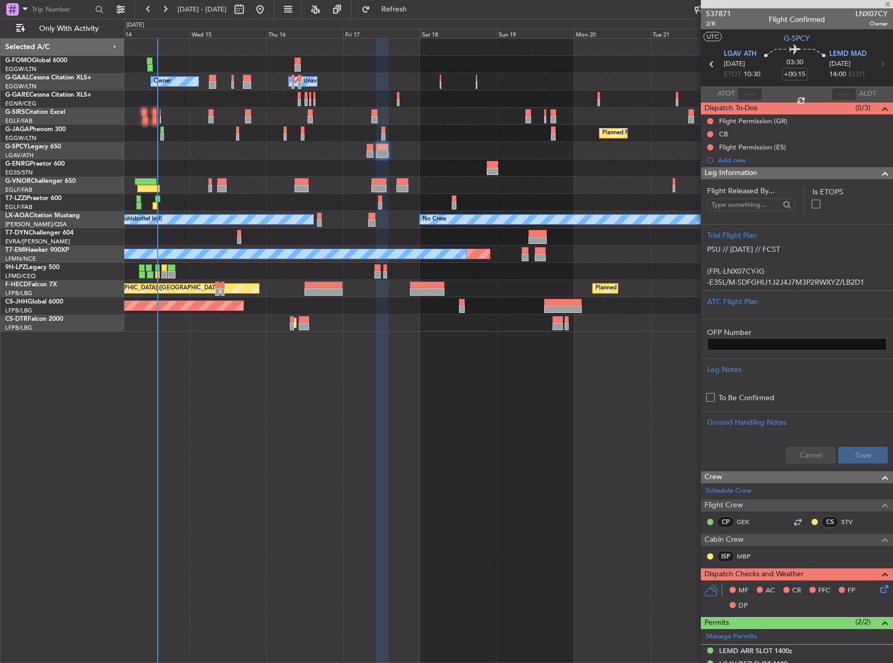
type input "+00:05"
type input "2"
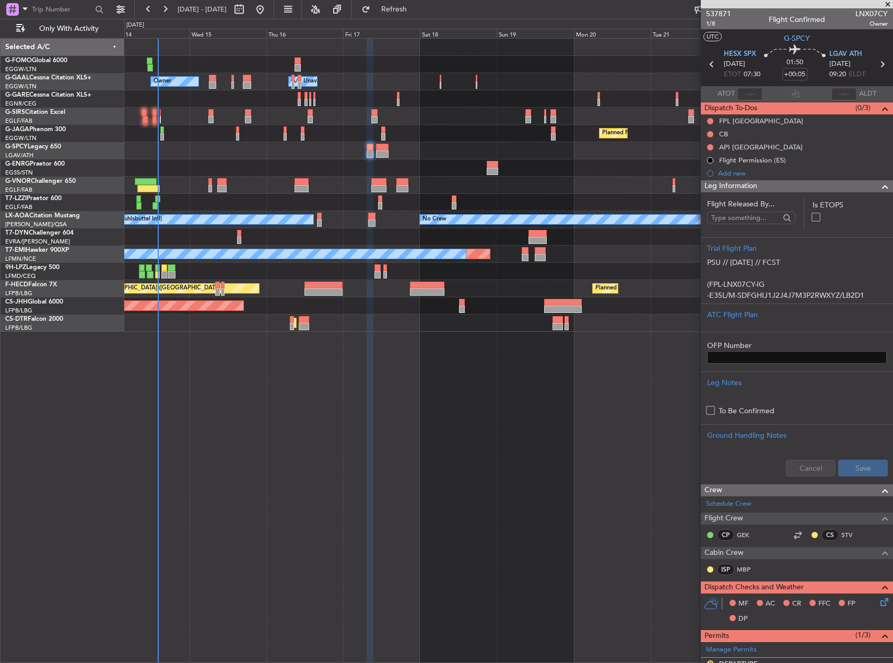
scroll to position [209, 0]
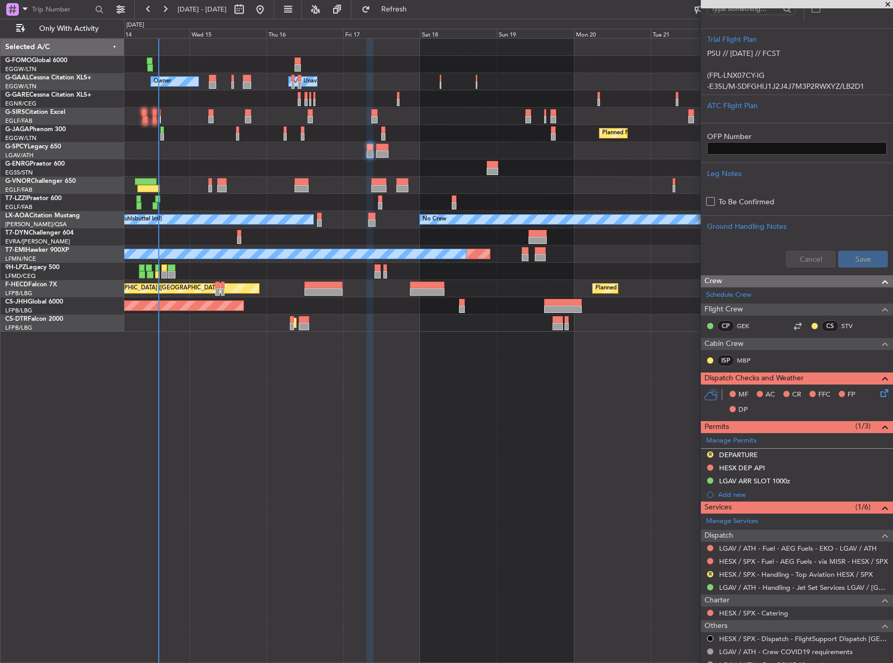
click at [481, 449] on div "Owner A/C Unavailable Owner A/C Unavailable Owner Planned Maint Paris (Le Bourg…" at bounding box center [508, 350] width 769 height 625
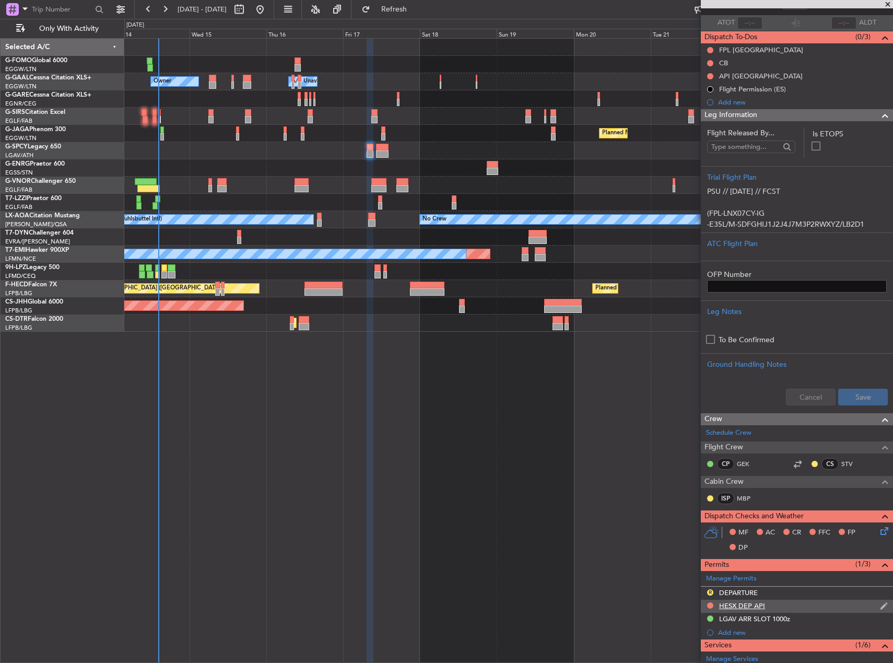
scroll to position [307, 0]
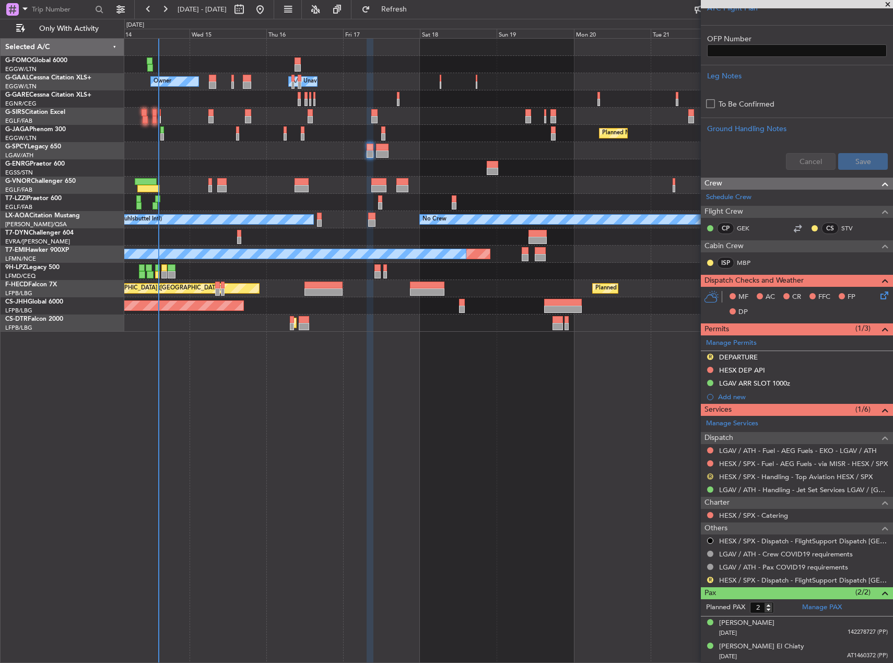
click at [711, 477] on button "R" at bounding box center [710, 476] width 6 height 6
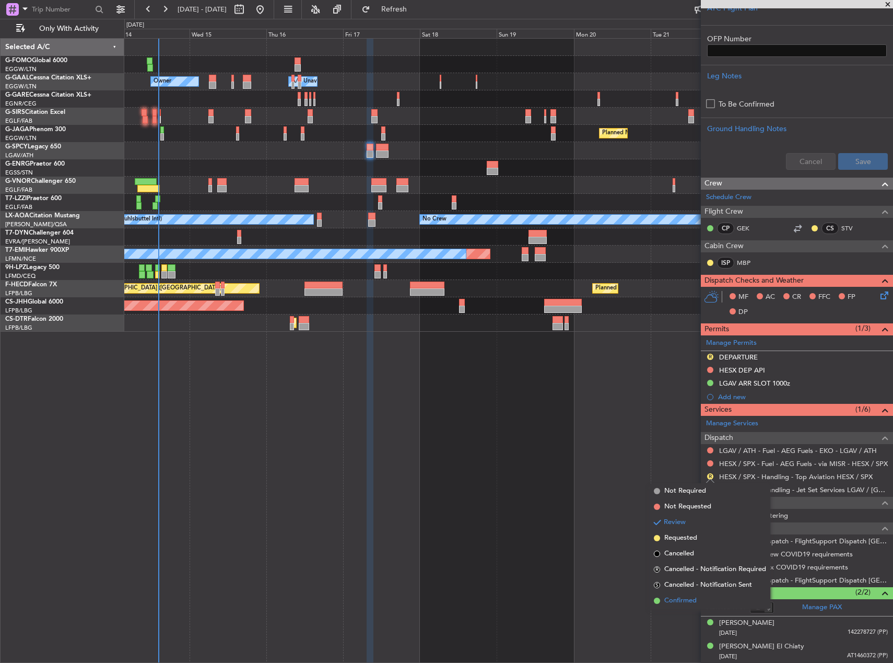
click at [693, 602] on span "Confirmed" at bounding box center [680, 600] width 32 height 10
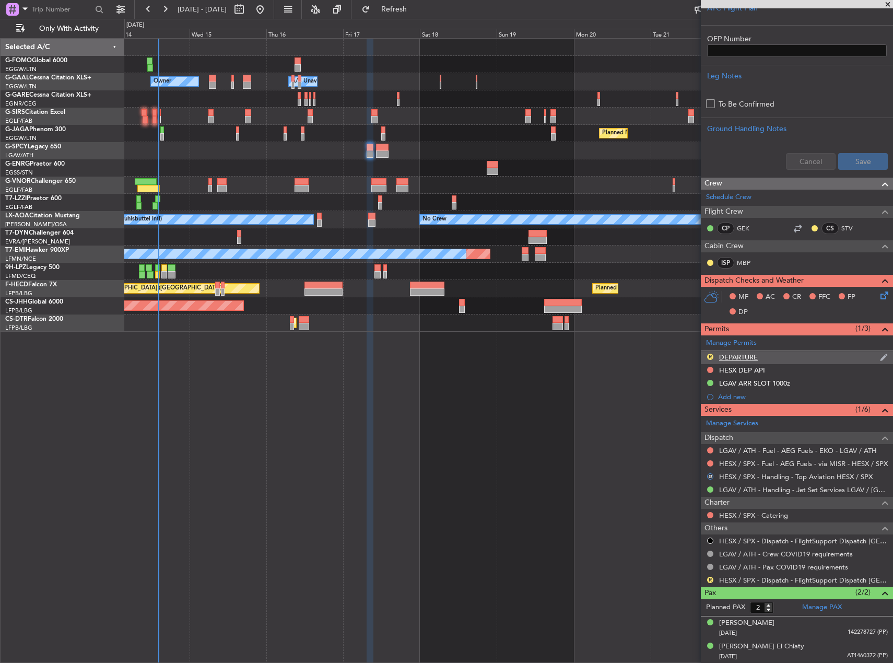
click at [707, 351] on section "Manage Permits R DEPARTURE HESX DEP API LGAV ARR SLOT 1000z Add new" at bounding box center [797, 369] width 192 height 68
click at [706, 353] on div "R" at bounding box center [710, 356] width 8 height 8
click at [709, 358] on button "R" at bounding box center [710, 357] width 6 height 6
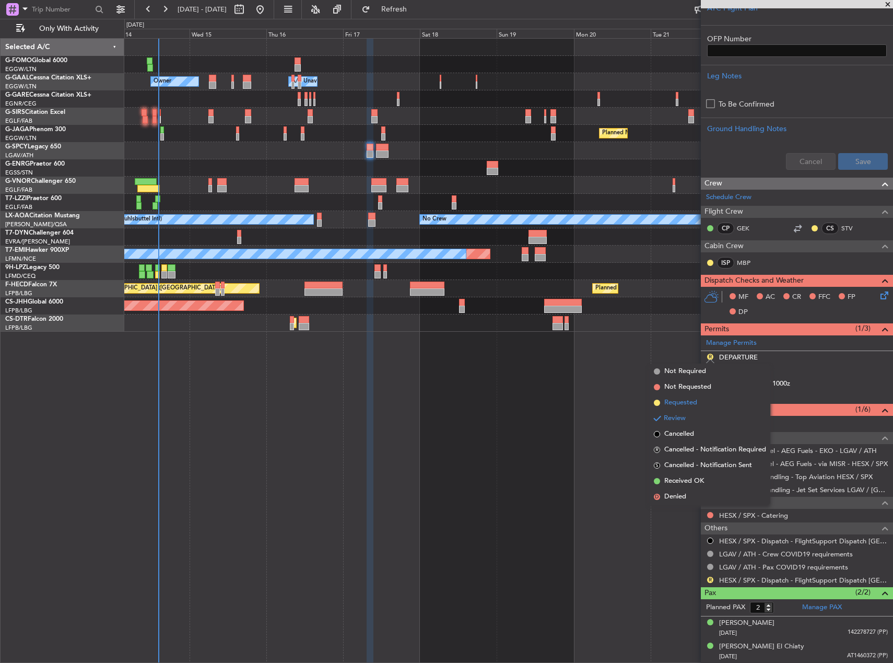
click at [699, 404] on li "Requested" at bounding box center [710, 403] width 121 height 16
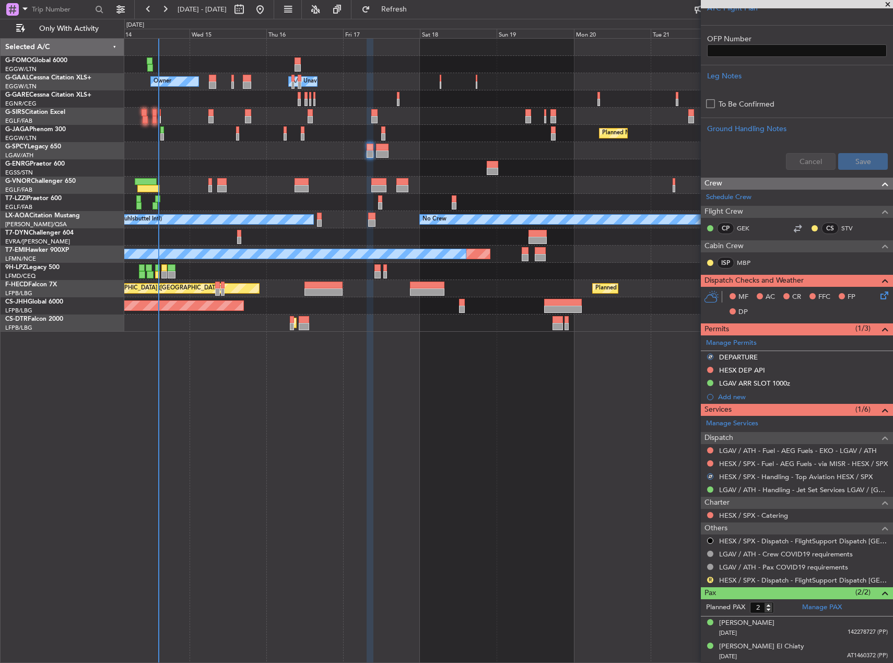
click at [570, 421] on div "Owner A/C Unavailable Owner A/C Unavailable Owner Planned Maint Paris (Le Bourg…" at bounding box center [508, 350] width 769 height 625
click at [711, 579] on button "R" at bounding box center [710, 579] width 6 height 6
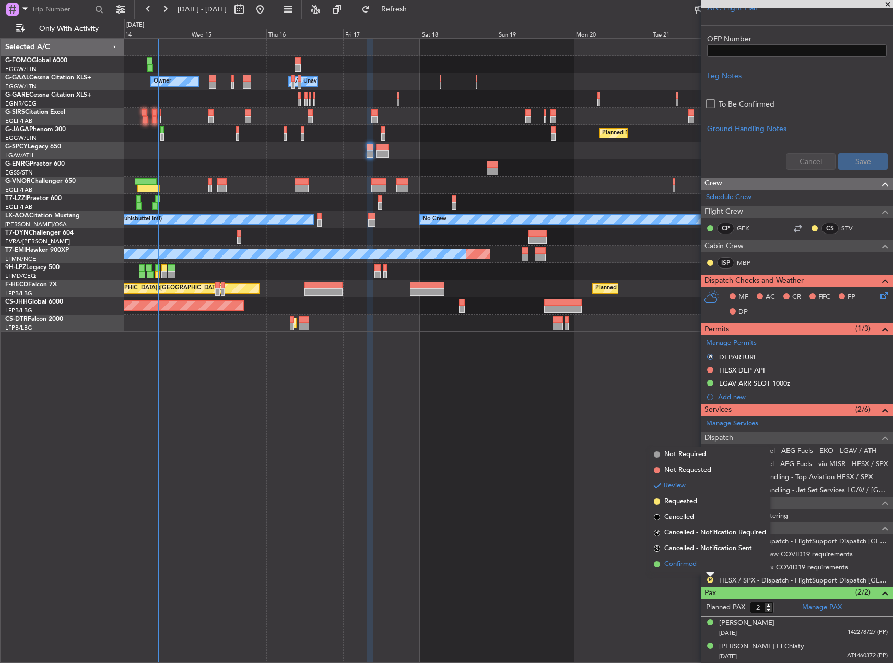
click at [698, 567] on li "Confirmed" at bounding box center [710, 564] width 121 height 16
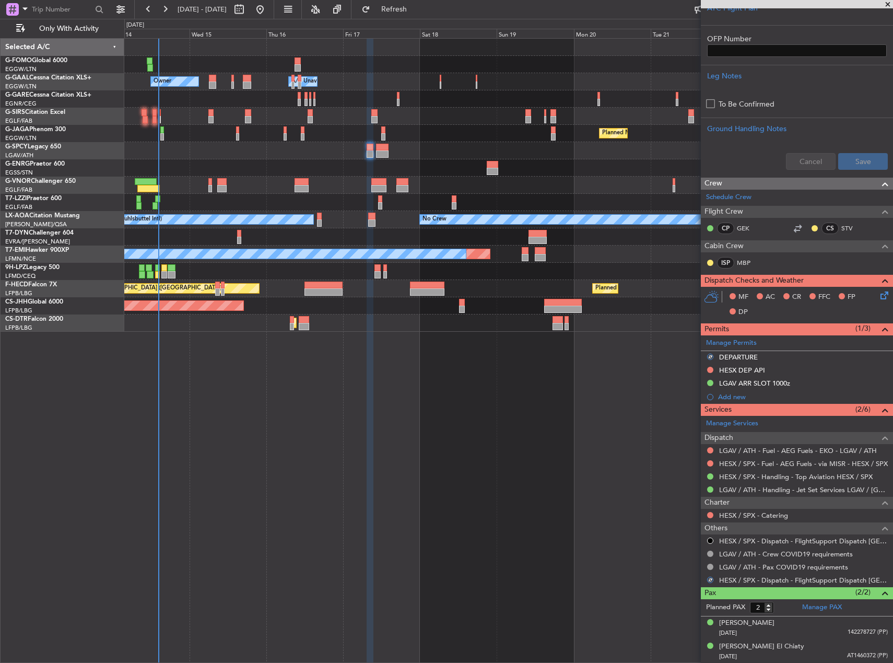
click at [611, 547] on div "Owner A/C Unavailable Owner A/C Unavailable Owner Planned Maint Paris (Le Bourg…" at bounding box center [508, 350] width 769 height 625
click at [476, 411] on div "Owner A/C Unavailable Owner A/C Unavailable Owner Planned Maint Paris (Le Bourg…" at bounding box center [508, 350] width 769 height 625
click at [293, 455] on div "Owner A/C Unavailable Owner A/C Unavailable Owner Planned Maint Paris (Le Bourg…" at bounding box center [508, 350] width 769 height 625
click at [350, 407] on div "Owner A/C Unavailable Owner A/C Unavailable Owner Planned Maint Paris (Le Bourg…" at bounding box center [508, 350] width 769 height 625
click at [340, 451] on div "Owner A/C Unavailable Owner A/C Unavailable Owner Planned Maint Paris (Le Bourg…" at bounding box center [508, 350] width 769 height 625
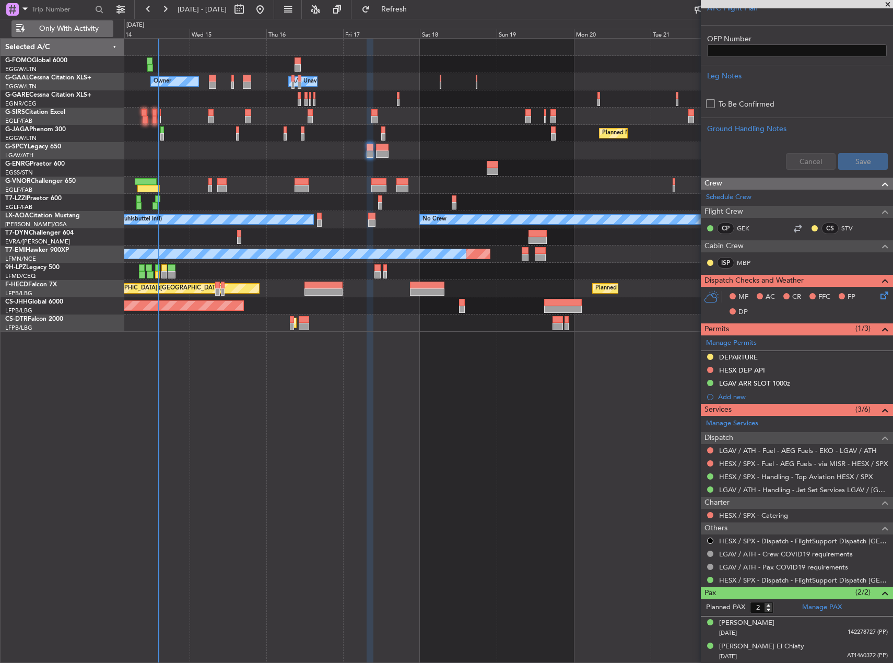
click at [61, 27] on span "Only With Activity" at bounding box center [68, 28] width 83 height 7
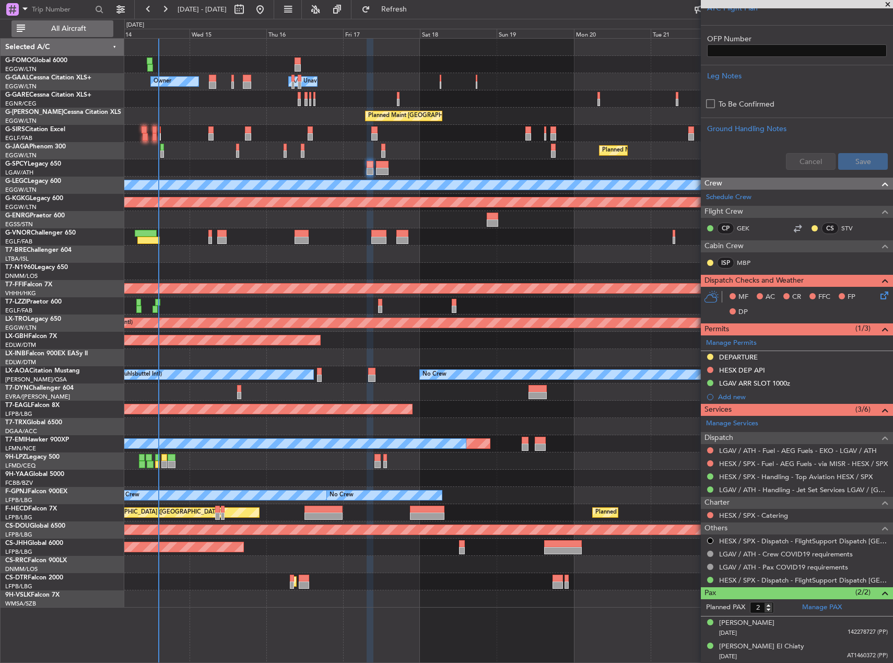
click at [58, 27] on span "All Aircraft" at bounding box center [68, 28] width 83 height 7
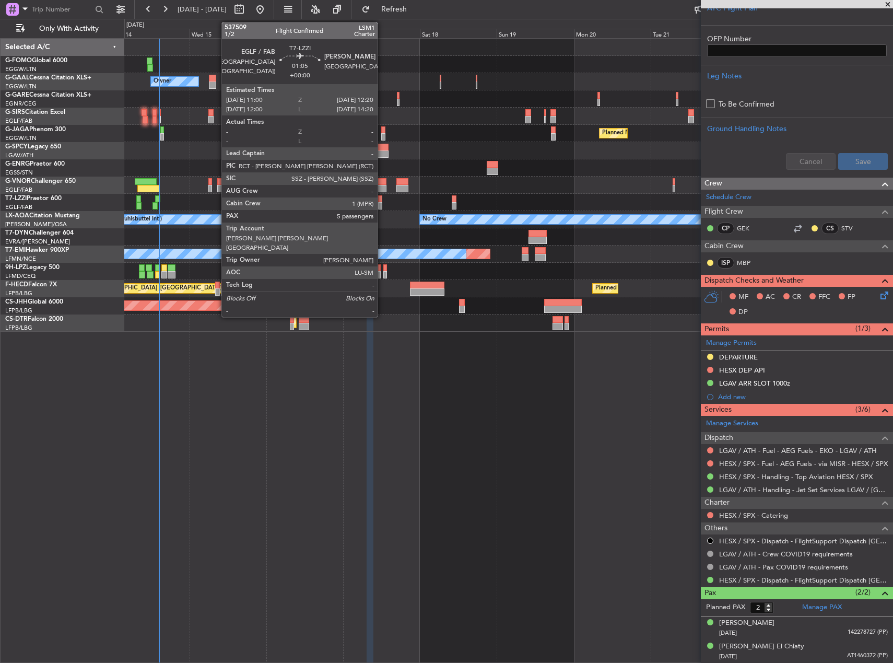
click at [382, 204] on div at bounding box center [380, 205] width 5 height 7
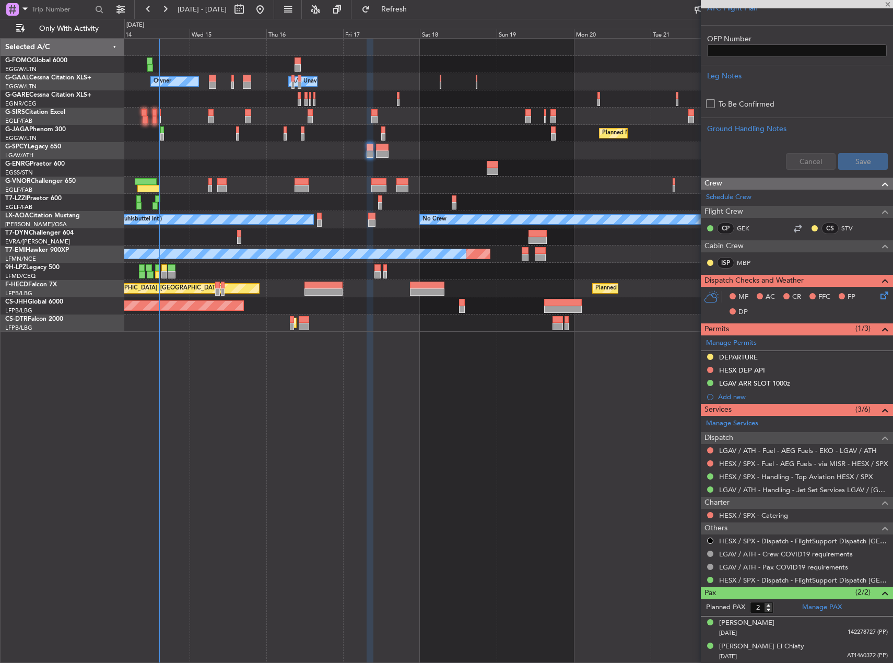
type input "5"
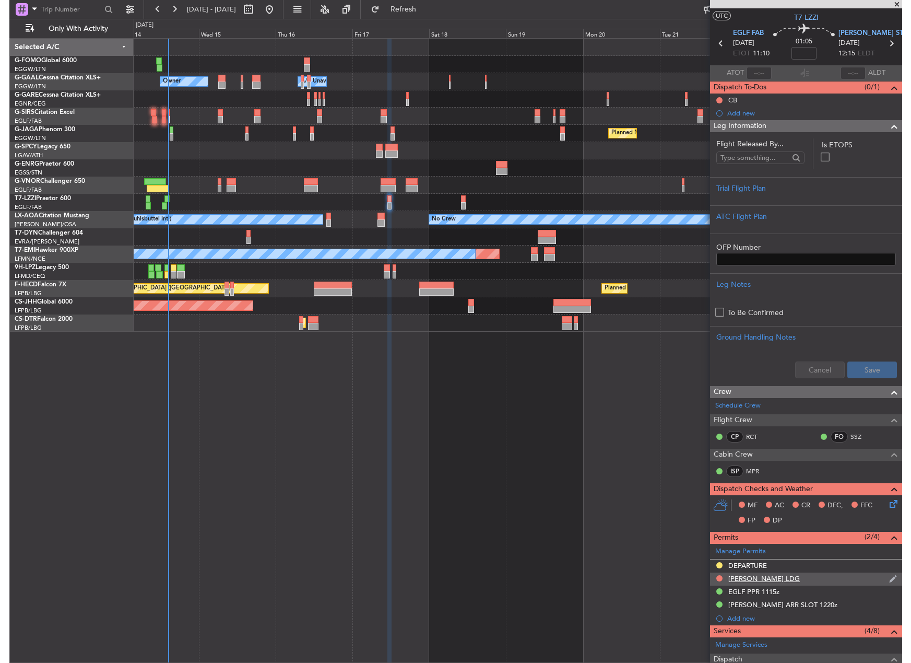
scroll to position [0, 0]
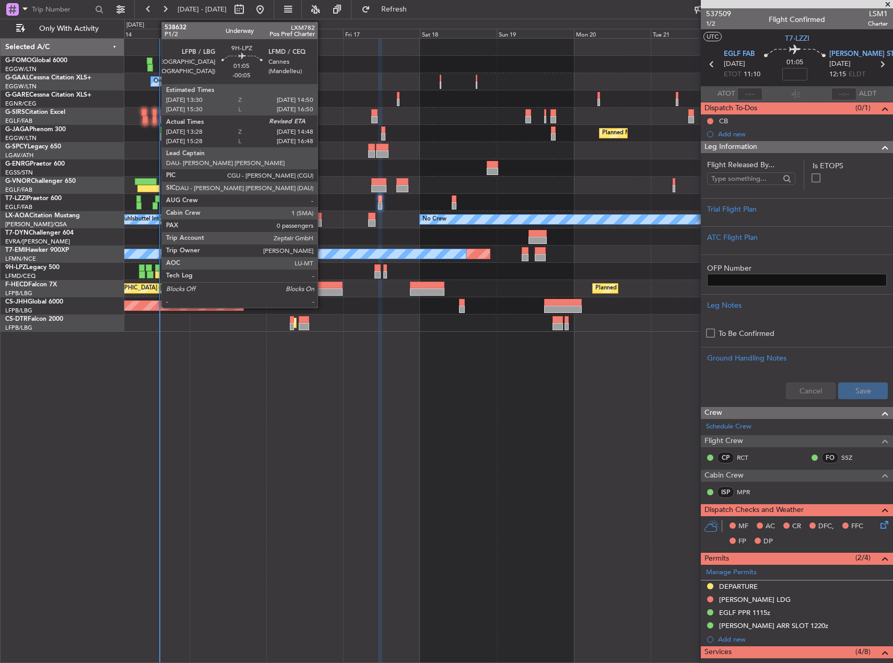
click at [156, 272] on div at bounding box center [157, 274] width 5 height 7
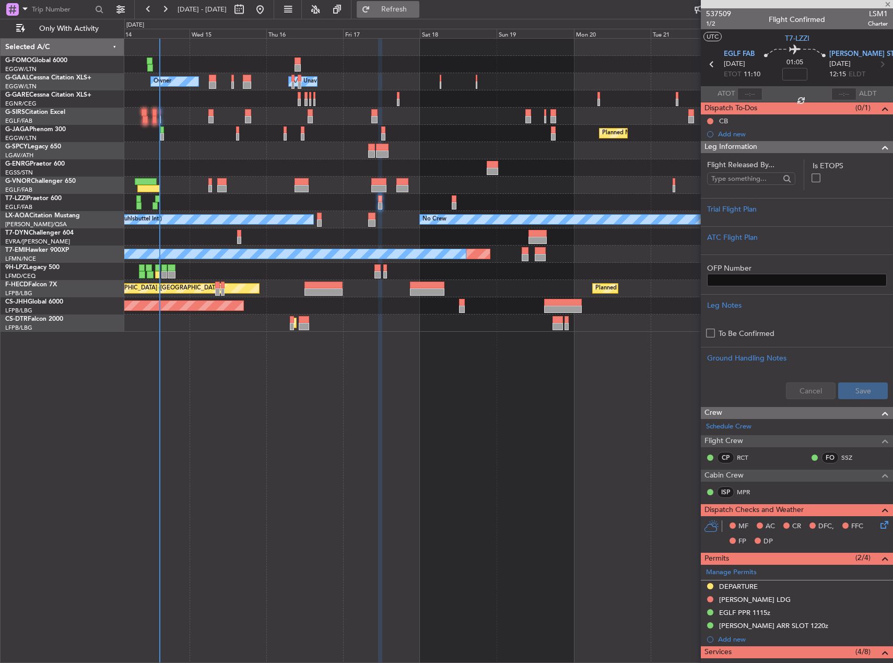
click at [416, 11] on span "Refresh" at bounding box center [394, 9] width 44 height 7
type input "-00:05"
type input "13:38"
type input "0"
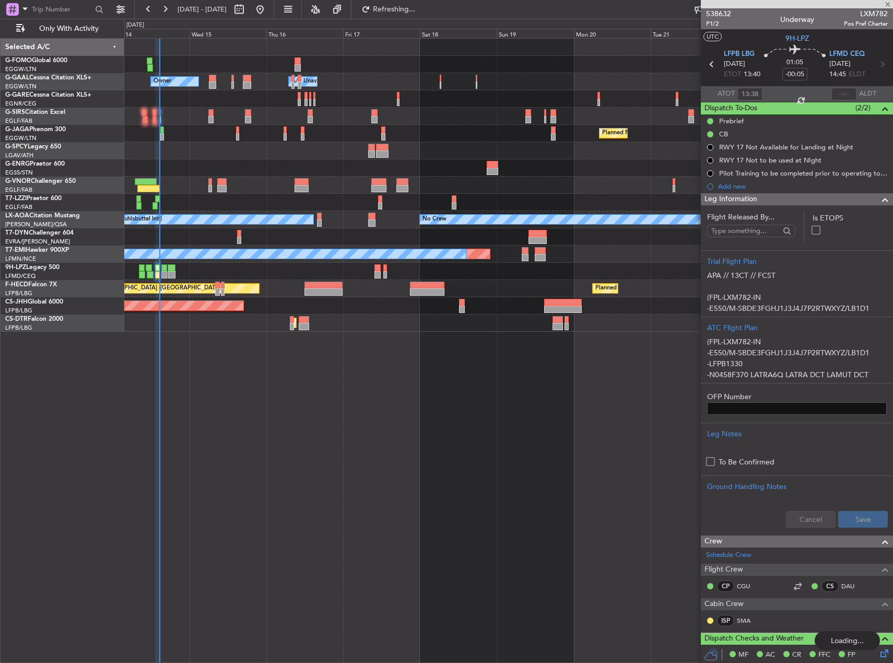
type input "5"
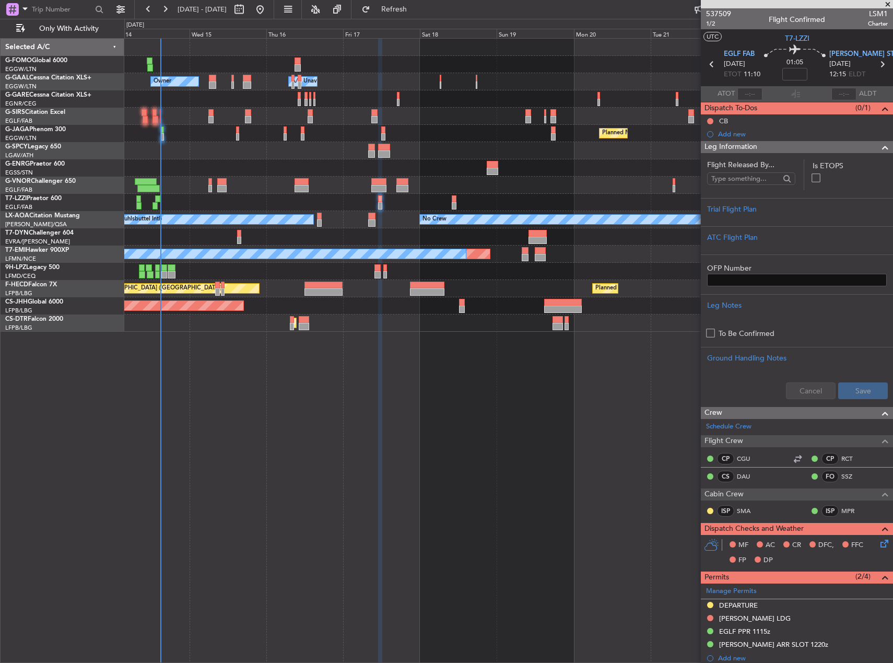
click at [395, 449] on div "Owner A/C Unavailable Owner A/C Unavailable Owner Planned Maint Paris (Le Bourg…" at bounding box center [508, 350] width 769 height 625
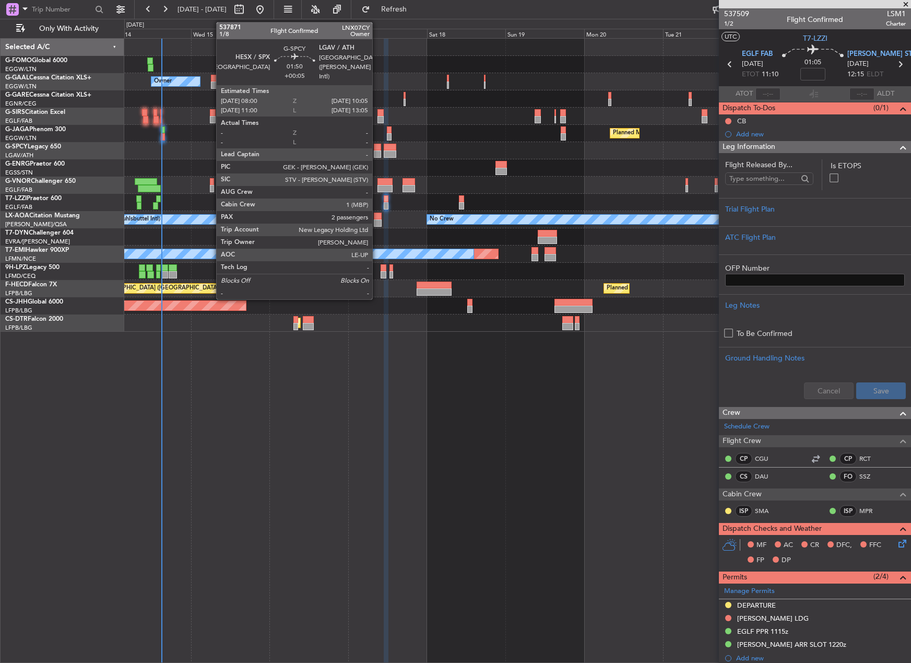
click at [377, 150] on div at bounding box center [377, 153] width 7 height 7
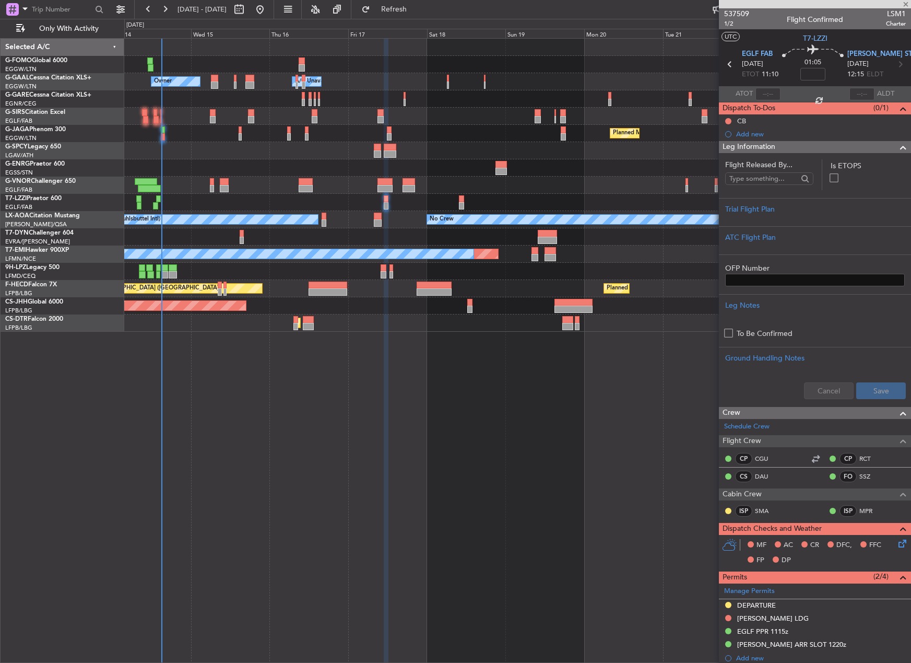
type input "+00:05"
type input "2"
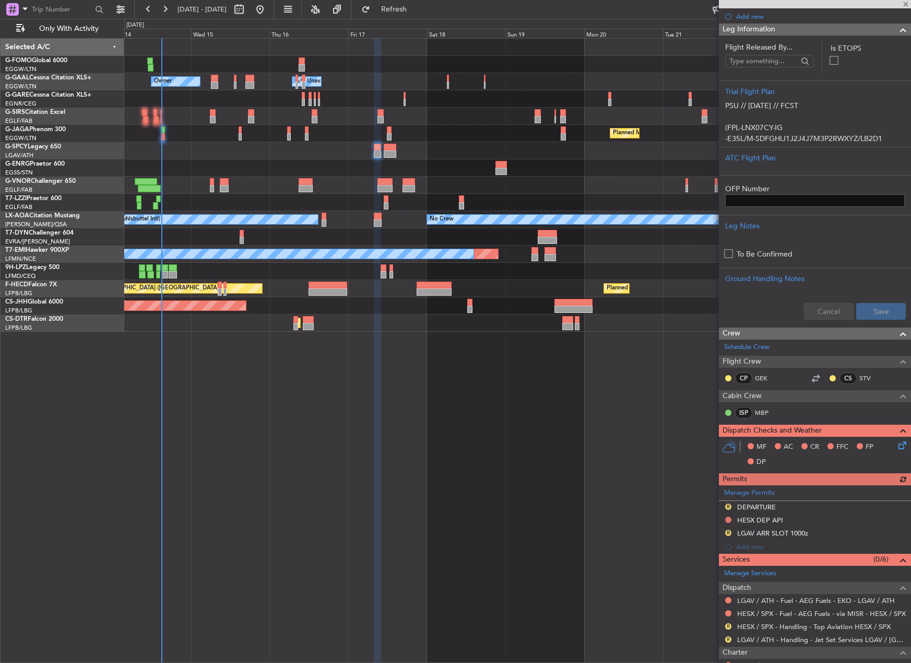
scroll to position [209, 0]
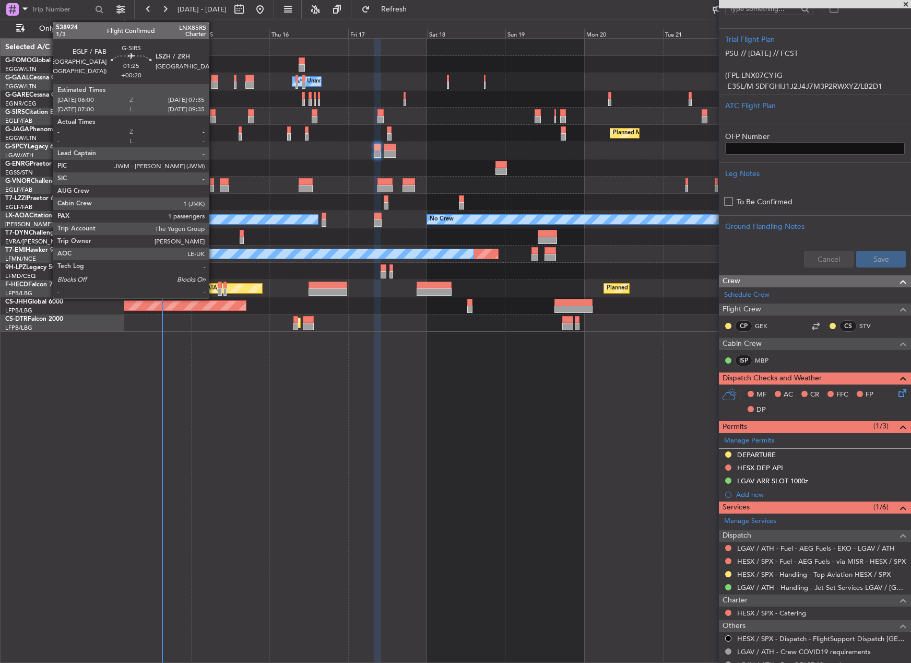
click at [214, 116] on div at bounding box center [212, 119] width 5 height 7
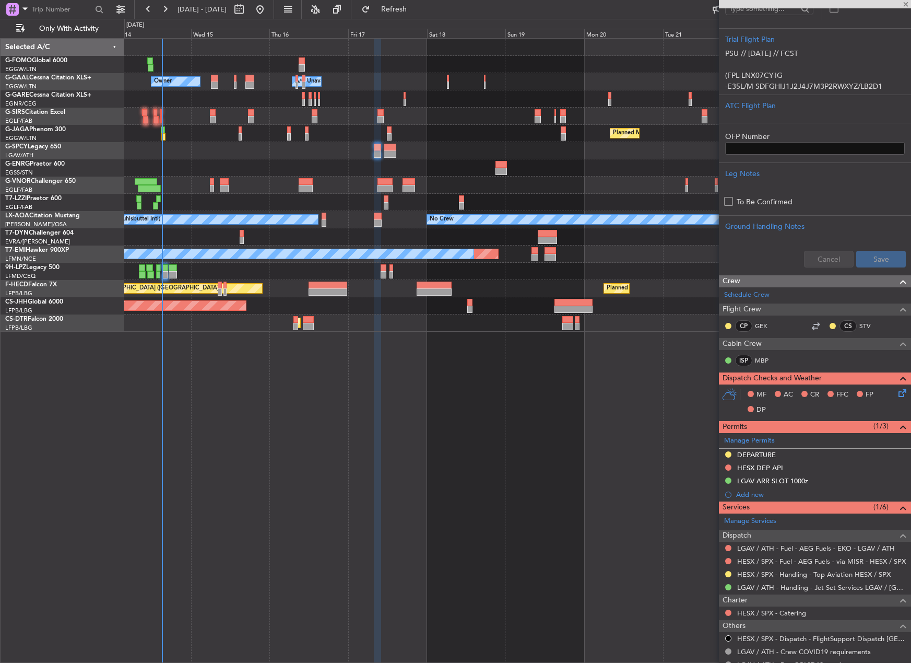
type input "+00:20"
type input "1"
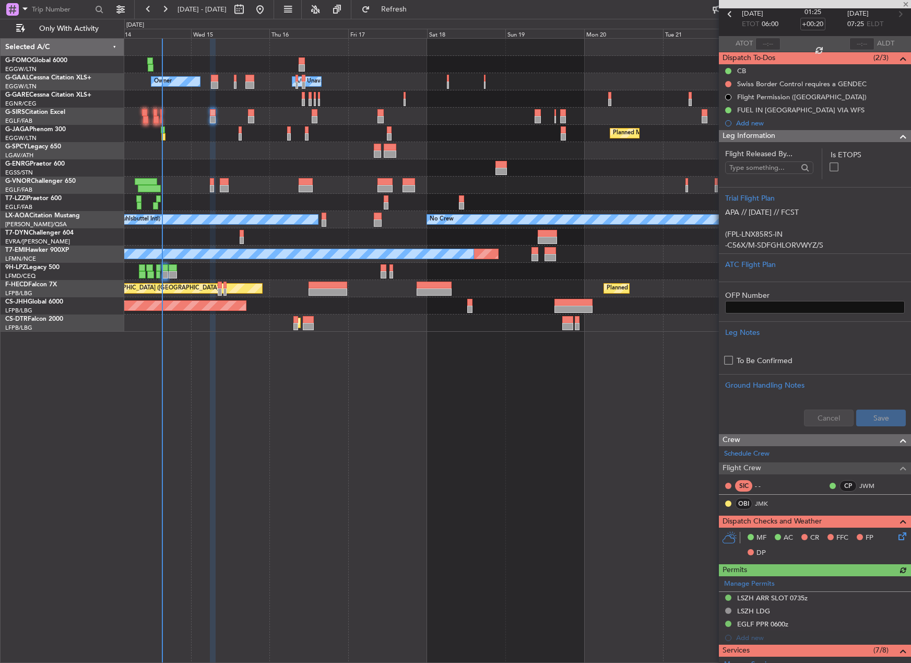
scroll to position [157, 0]
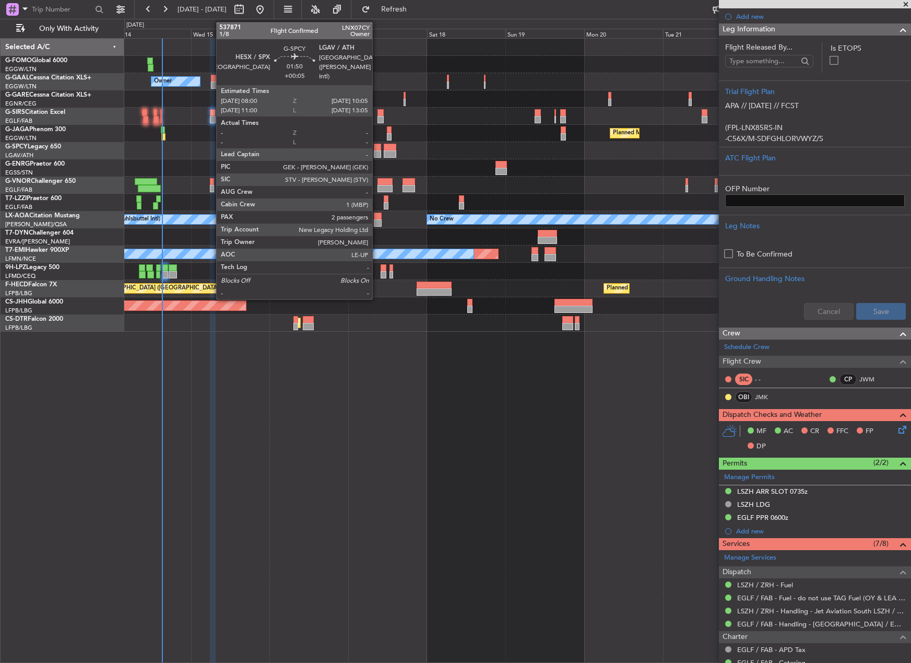
click at [377, 154] on div at bounding box center [377, 153] width 7 height 7
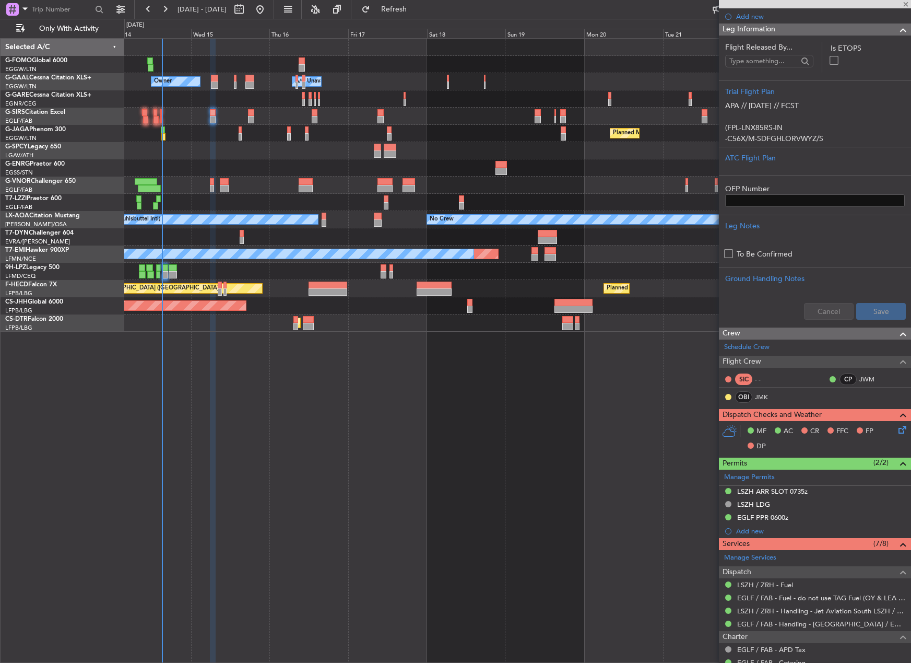
type input "+00:05"
type input "2"
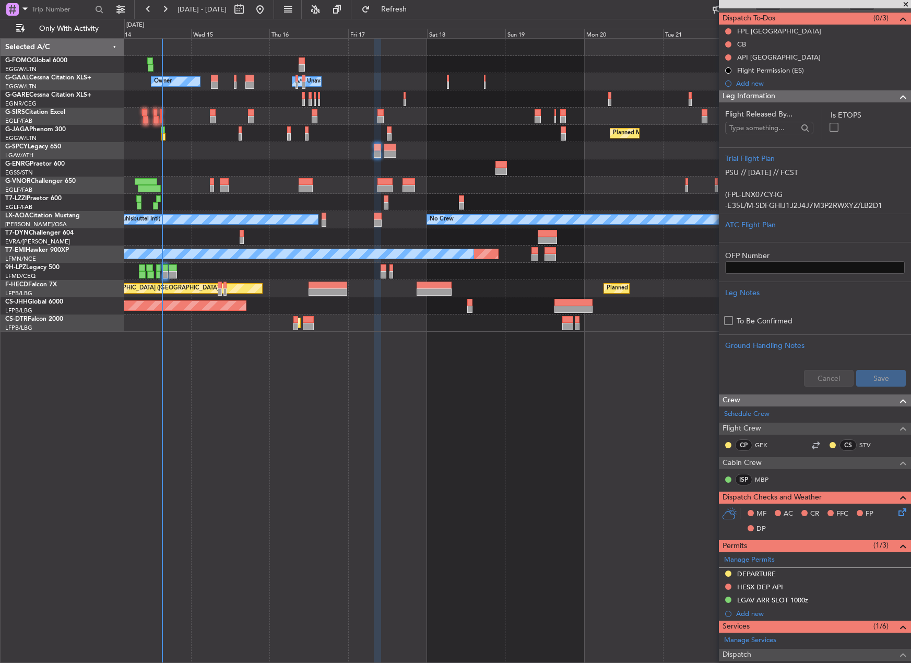
scroll to position [0, 0]
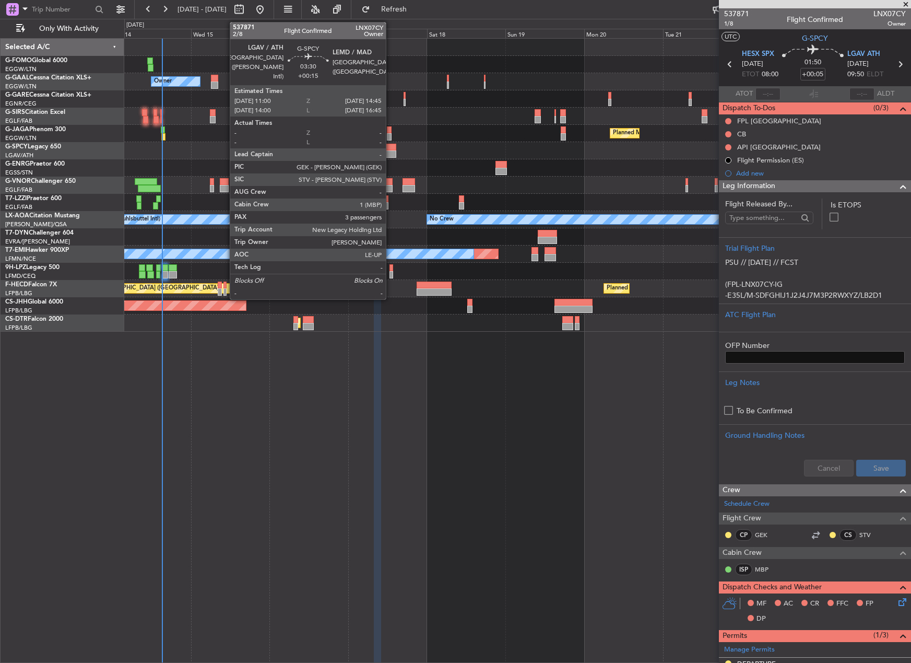
click at [391, 150] on div at bounding box center [390, 153] width 13 height 7
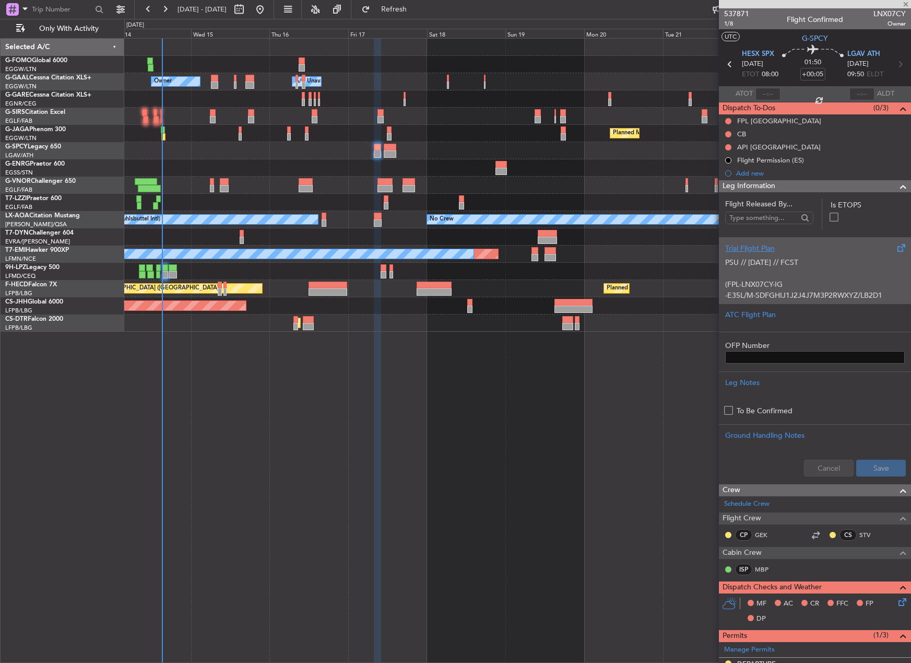
type input "+00:15"
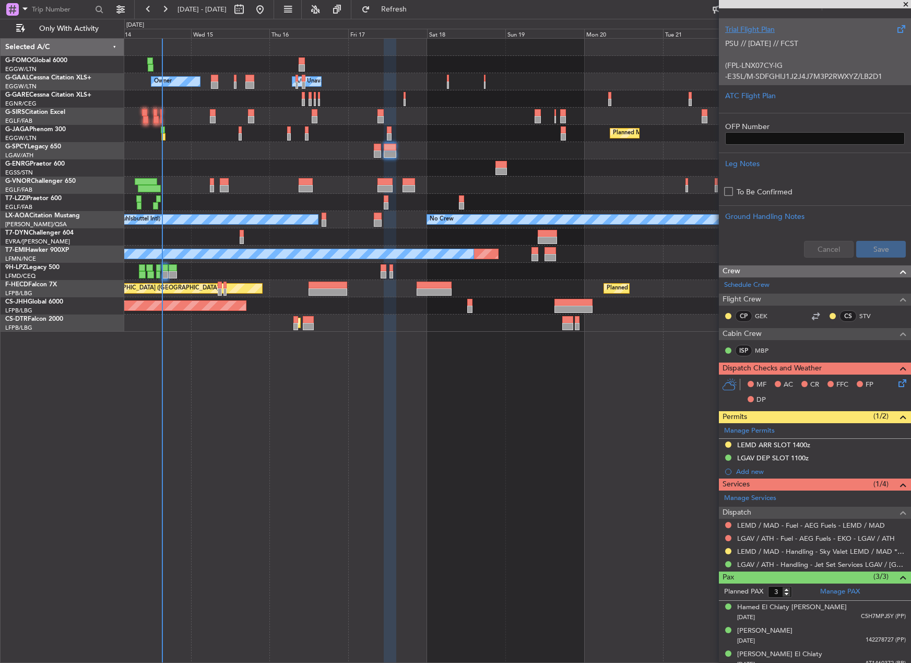
scroll to position [209, 0]
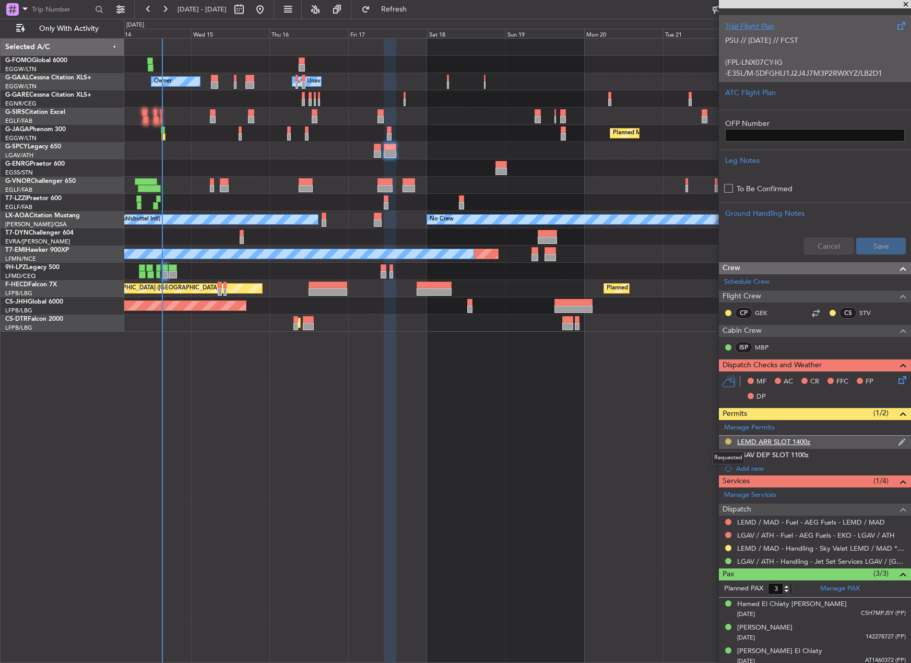
click at [729, 441] on button at bounding box center [728, 441] width 6 height 6
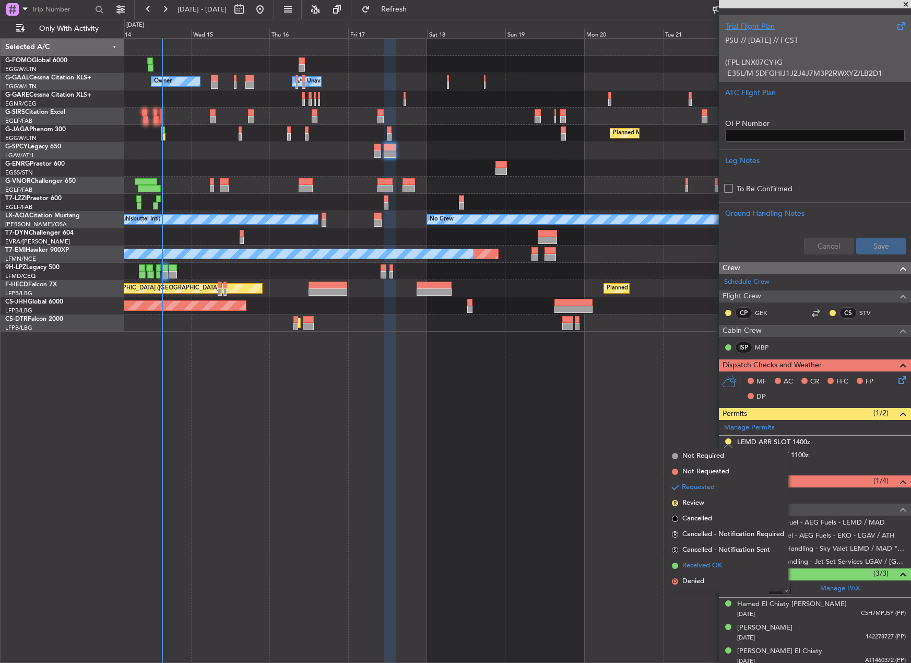
click at [732, 562] on li "Received OK" at bounding box center [728, 566] width 121 height 16
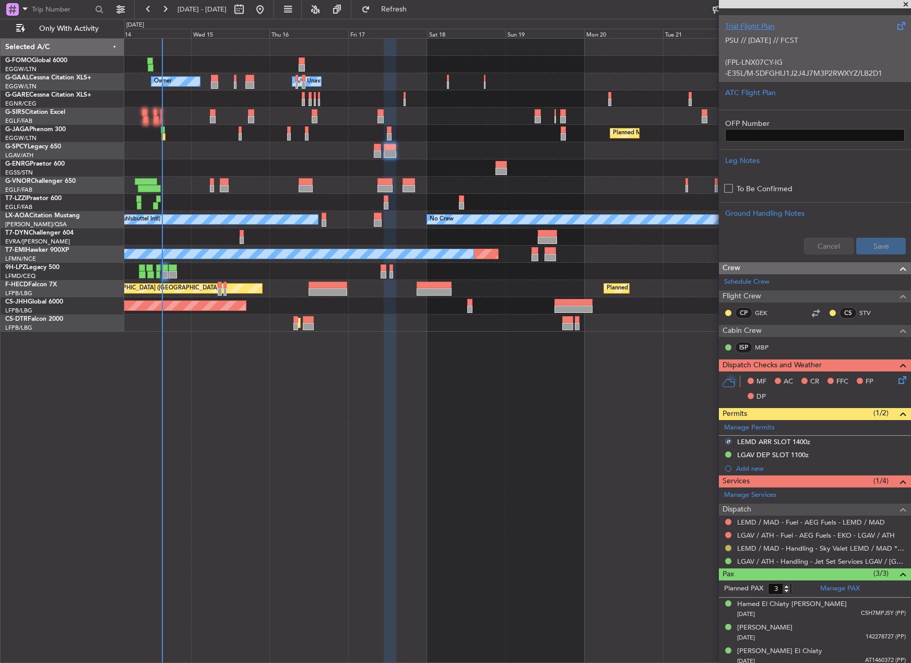
click at [727, 550] on button at bounding box center [728, 548] width 6 height 6
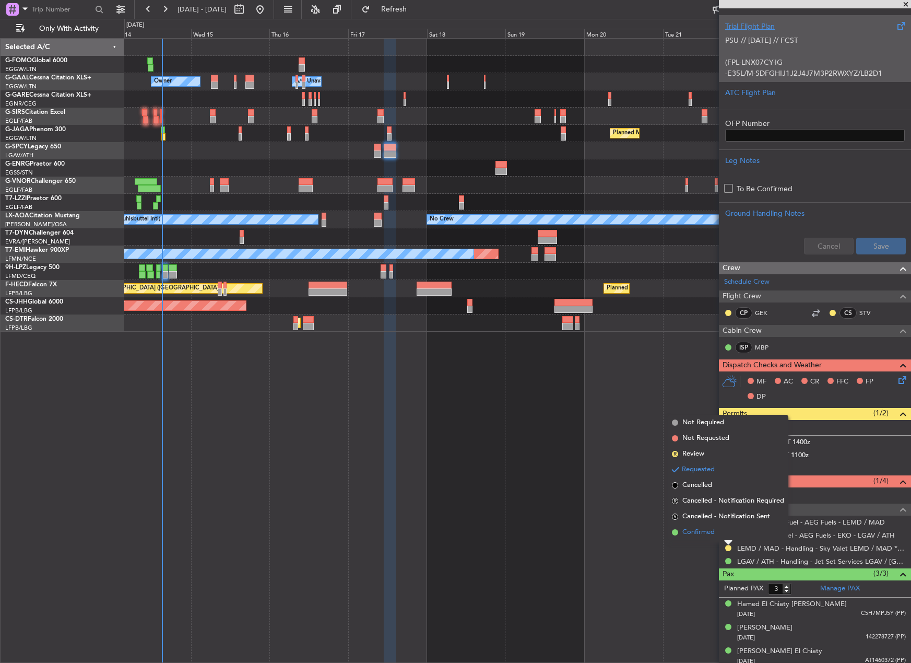
click at [700, 528] on span "Confirmed" at bounding box center [698, 532] width 32 height 10
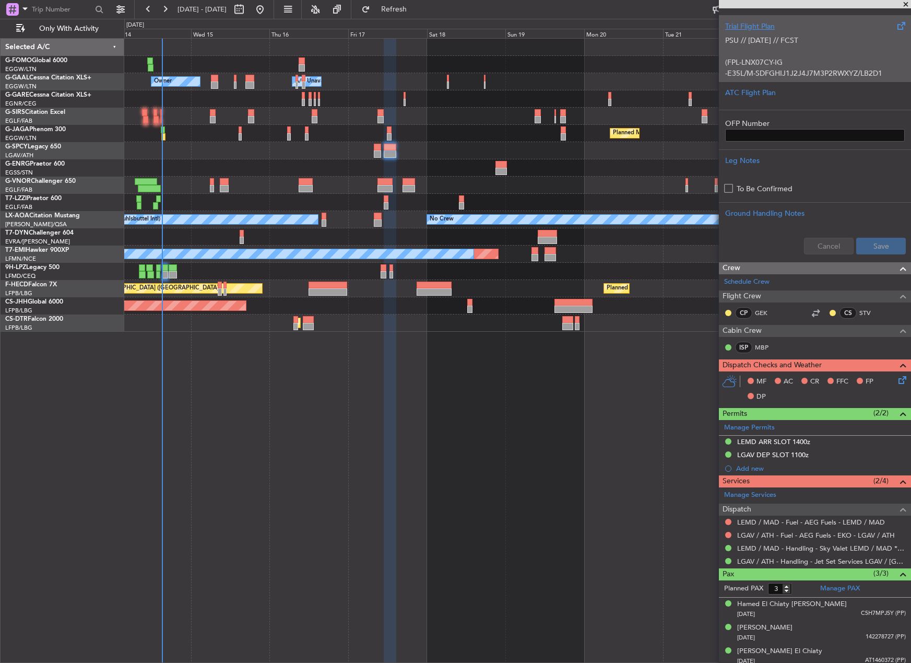
click at [372, 415] on div "Owner A/C Unavailable Owner A/C Unavailable Owner Planned Maint Paris (Le Bourg…" at bounding box center [517, 350] width 787 height 625
click at [416, 343] on div "Owner A/C Unavailable Owner A/C Unavailable Owner Planned Maint Paris (Le Bourg…" at bounding box center [517, 350] width 787 height 625
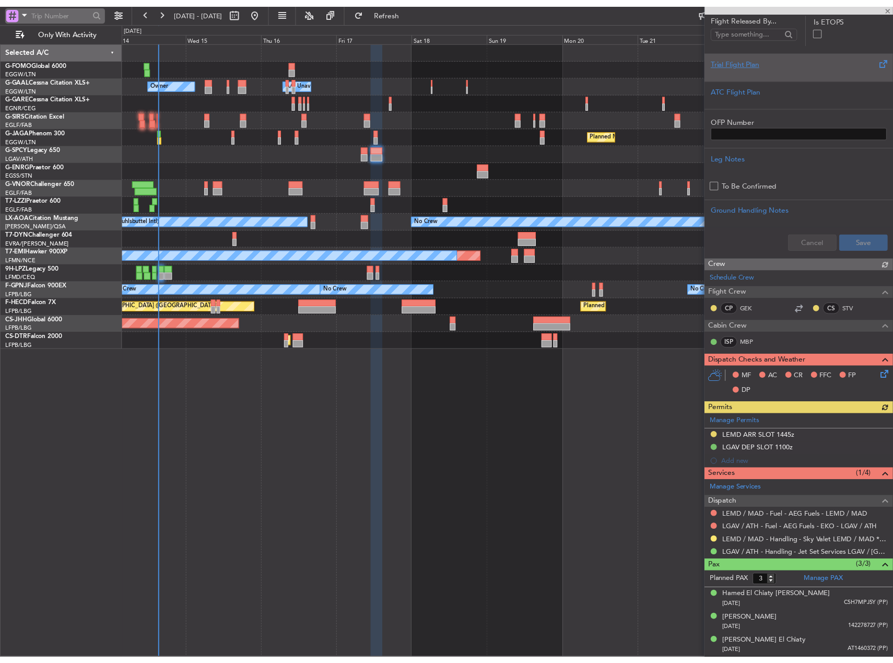
scroll to position [172, 0]
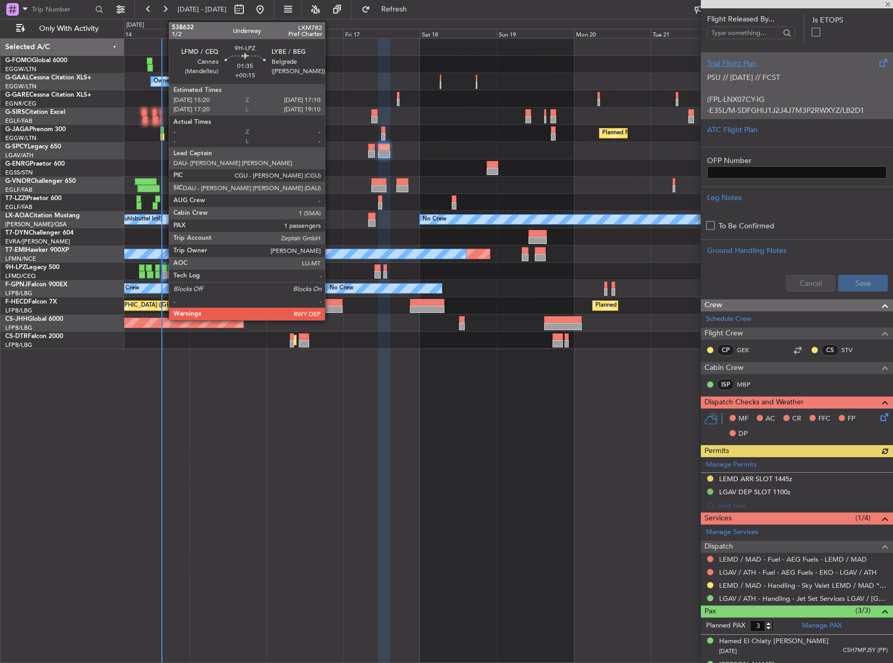
click at [164, 272] on div at bounding box center [164, 274] width 6 height 7
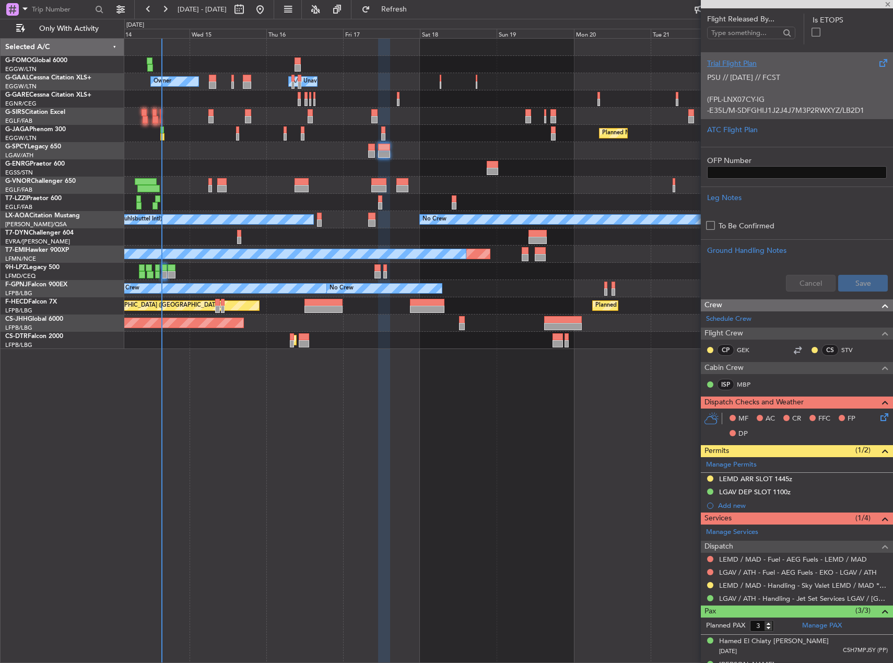
type input "1"
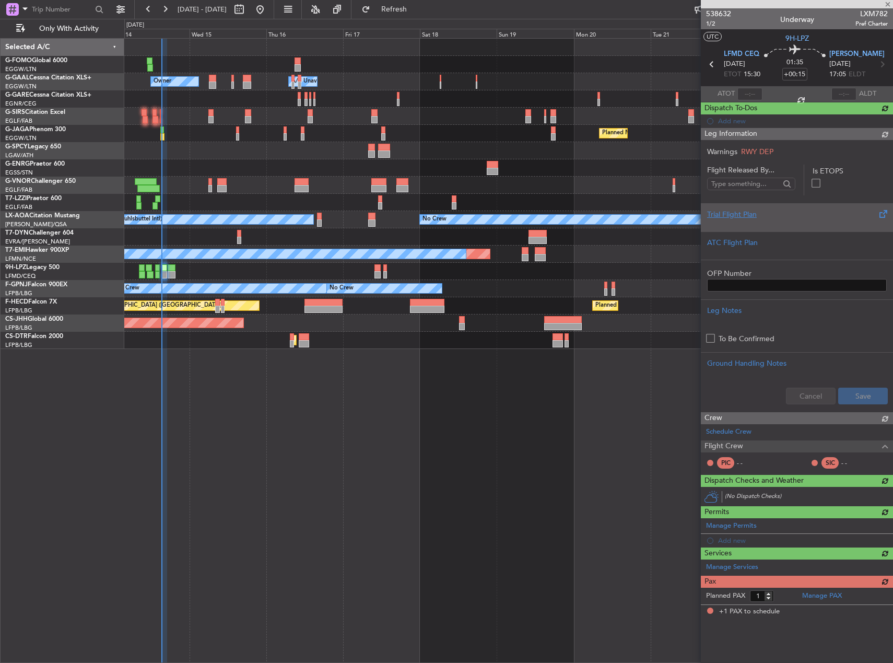
scroll to position [0, 0]
